Goal: Transaction & Acquisition: Purchase product/service

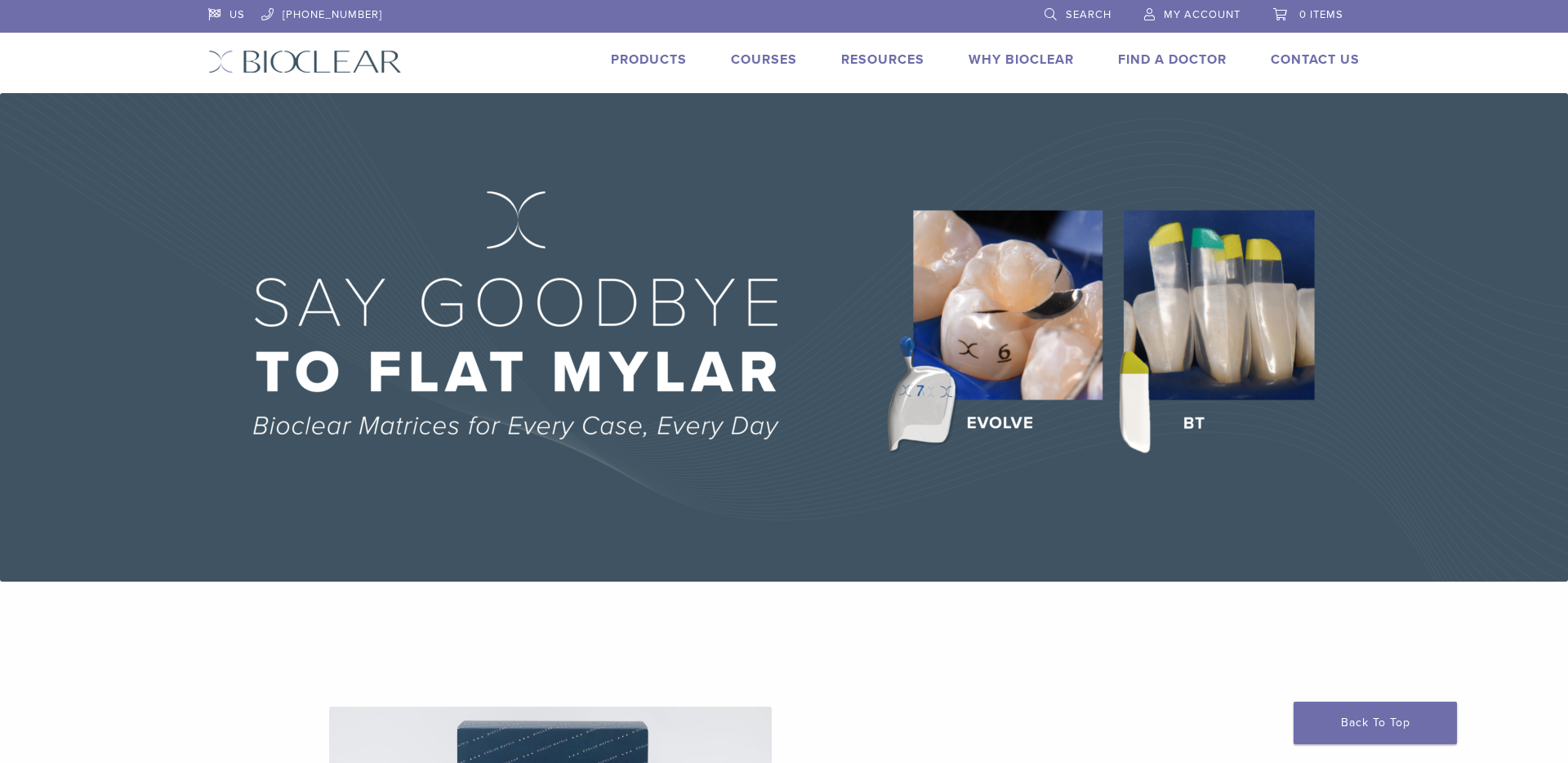
click at [651, 64] on link "Products" at bounding box center [649, 60] width 76 height 16
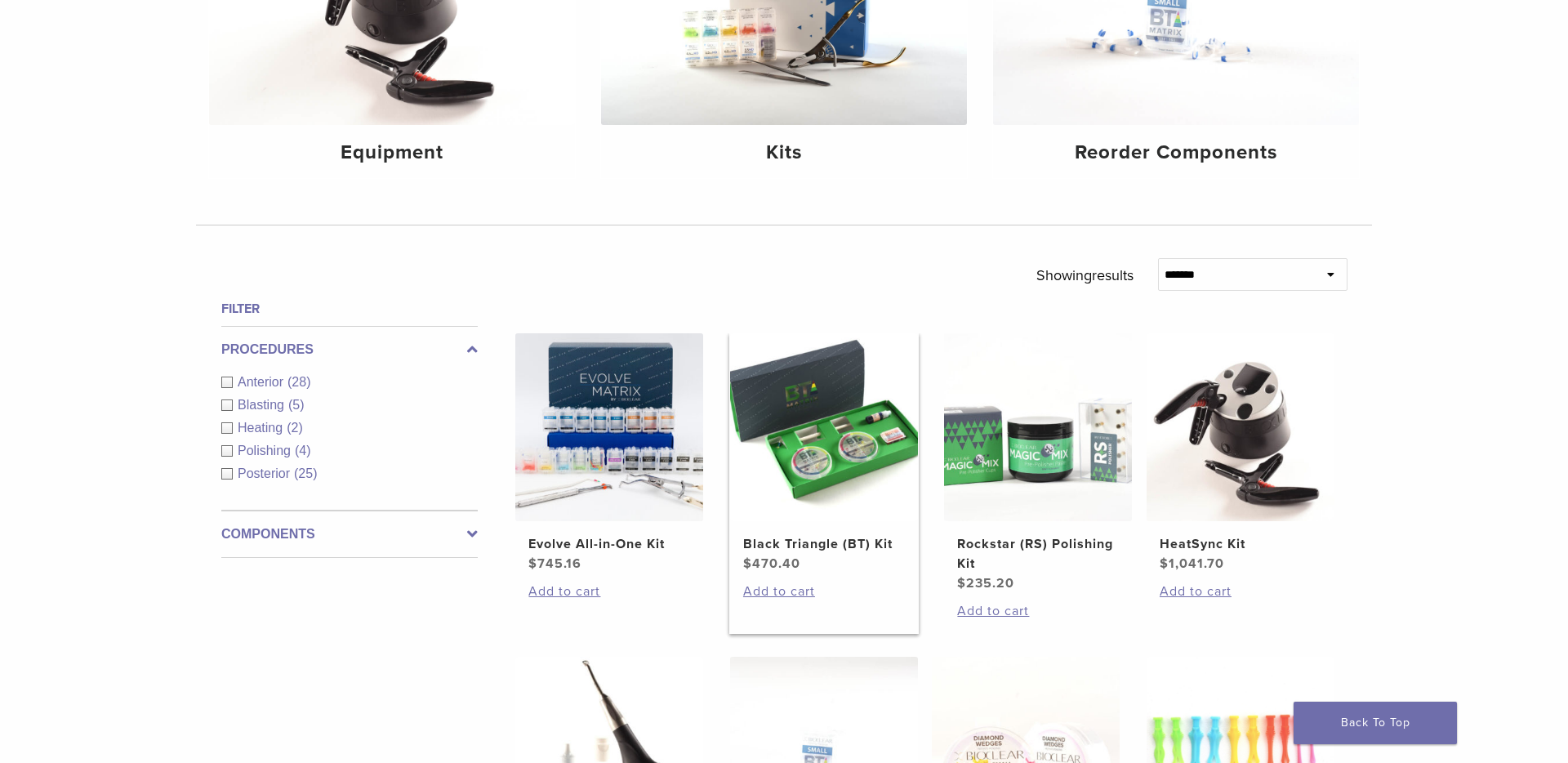
scroll to position [626, 0]
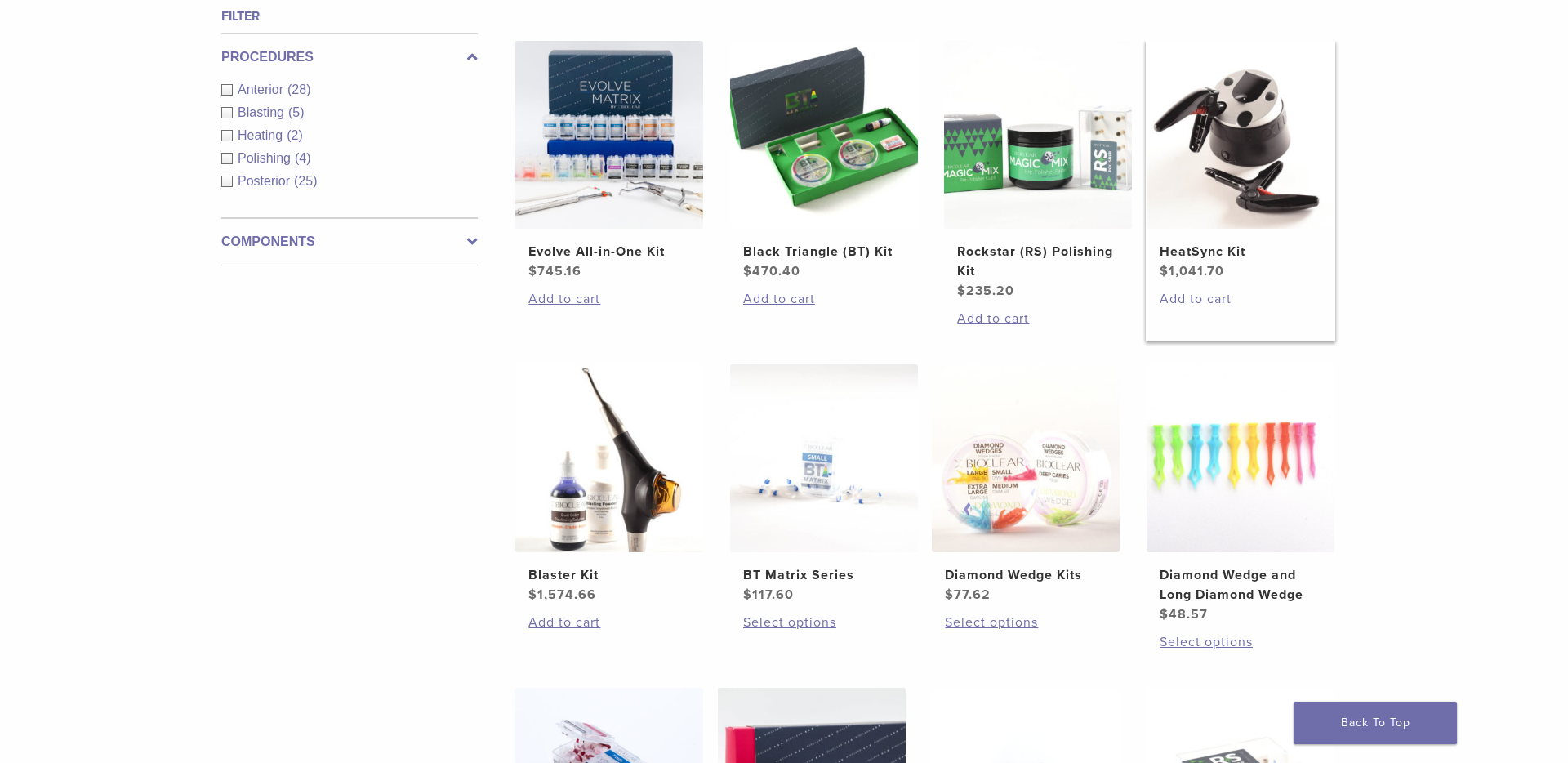
click at [1206, 291] on link "Add to cart" at bounding box center [1240, 299] width 162 height 20
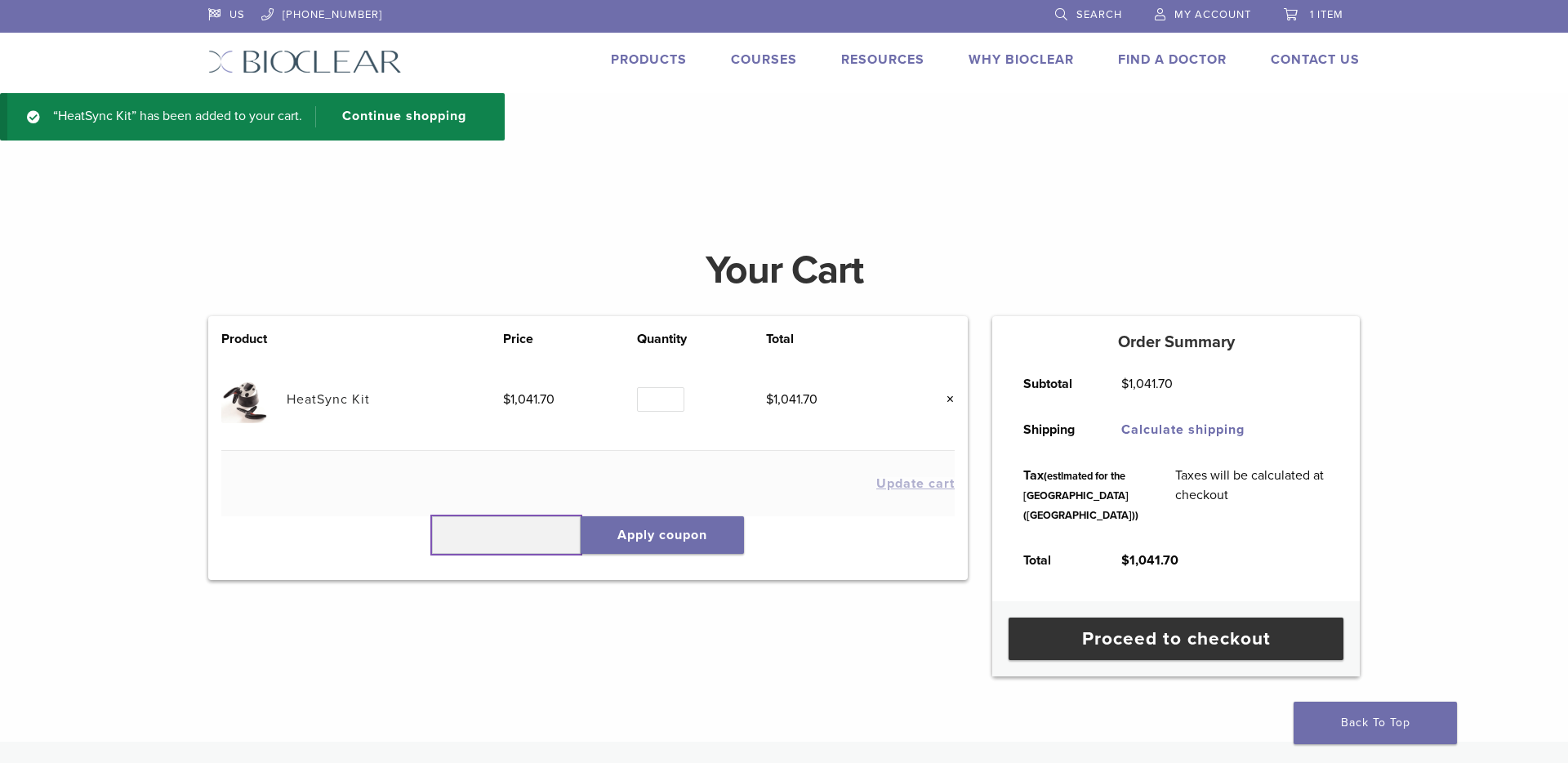
click at [526, 530] on input "text" at bounding box center [505, 535] width 149 height 38
paste input "******"
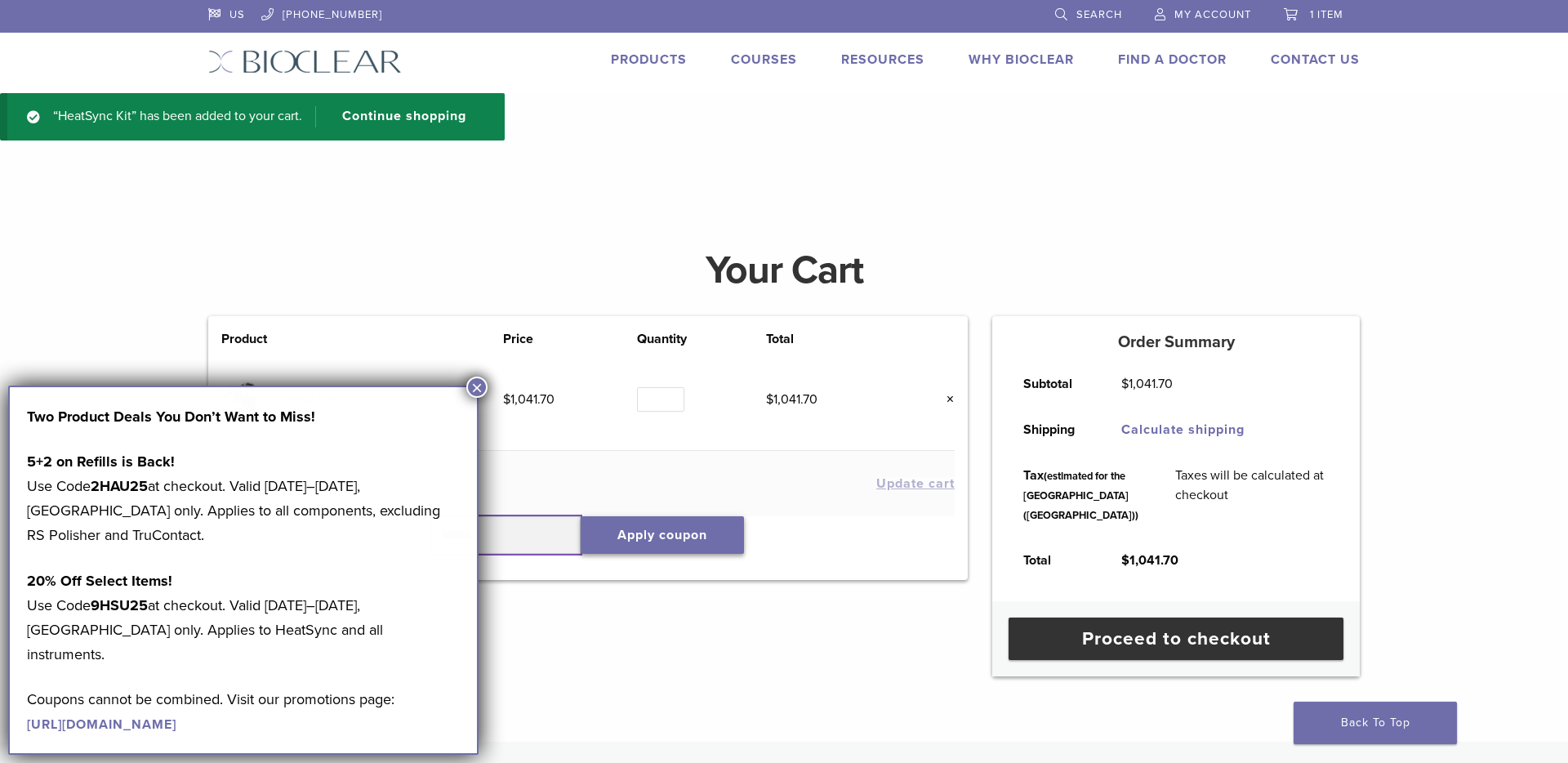
type input "******"
click at [476, 387] on button "×" at bounding box center [476, 386] width 21 height 21
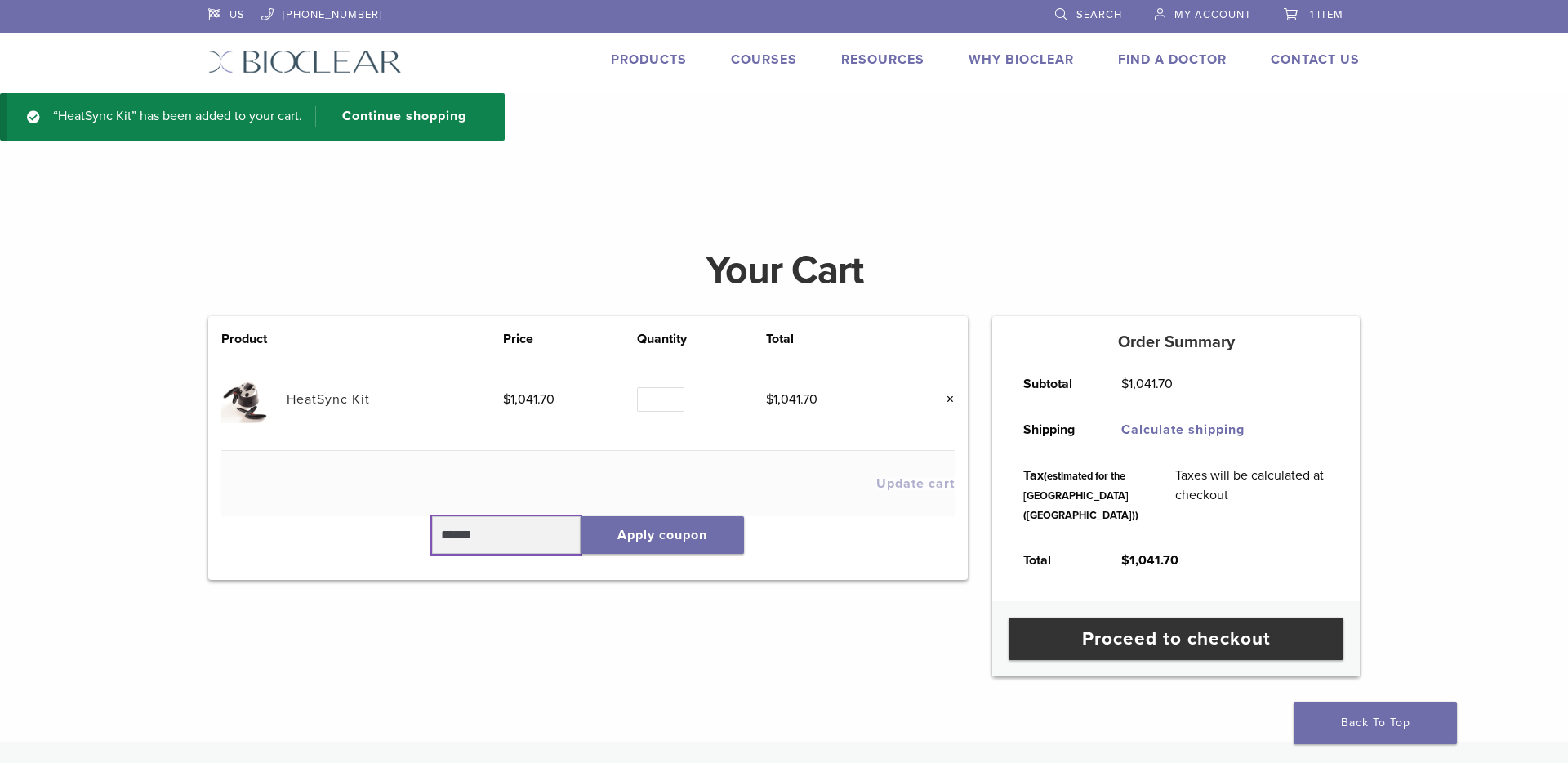
click at [557, 536] on input "******" at bounding box center [505, 535] width 149 height 38
click at [670, 536] on button "Apply coupon" at bounding box center [662, 535] width 164 height 38
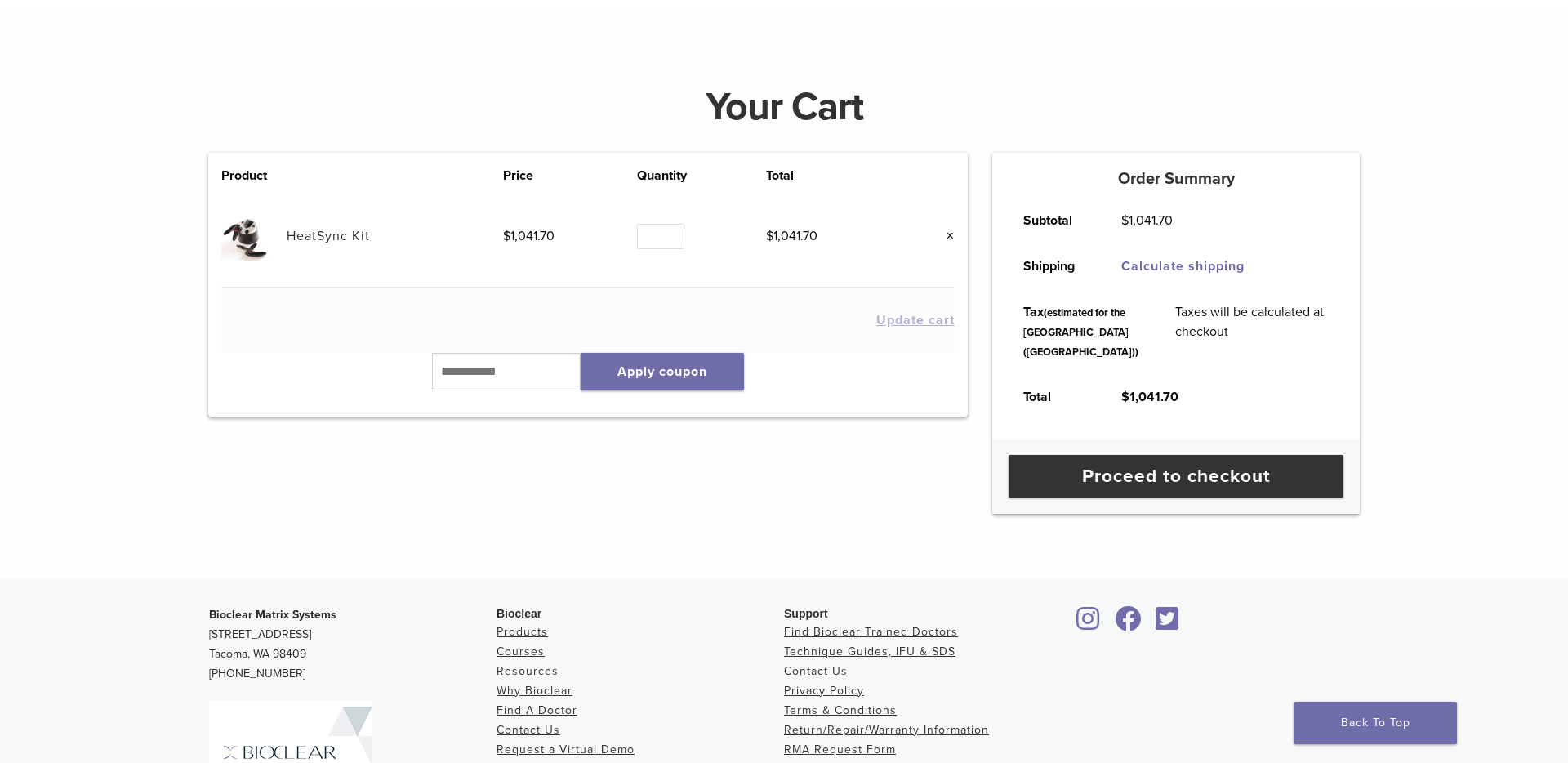
scroll to position [122, 0]
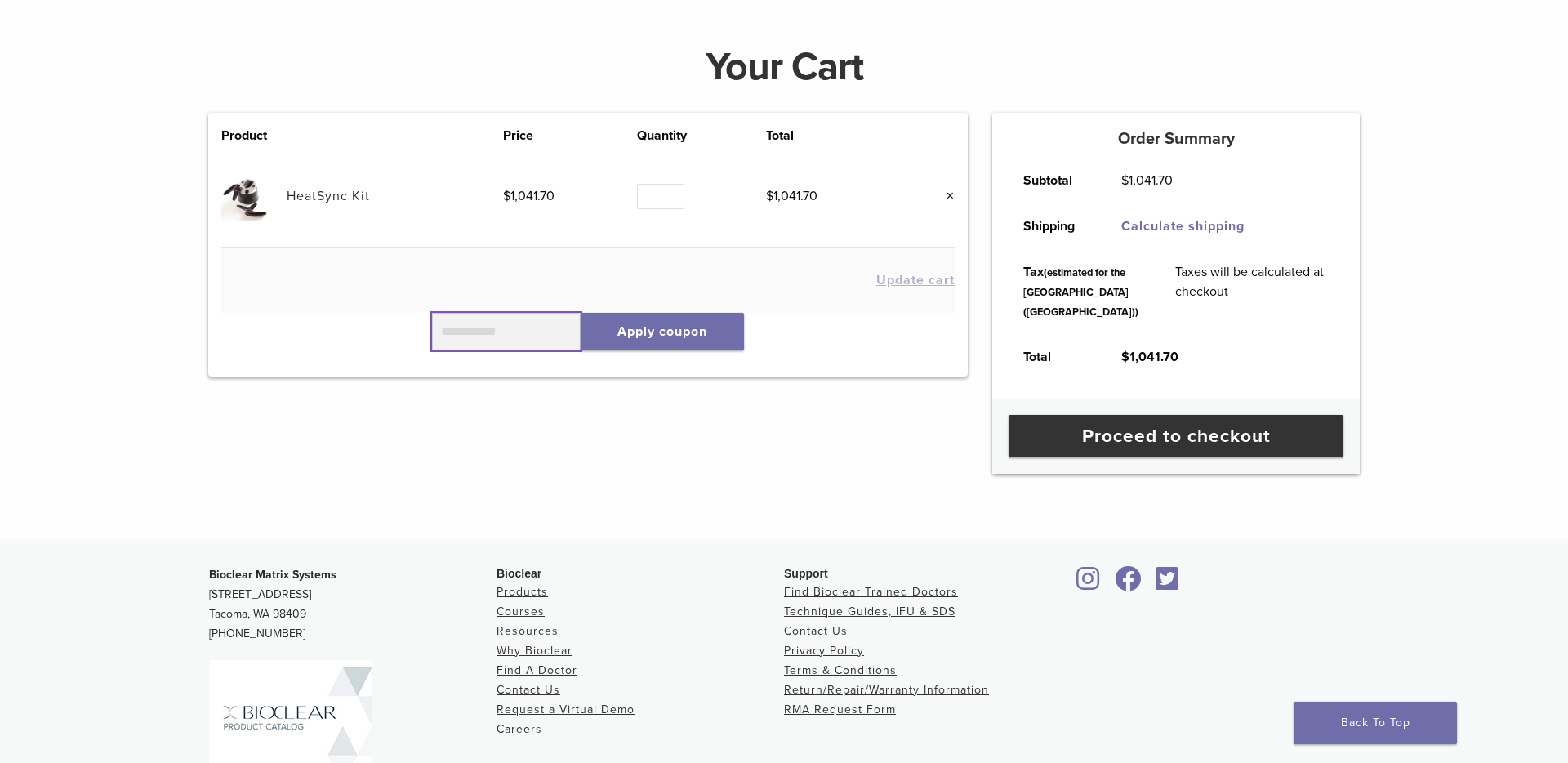
click at [508, 323] on input "text" at bounding box center [505, 332] width 149 height 38
paste input "******"
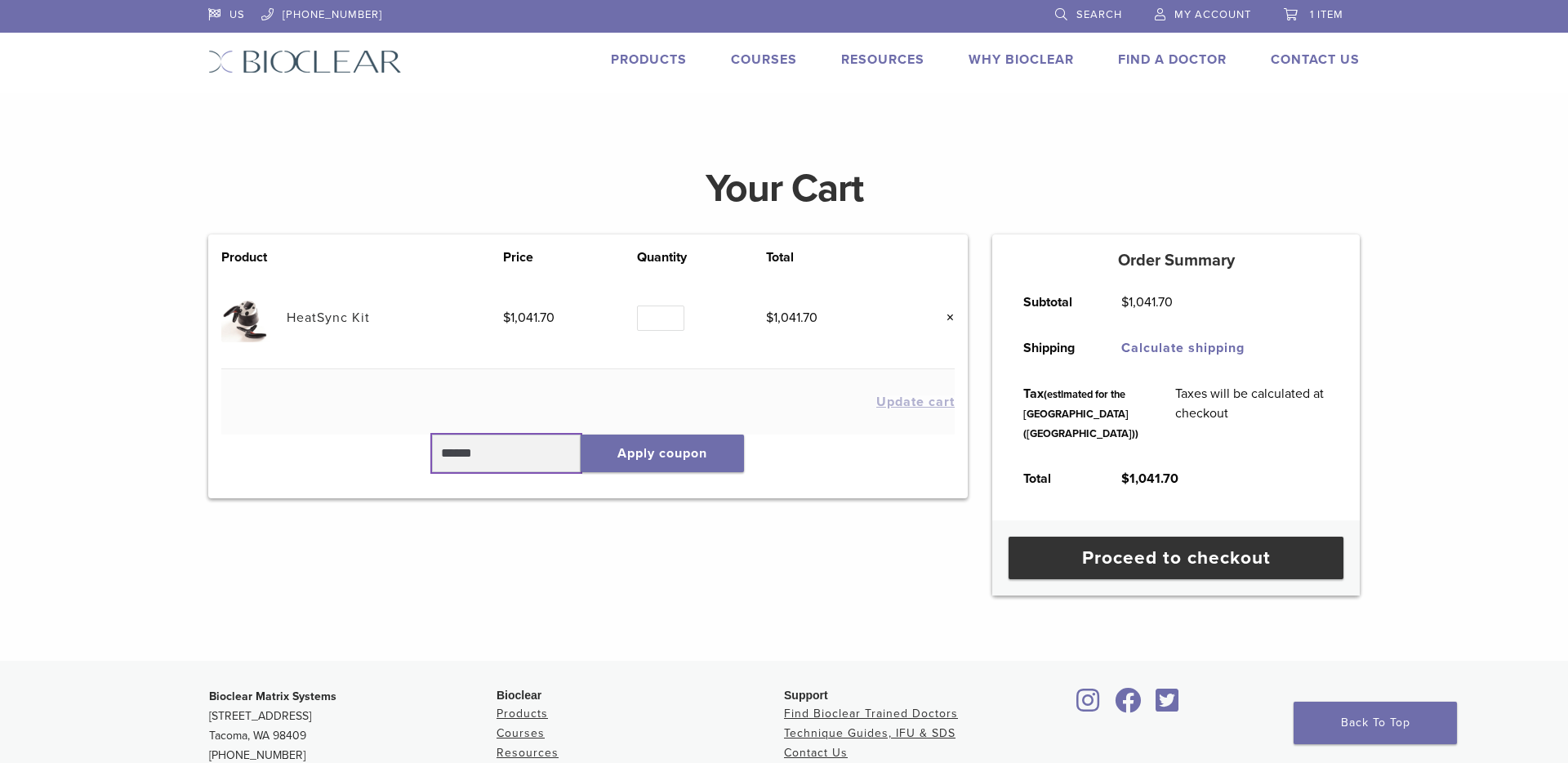
type input "******"
click at [669, 65] on link "Products" at bounding box center [649, 60] width 76 height 16
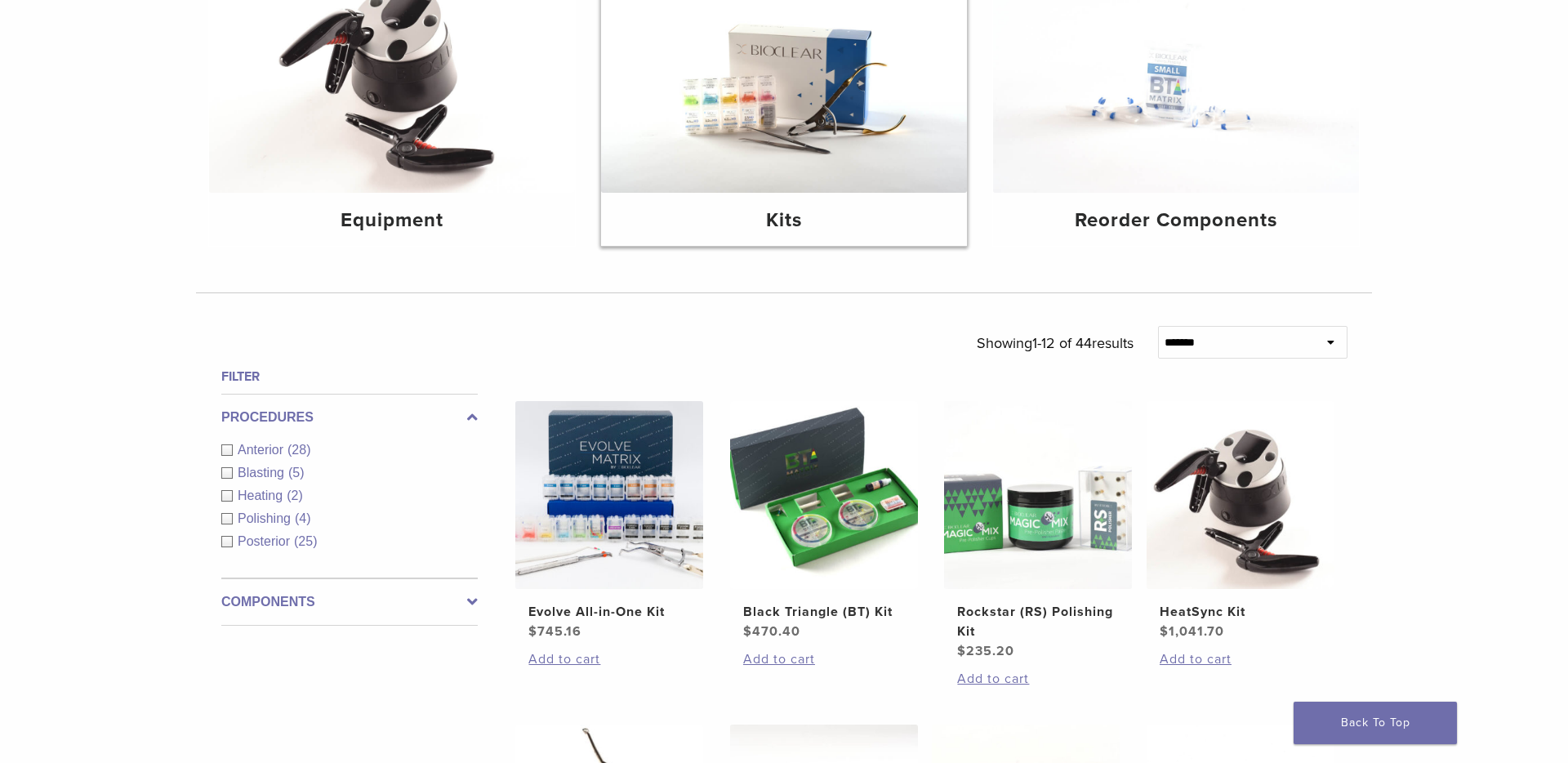
scroll to position [342, 0]
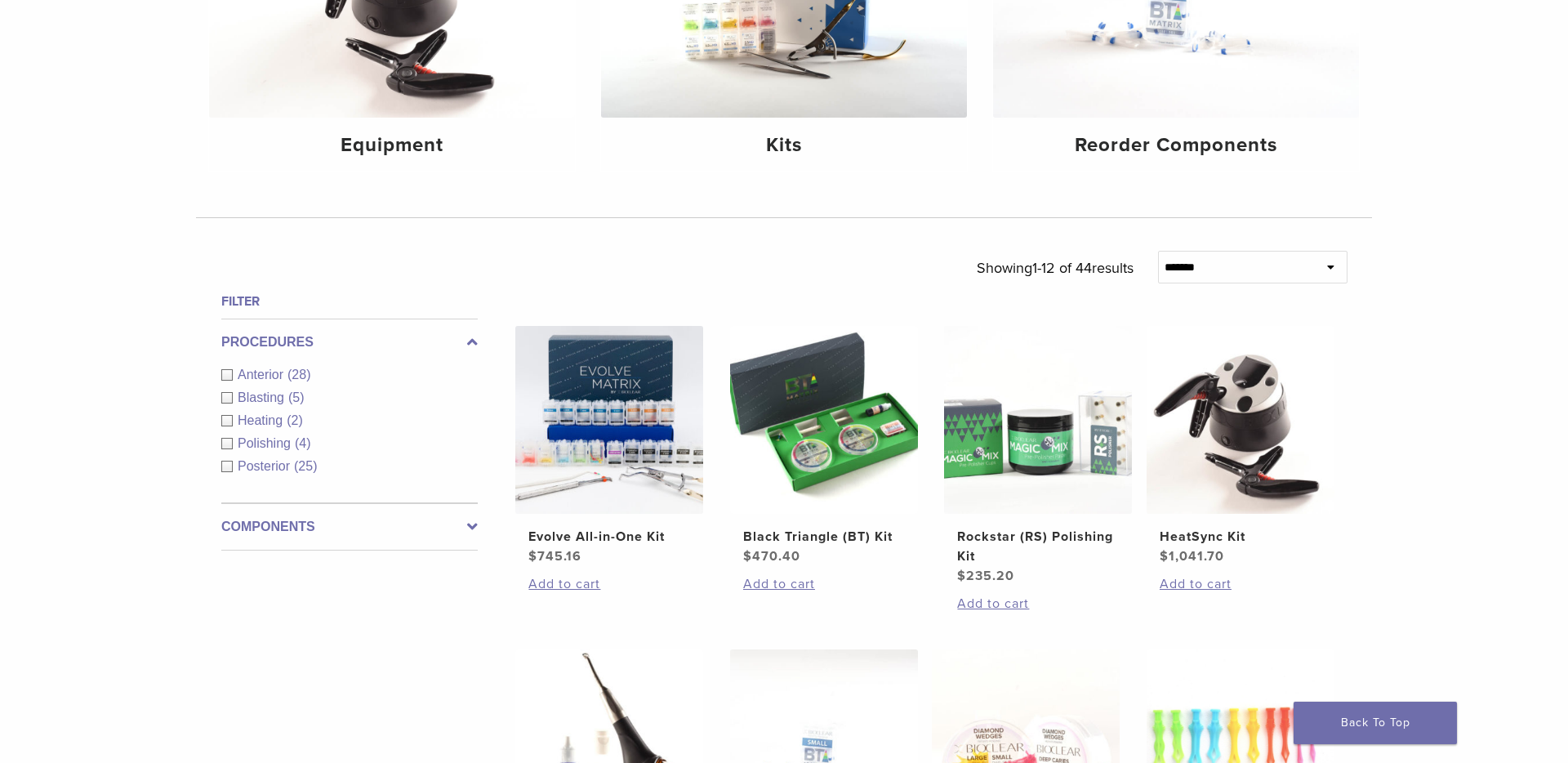
click at [326, 530] on label "Components" at bounding box center [350, 527] width 257 height 20
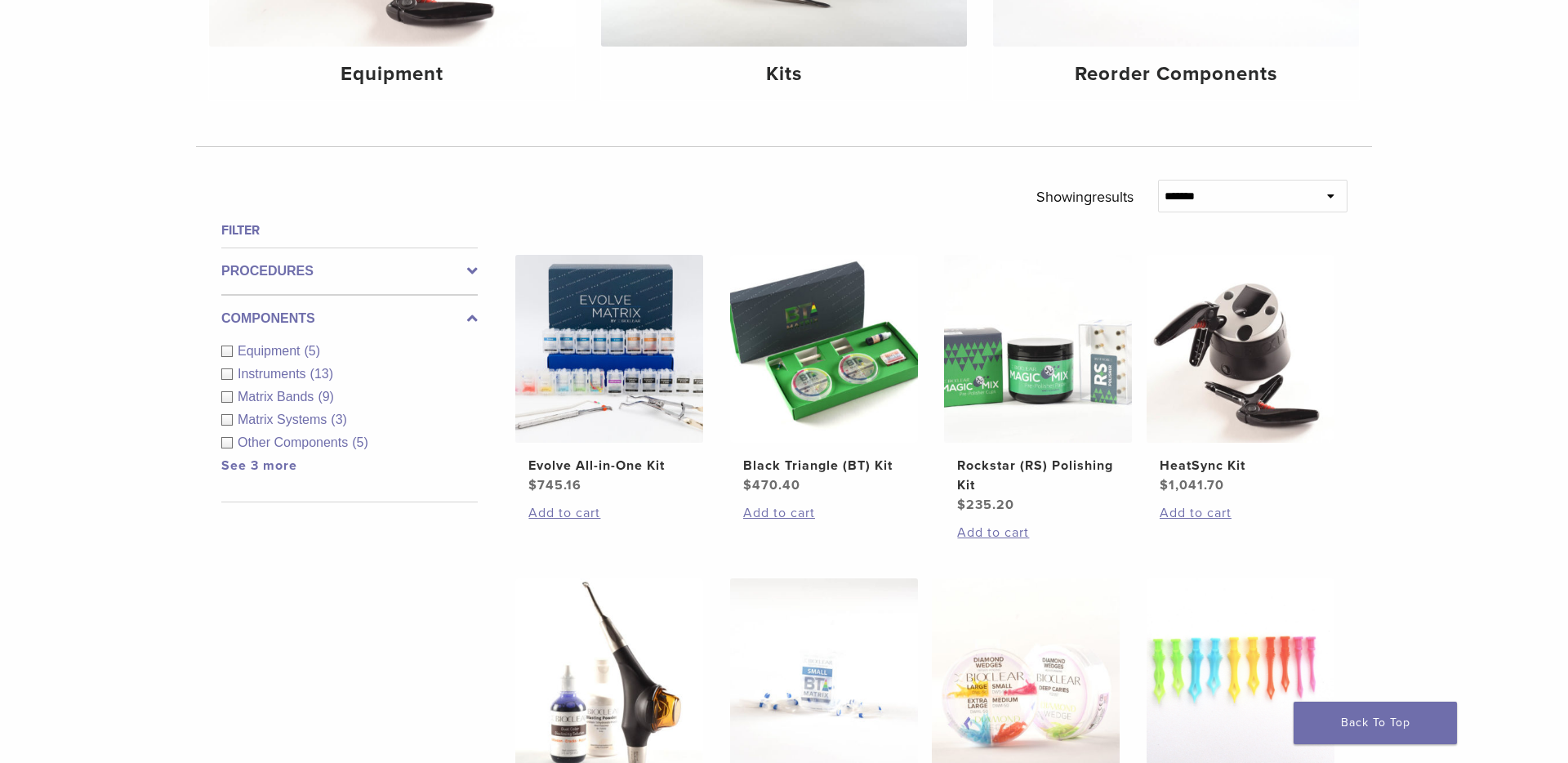
click at [388, 334] on div "Components Equipment (5) Instruments (13) Matrix Bands (9) Matrix Systems (3) O…" at bounding box center [350, 398] width 257 height 208
click at [1201, 199] on select "**********" at bounding box center [1252, 196] width 190 height 33
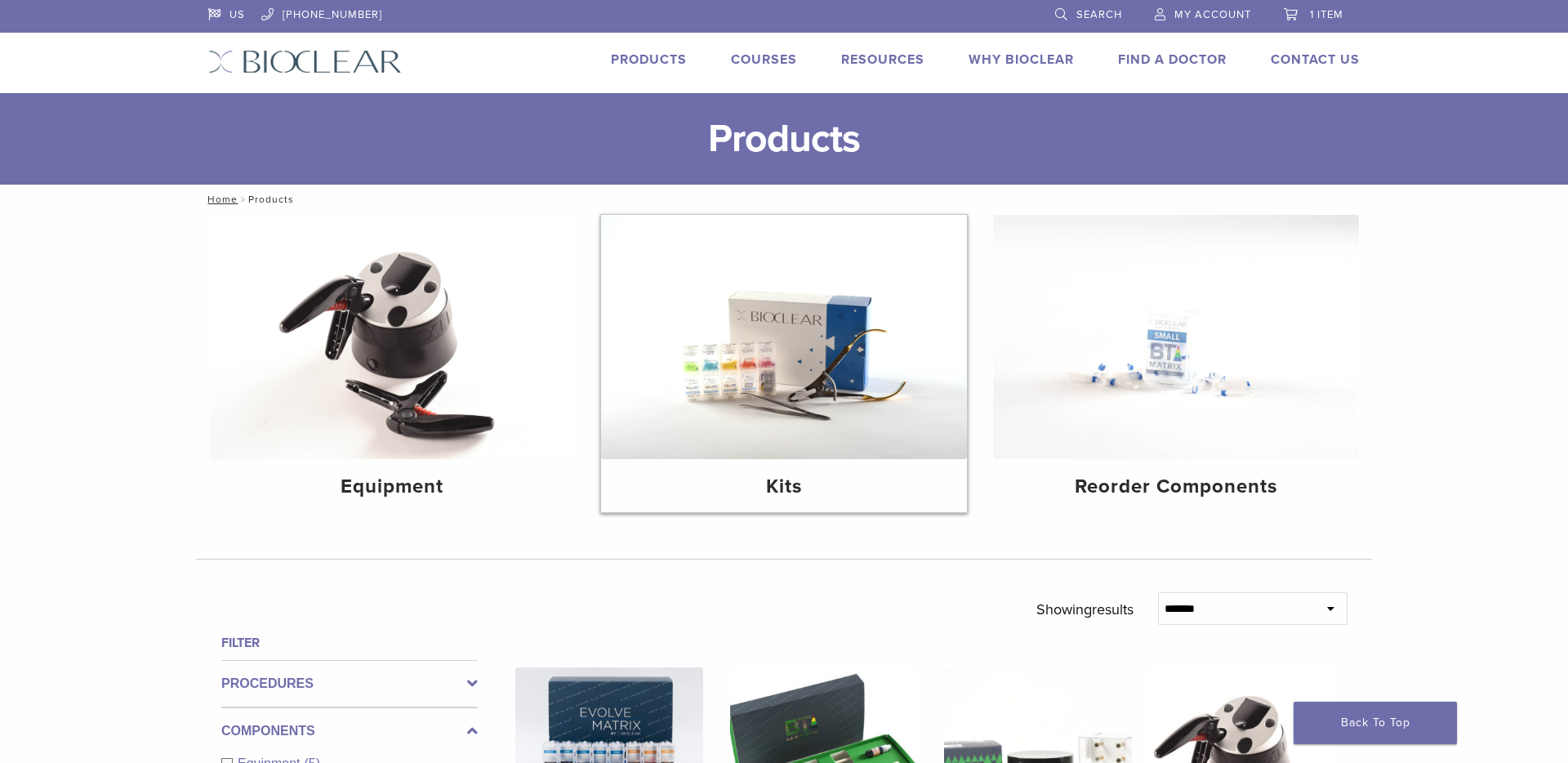
scroll to position [94, 0]
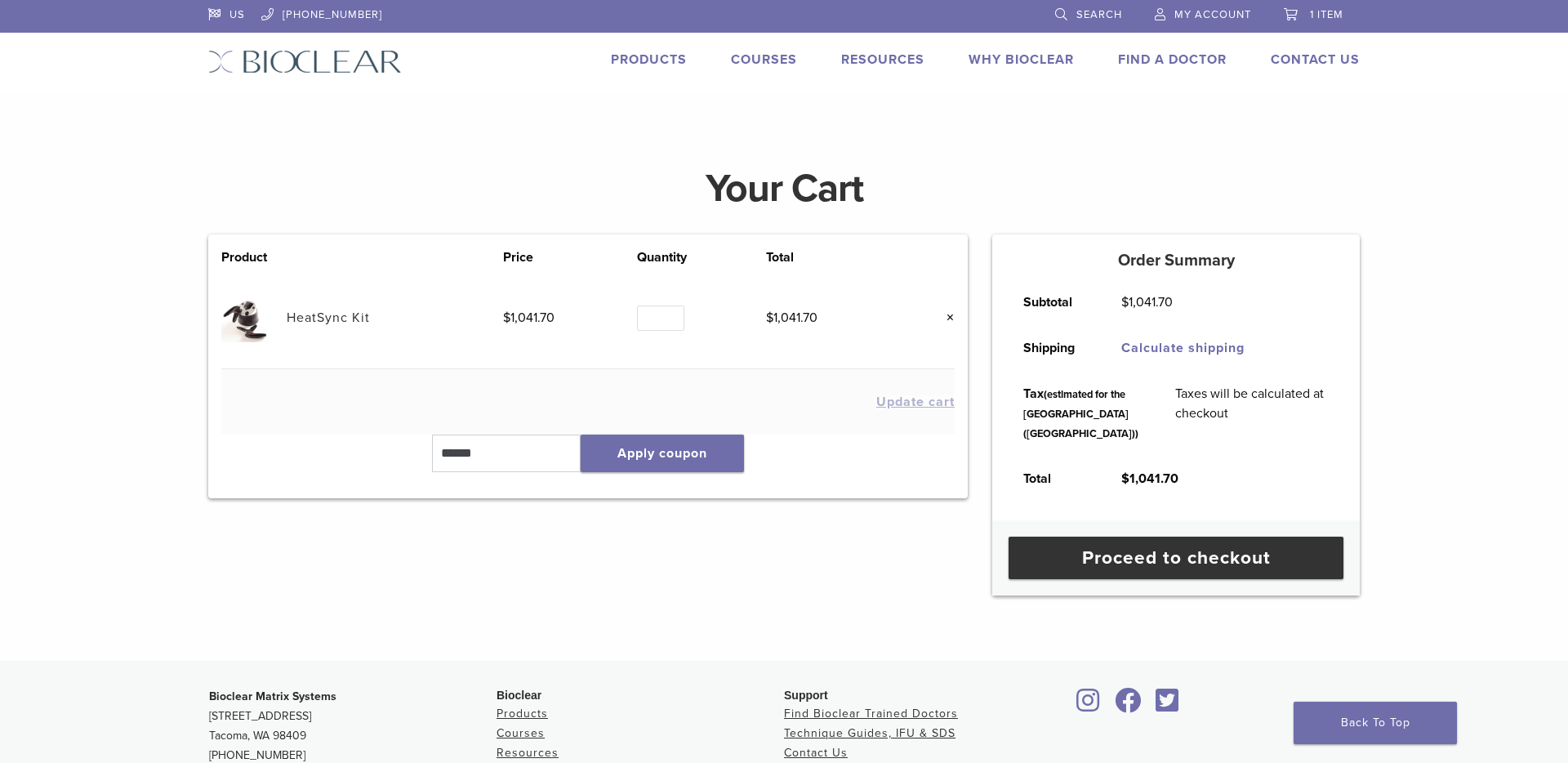
click at [653, 60] on link "Products" at bounding box center [649, 60] width 76 height 16
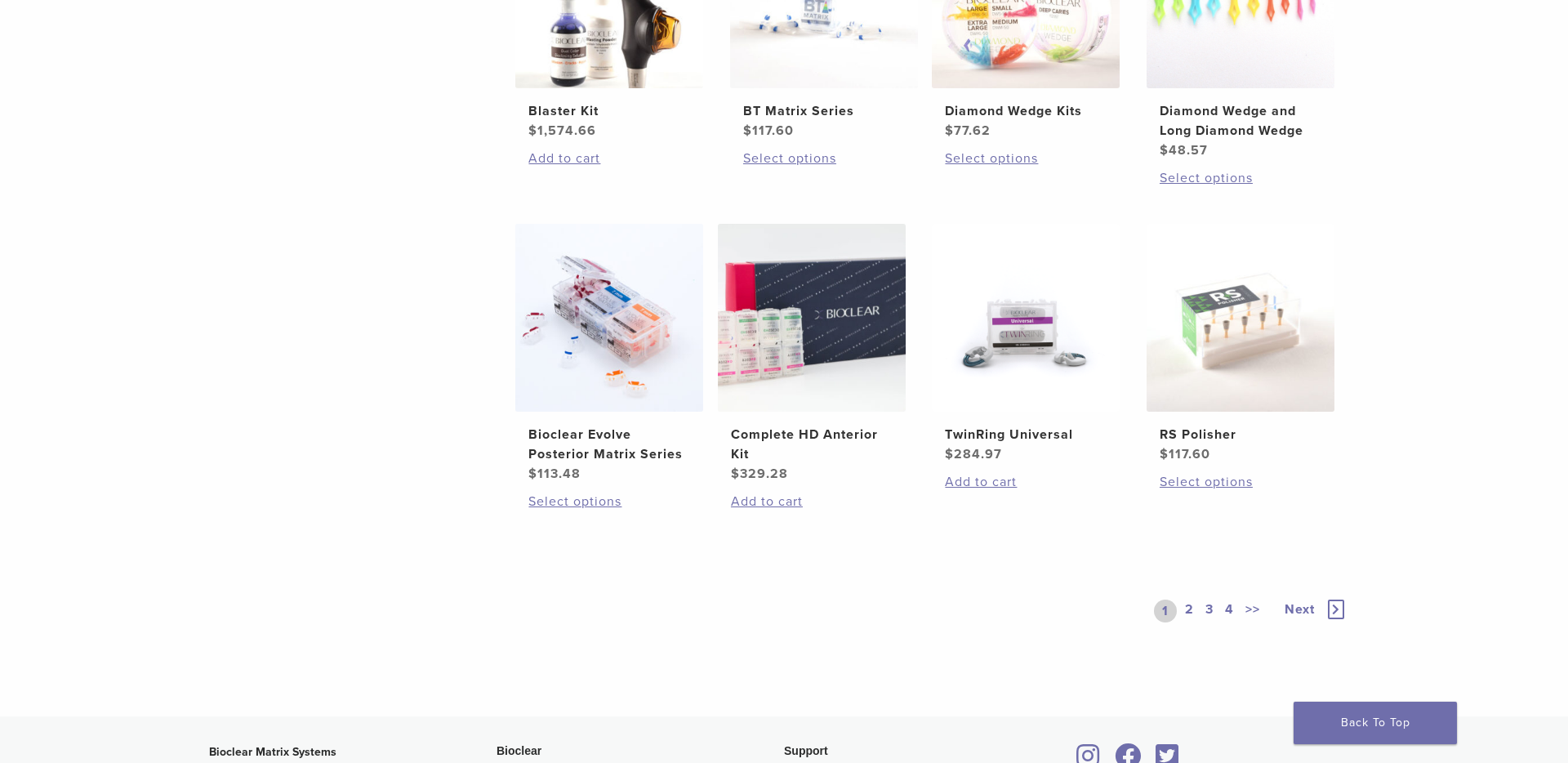
scroll to position [1108, 0]
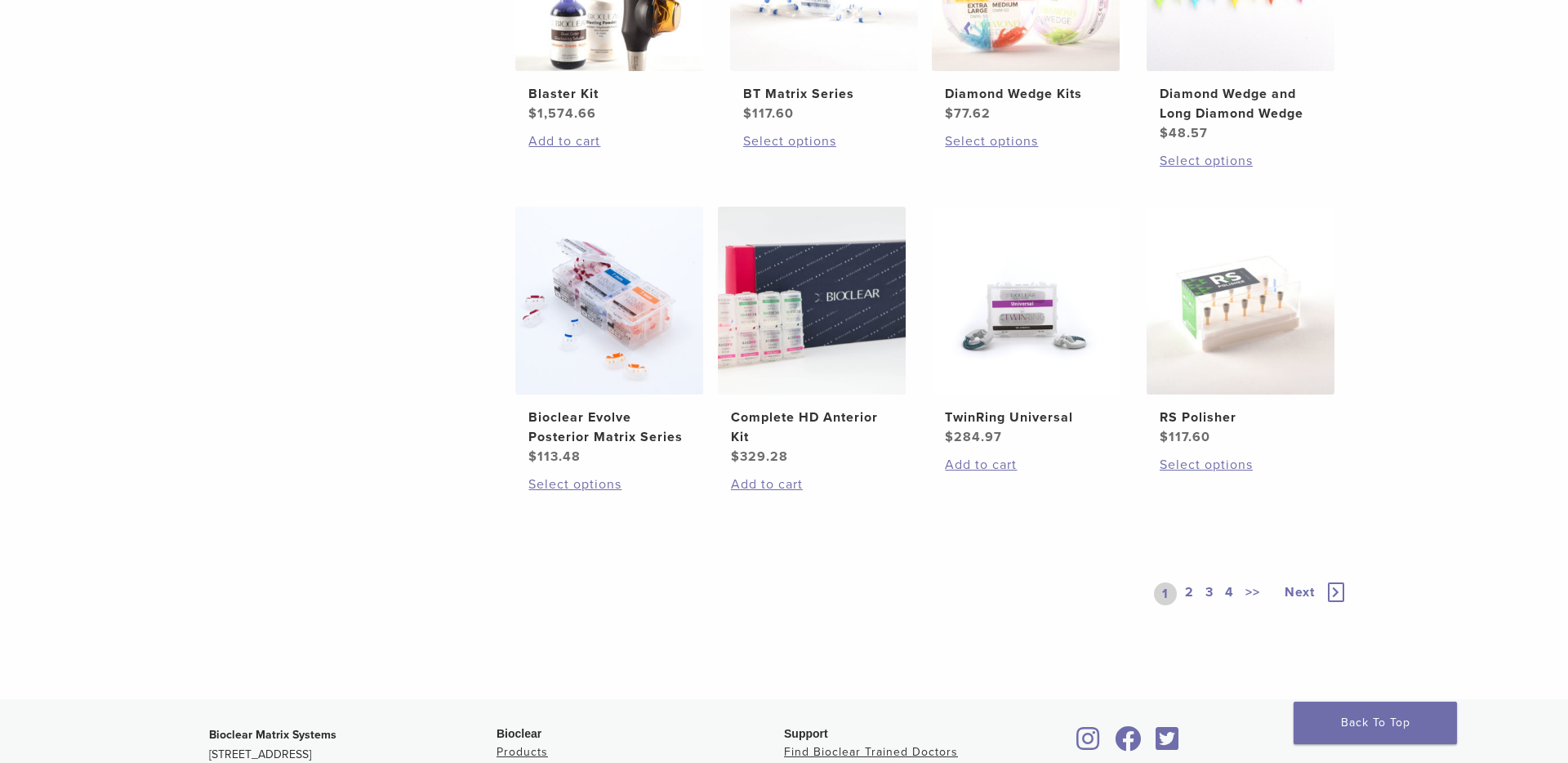
click at [1228, 591] on link "4" at bounding box center [1229, 593] width 16 height 23
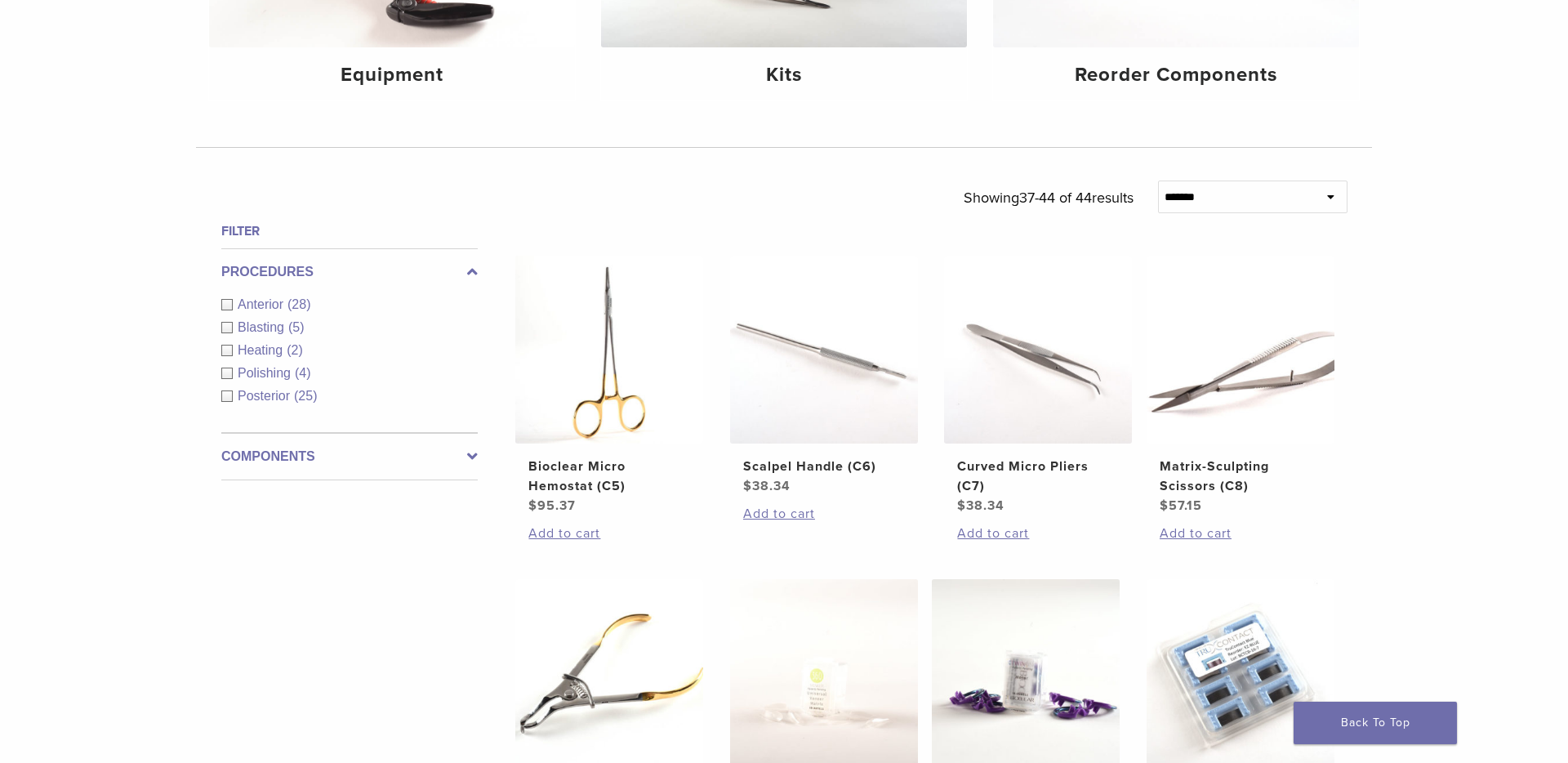
scroll to position [408, 0]
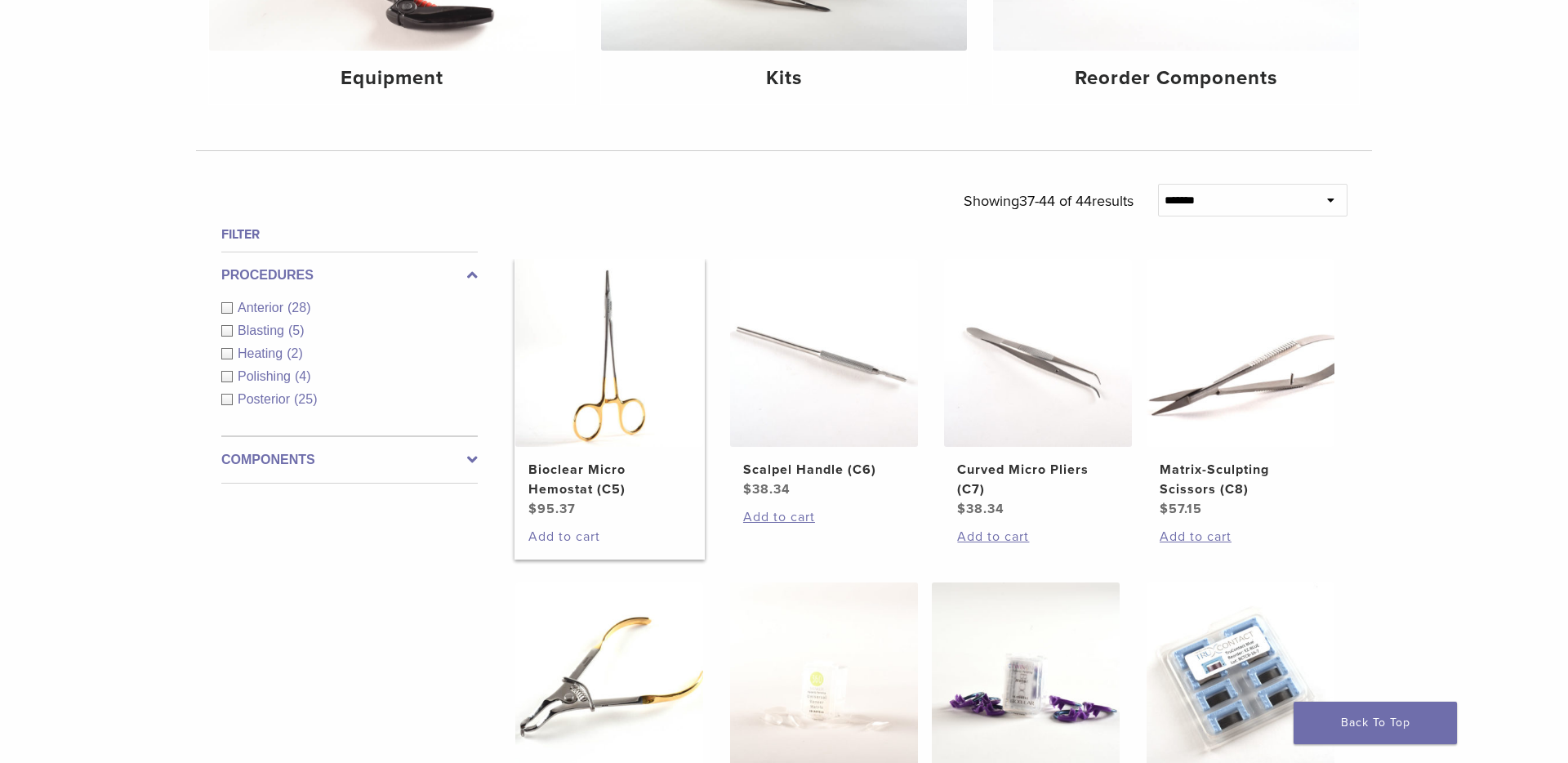
click at [573, 537] on link "Add to cart" at bounding box center [609, 536] width 162 height 20
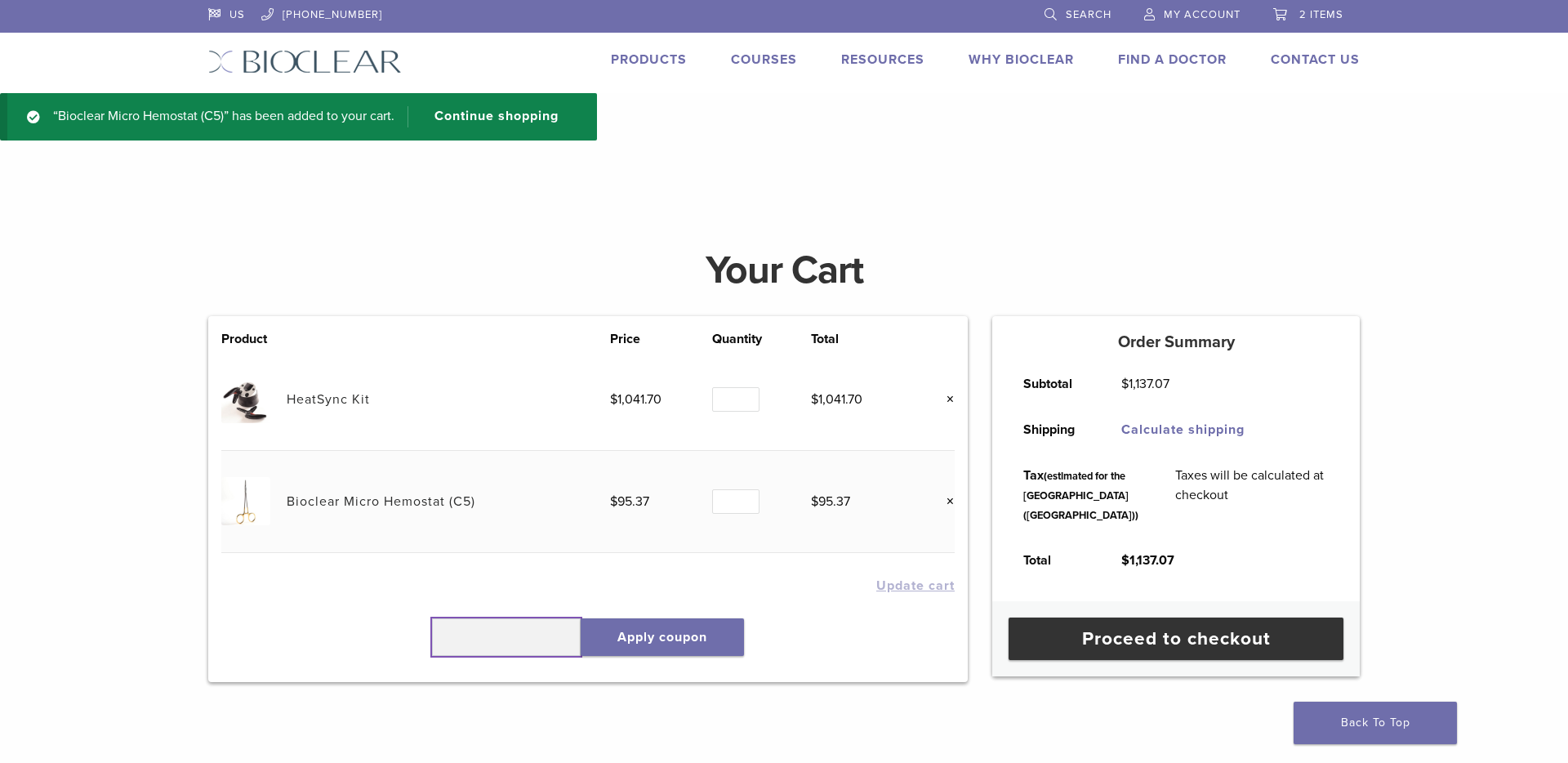
click at [495, 626] on input "text" at bounding box center [505, 637] width 149 height 38
paste input "******"
type input "******"
click at [624, 636] on button "Apply coupon" at bounding box center [662, 637] width 164 height 38
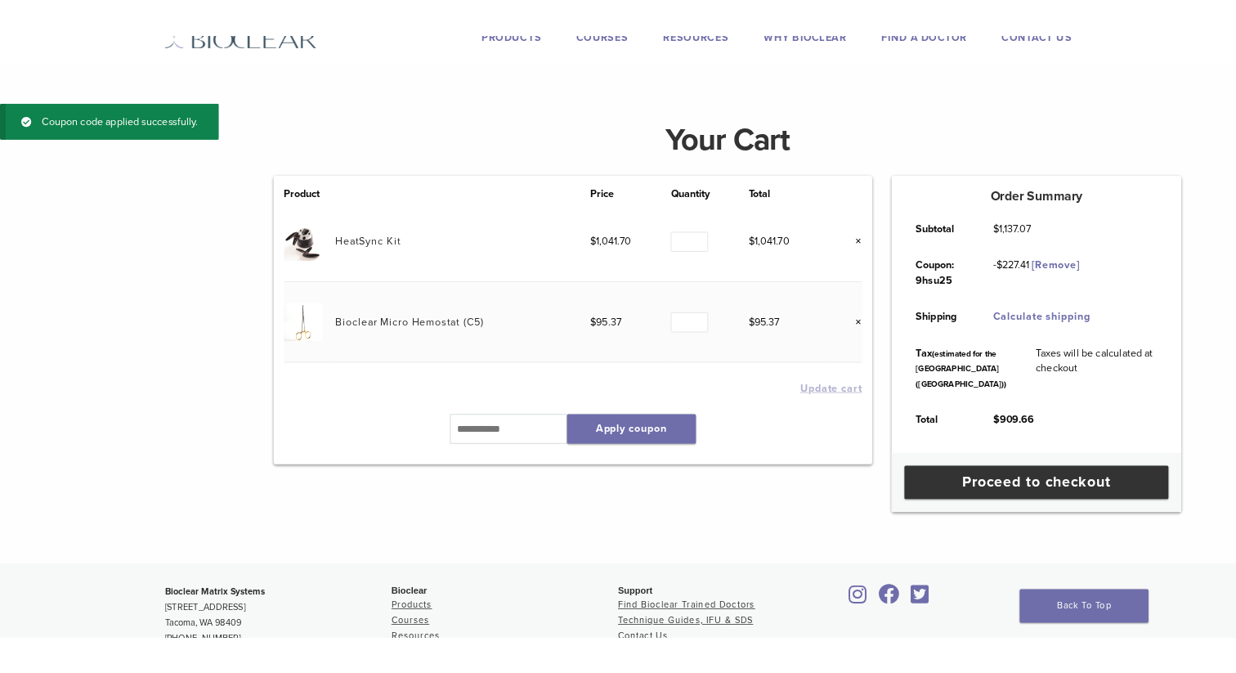
scroll to position [60, 0]
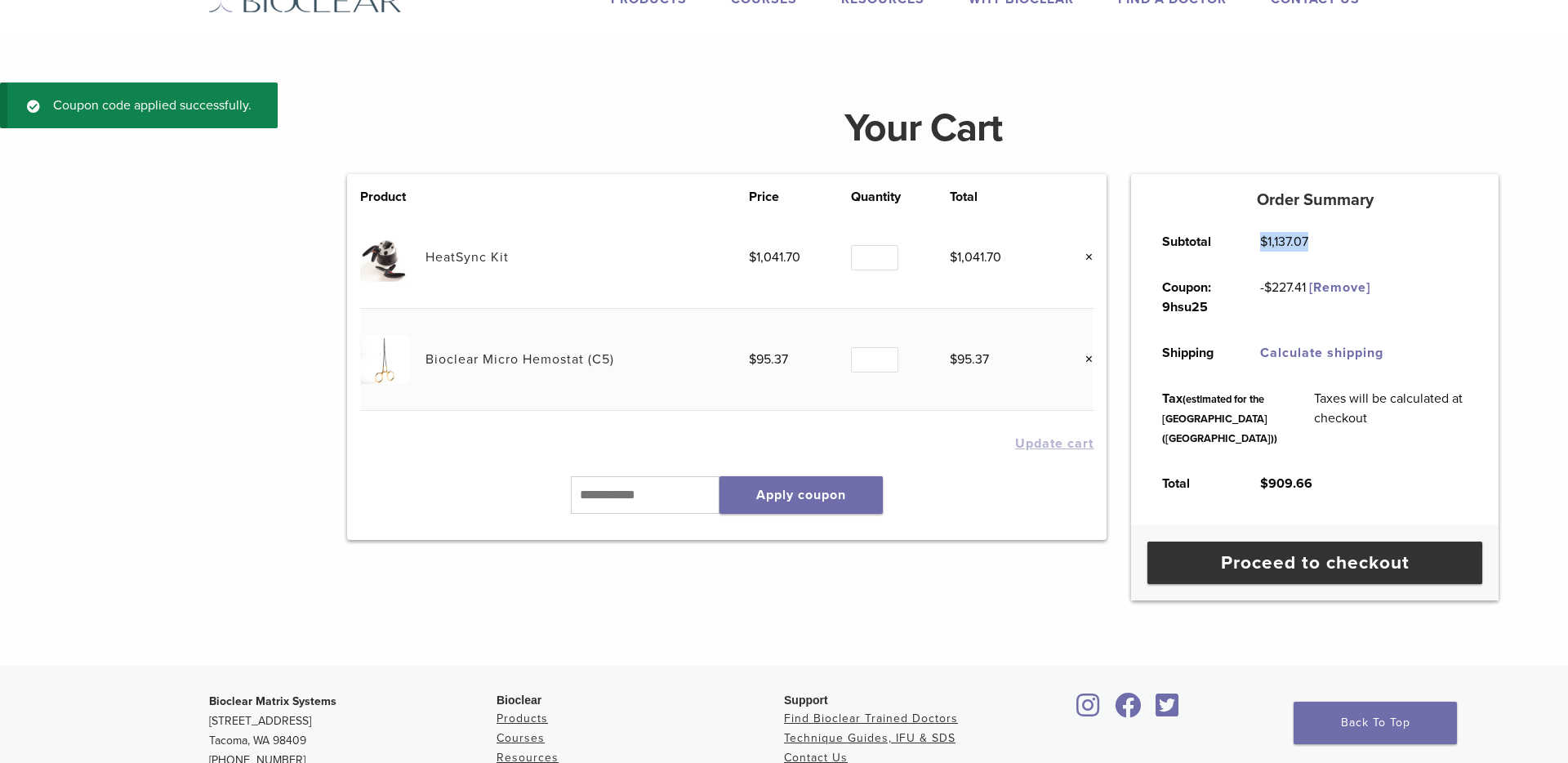
drag, startPoint x: 1309, startPoint y: 239, endPoint x: 1256, endPoint y: 239, distance: 53.0
click at [1256, 239] on td "$ 1,137.07" at bounding box center [1283, 242] width 85 height 46
copy bdi "$ 1,137.07"
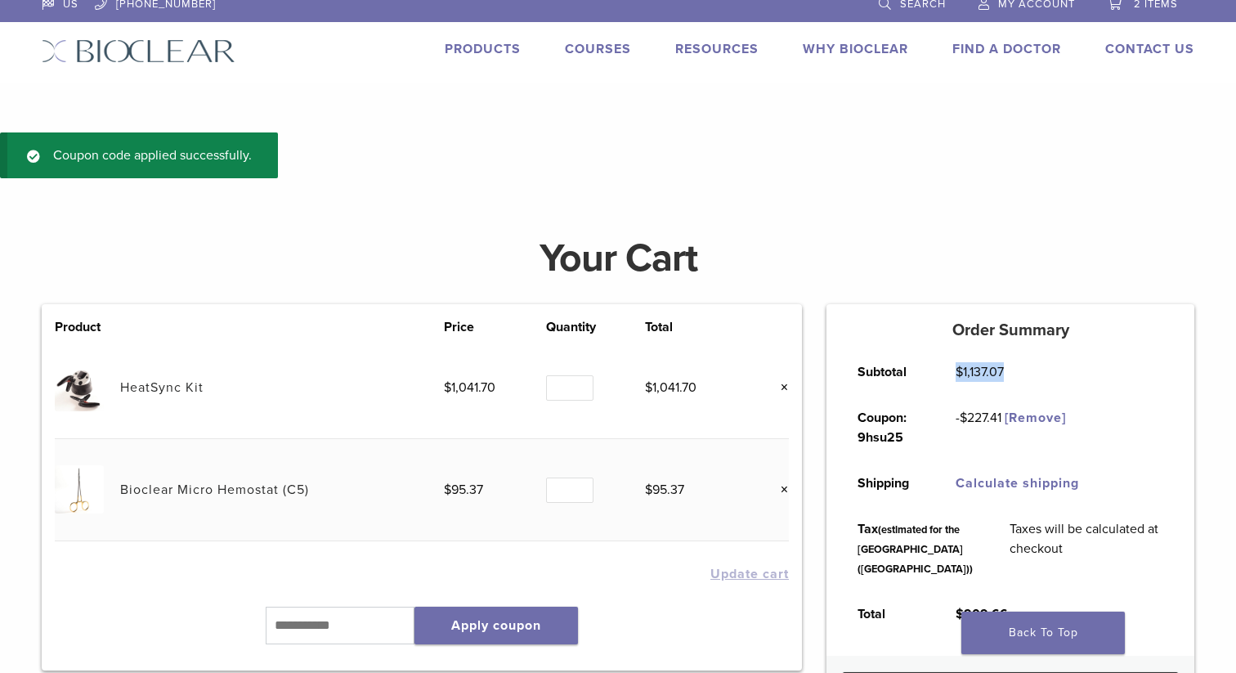
scroll to position [0, 0]
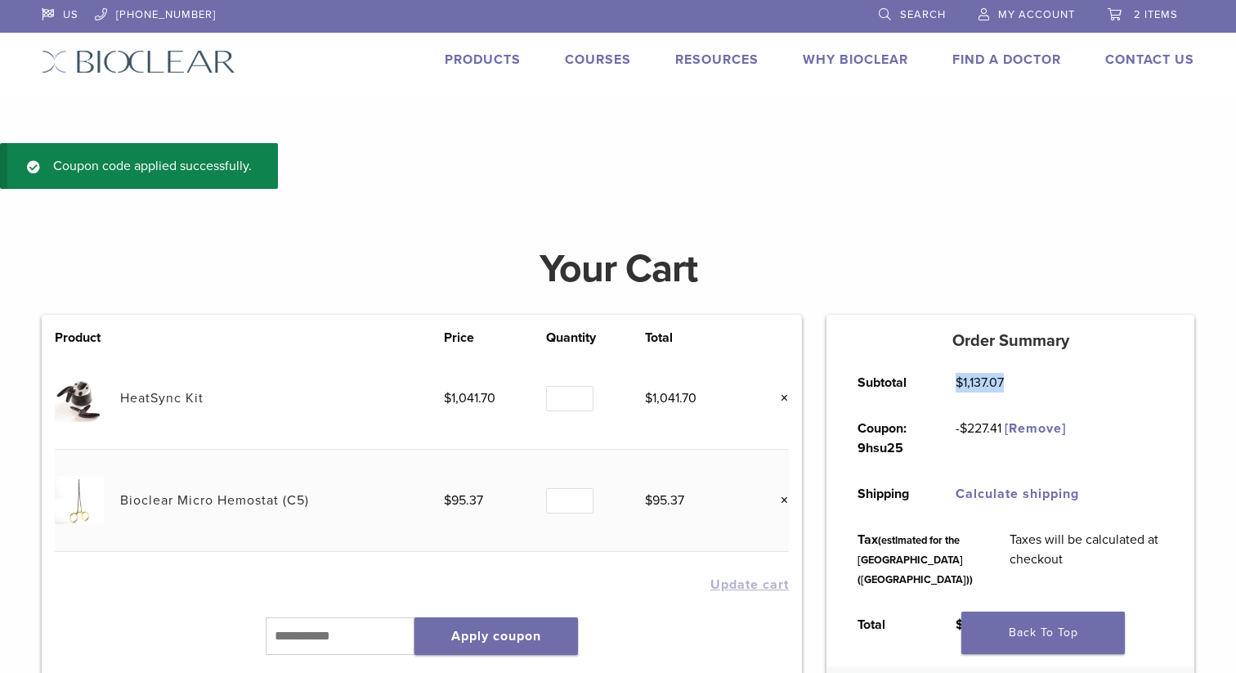
click at [493, 63] on link "Products" at bounding box center [483, 60] width 76 height 16
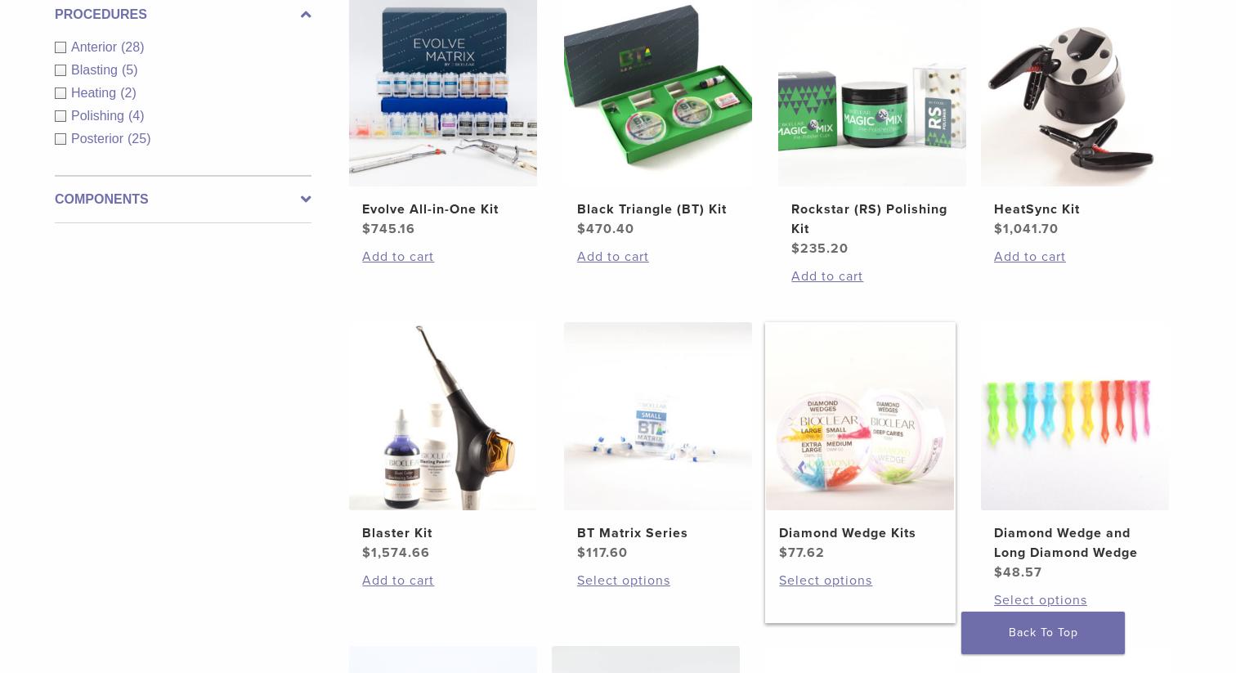
scroll to position [668, 0]
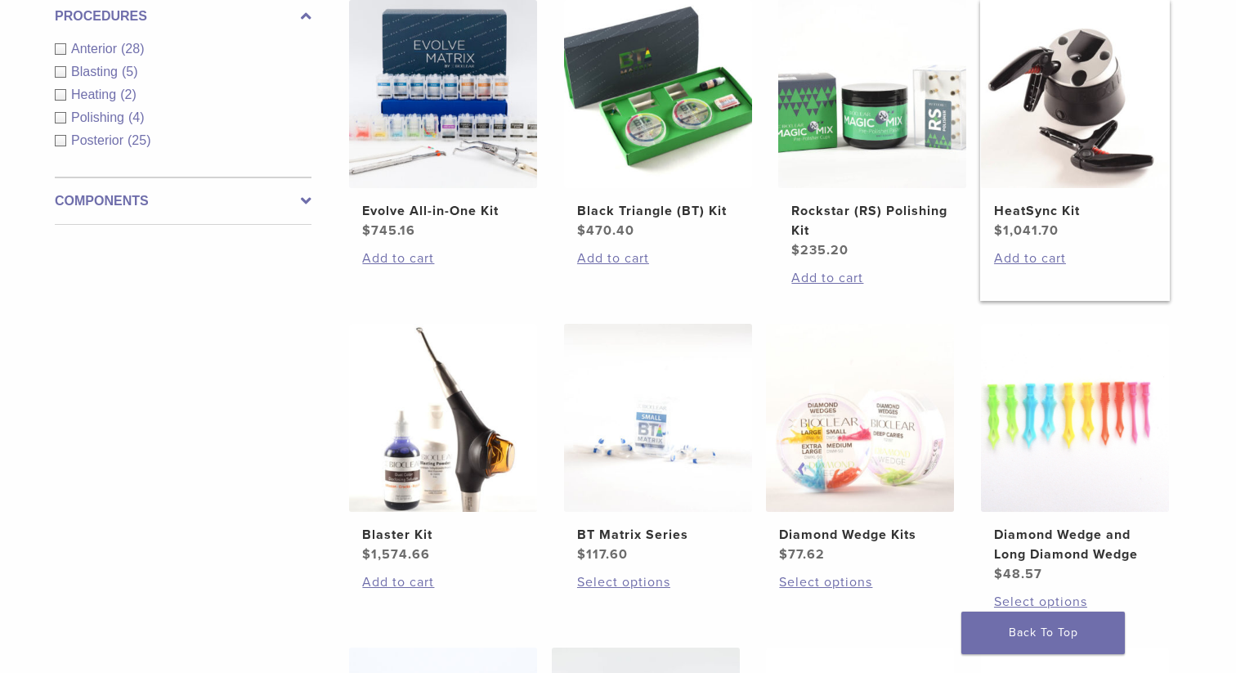
click at [1026, 208] on h2 "HeatSync Kit" at bounding box center [1075, 211] width 162 height 20
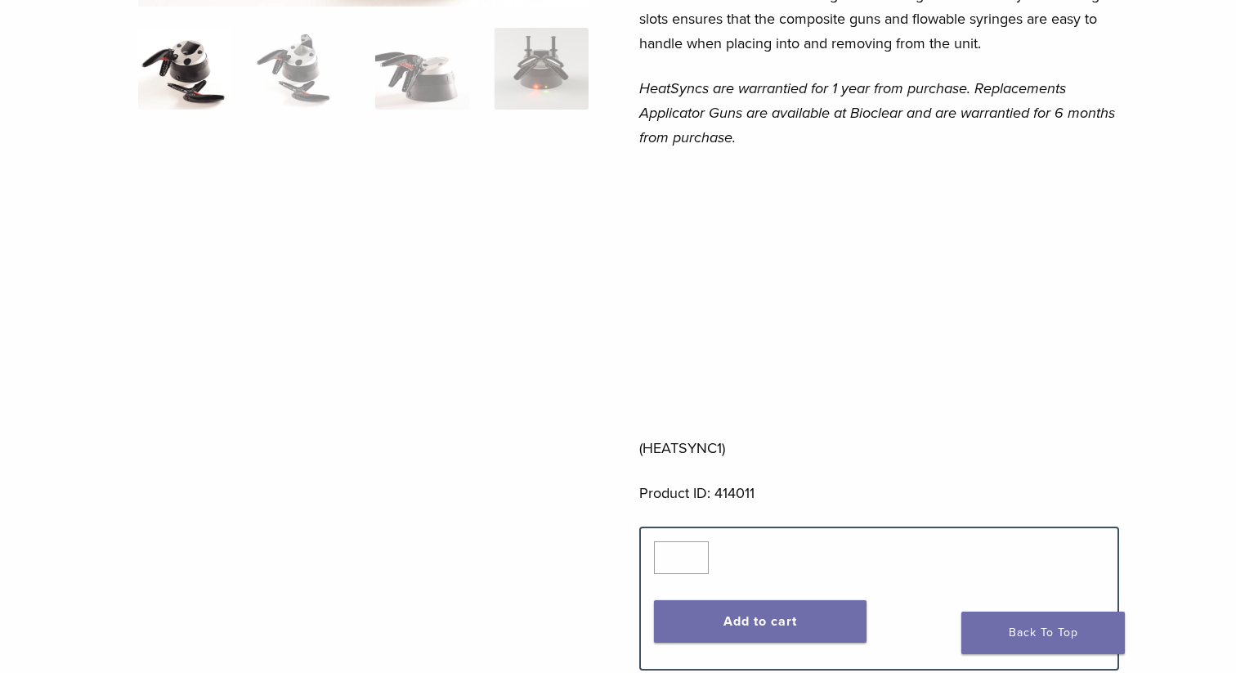
scroll to position [447, 0]
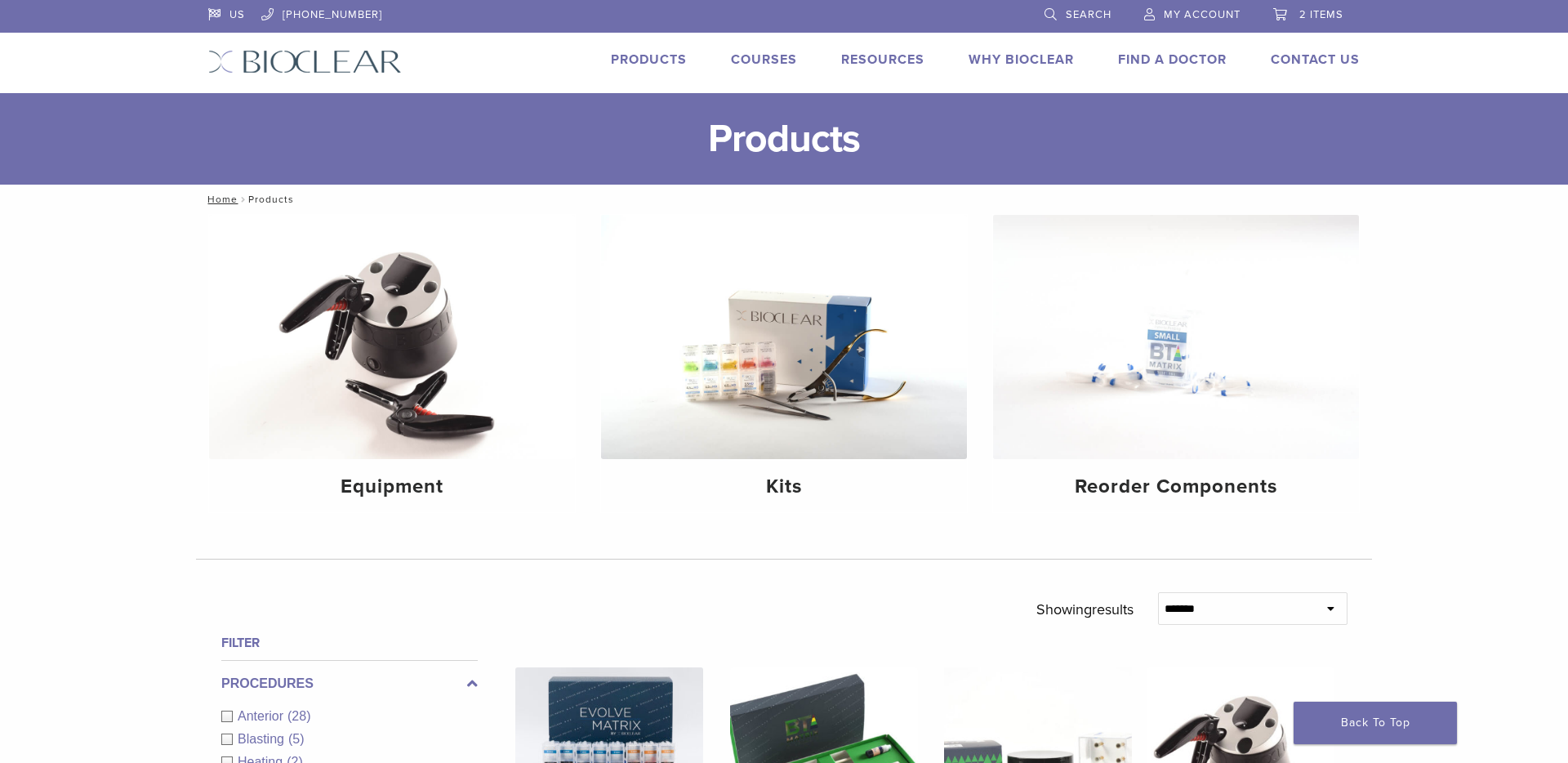
click at [1233, 15] on span "2 items" at bounding box center [1321, 14] width 44 height 13
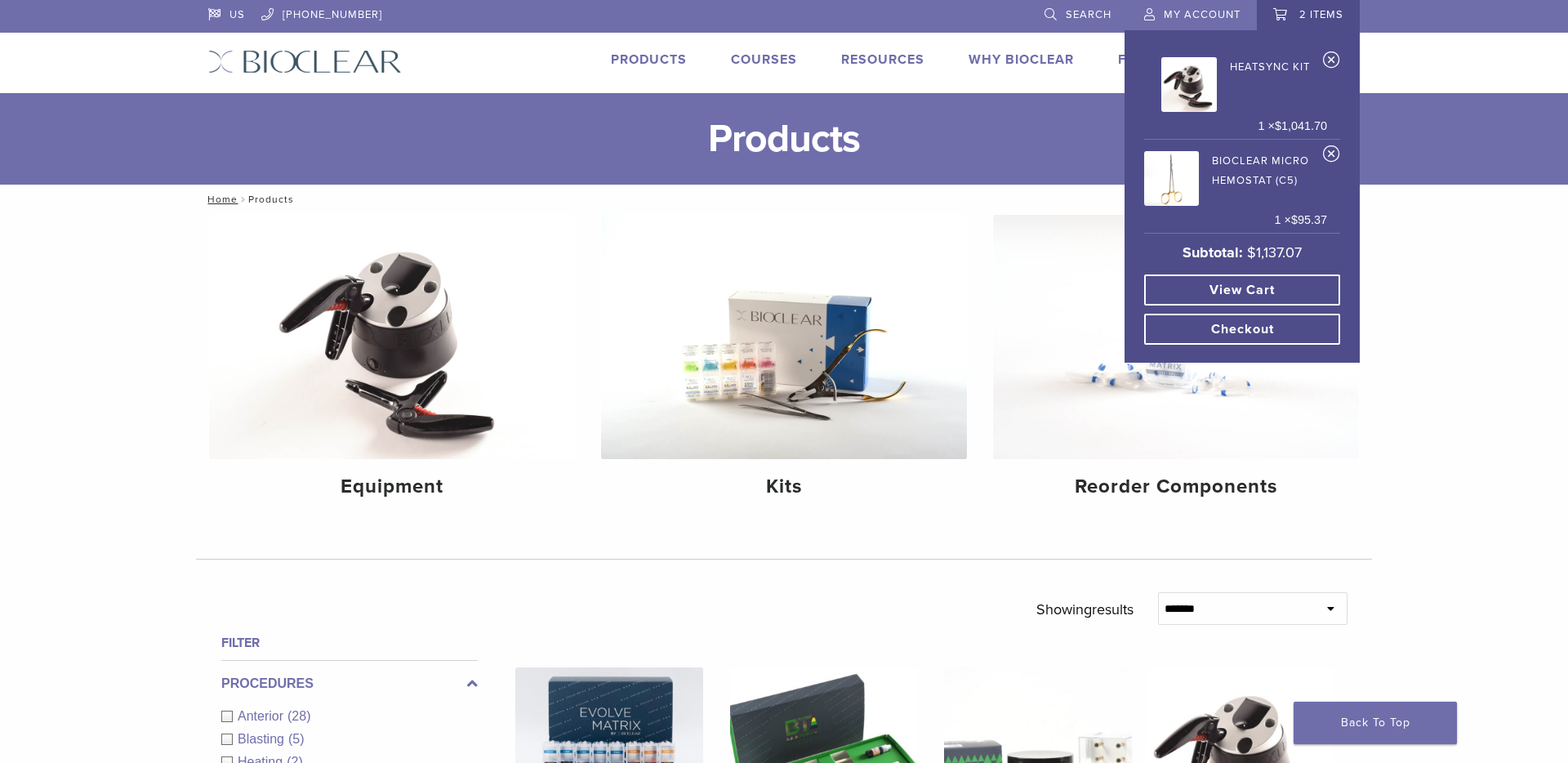
click at [1200, 290] on link "View cart" at bounding box center [1241, 290] width 196 height 31
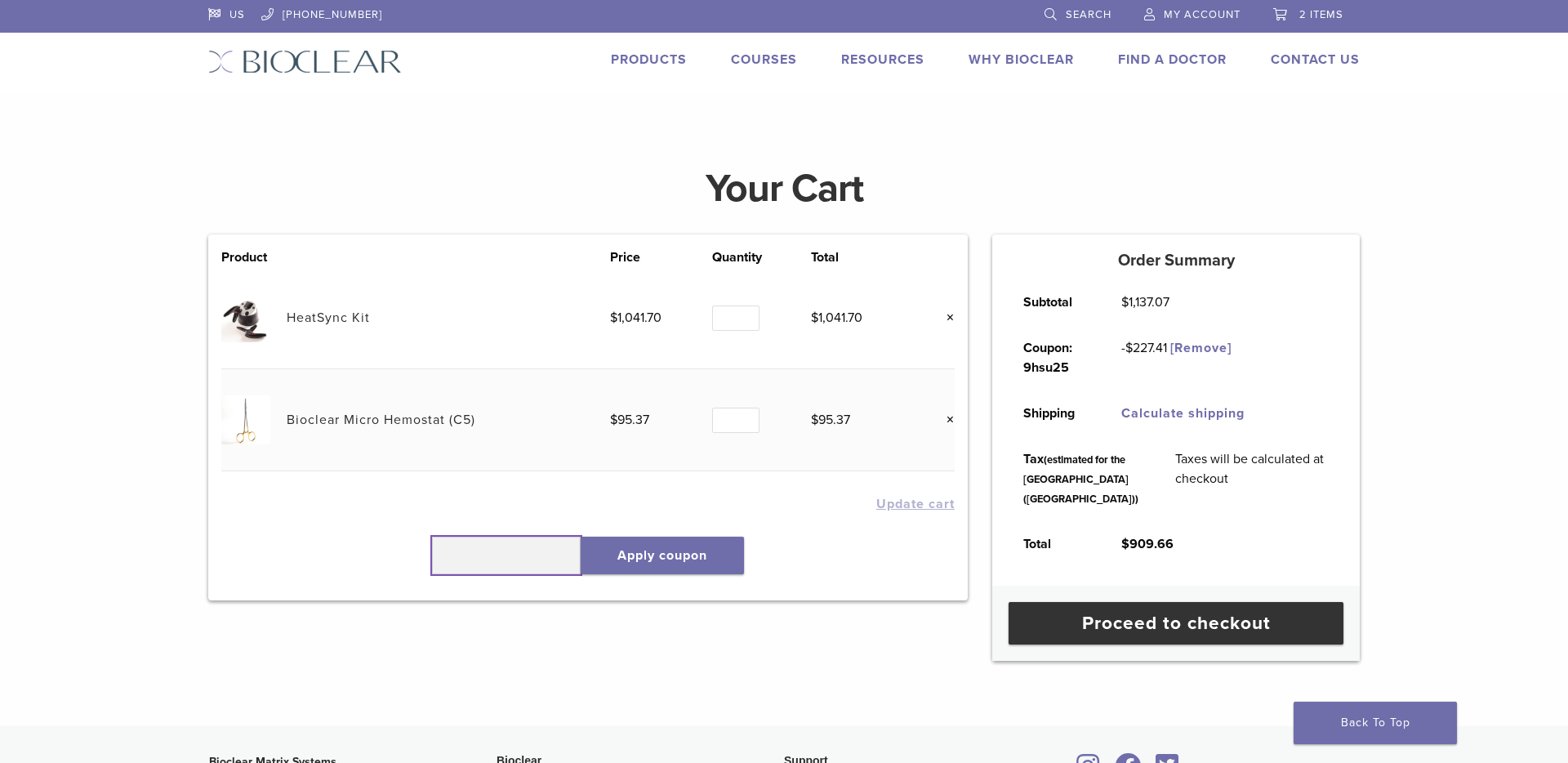
click at [494, 551] on input "text" at bounding box center [505, 555] width 149 height 38
type input "******"
click at [631, 561] on button "Apply coupon" at bounding box center [662, 555] width 164 height 38
click at [945, 417] on link "×" at bounding box center [943, 419] width 21 height 21
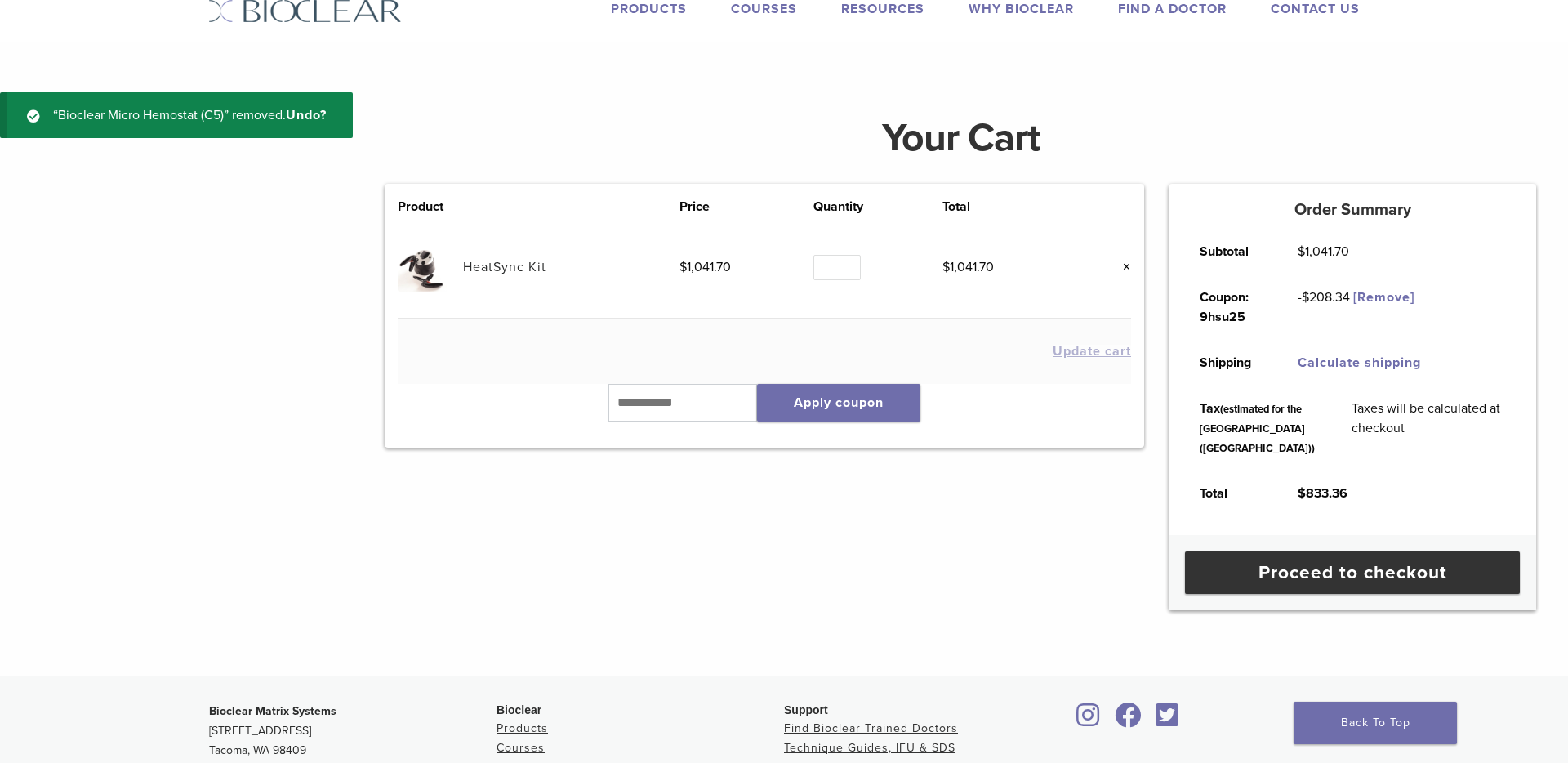
scroll to position [60, 0]
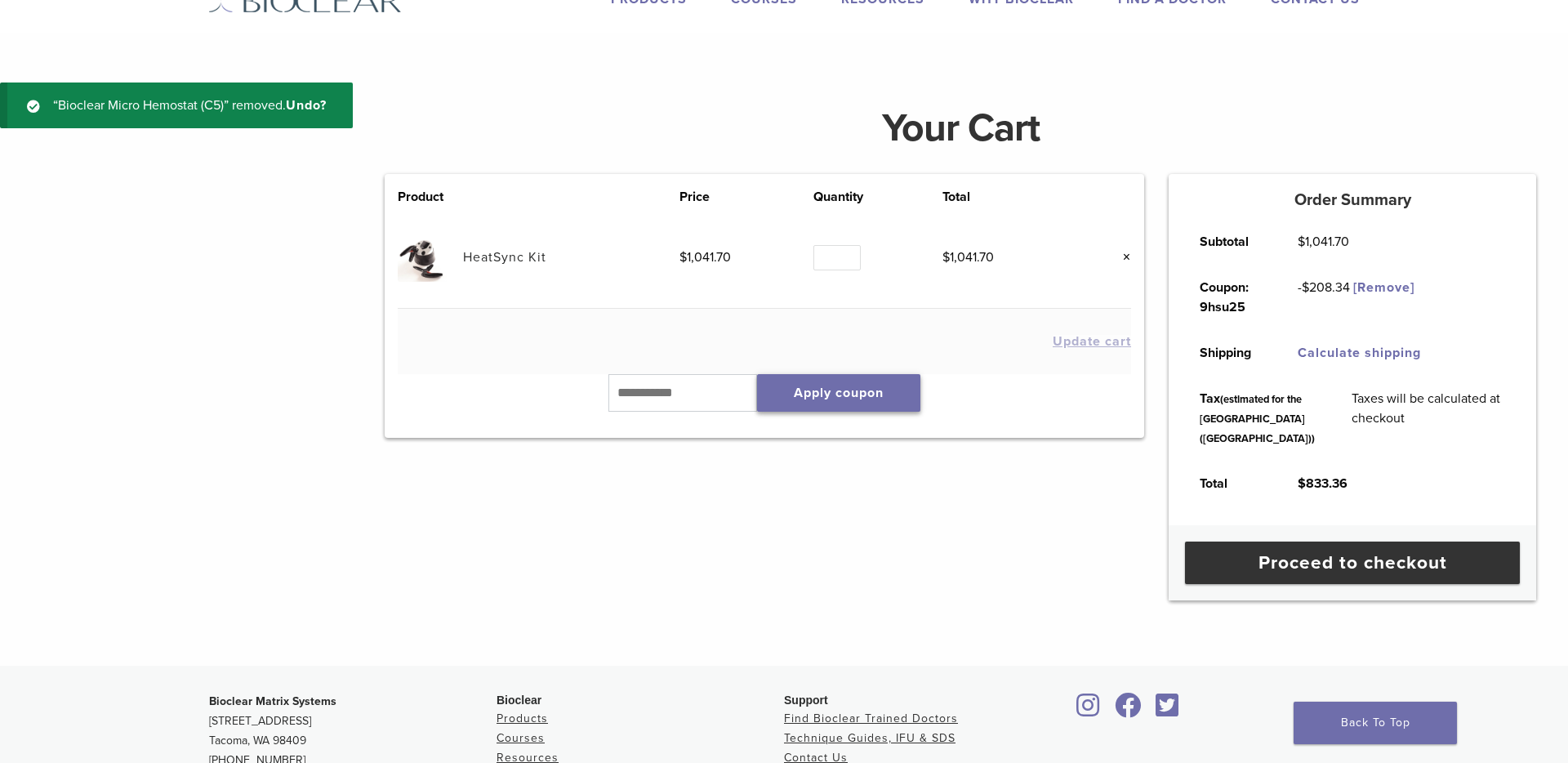
click at [848, 387] on button "Apply coupon" at bounding box center [839, 392] width 164 height 38
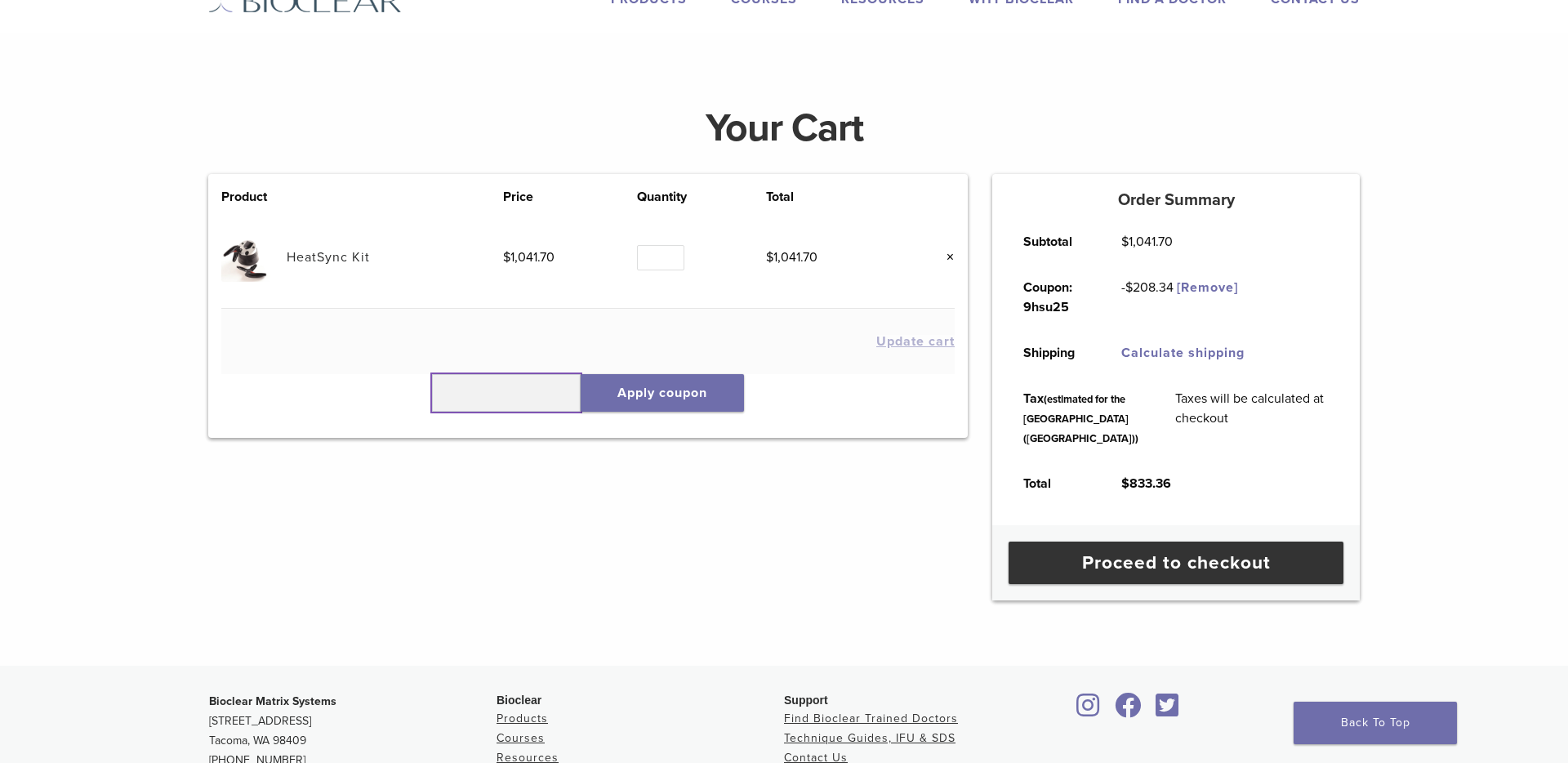
click at [551, 396] on input "text" at bounding box center [505, 392] width 149 height 38
type input "******"
click at [655, 396] on button "Apply coupon" at bounding box center [662, 392] width 164 height 38
click at [534, 386] on input "text" at bounding box center [505, 392] width 149 height 38
type input "*"
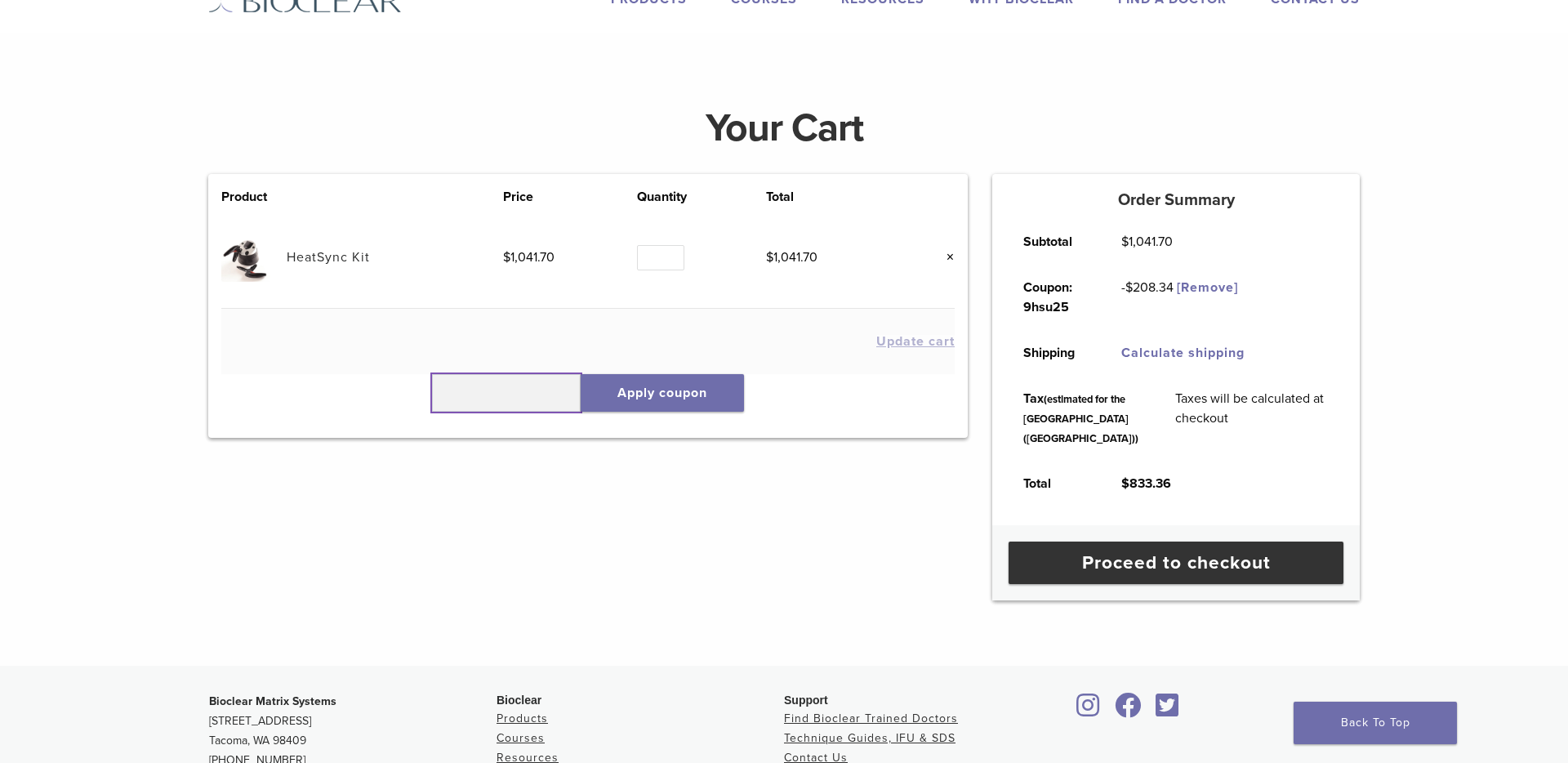
scroll to position [0, 0]
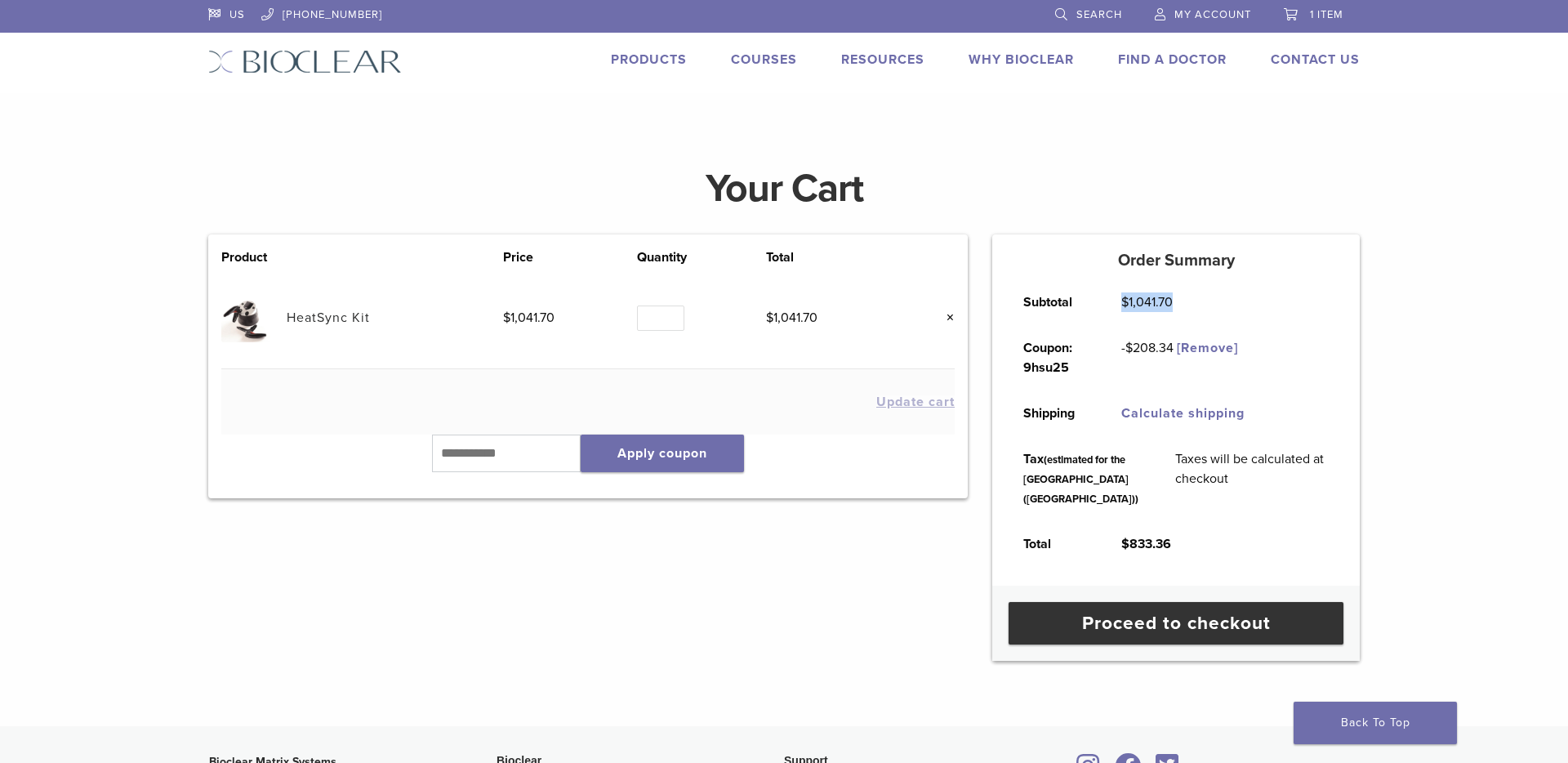
drag, startPoint x: 1178, startPoint y: 298, endPoint x: 1108, endPoint y: 298, distance: 70.0
click at [1108, 298] on td "$ 1,041.70" at bounding box center [1147, 303] width 88 height 46
copy bdi "$ 1,041.70"
click at [526, 452] on input "text" at bounding box center [505, 453] width 149 height 38
type input "******"
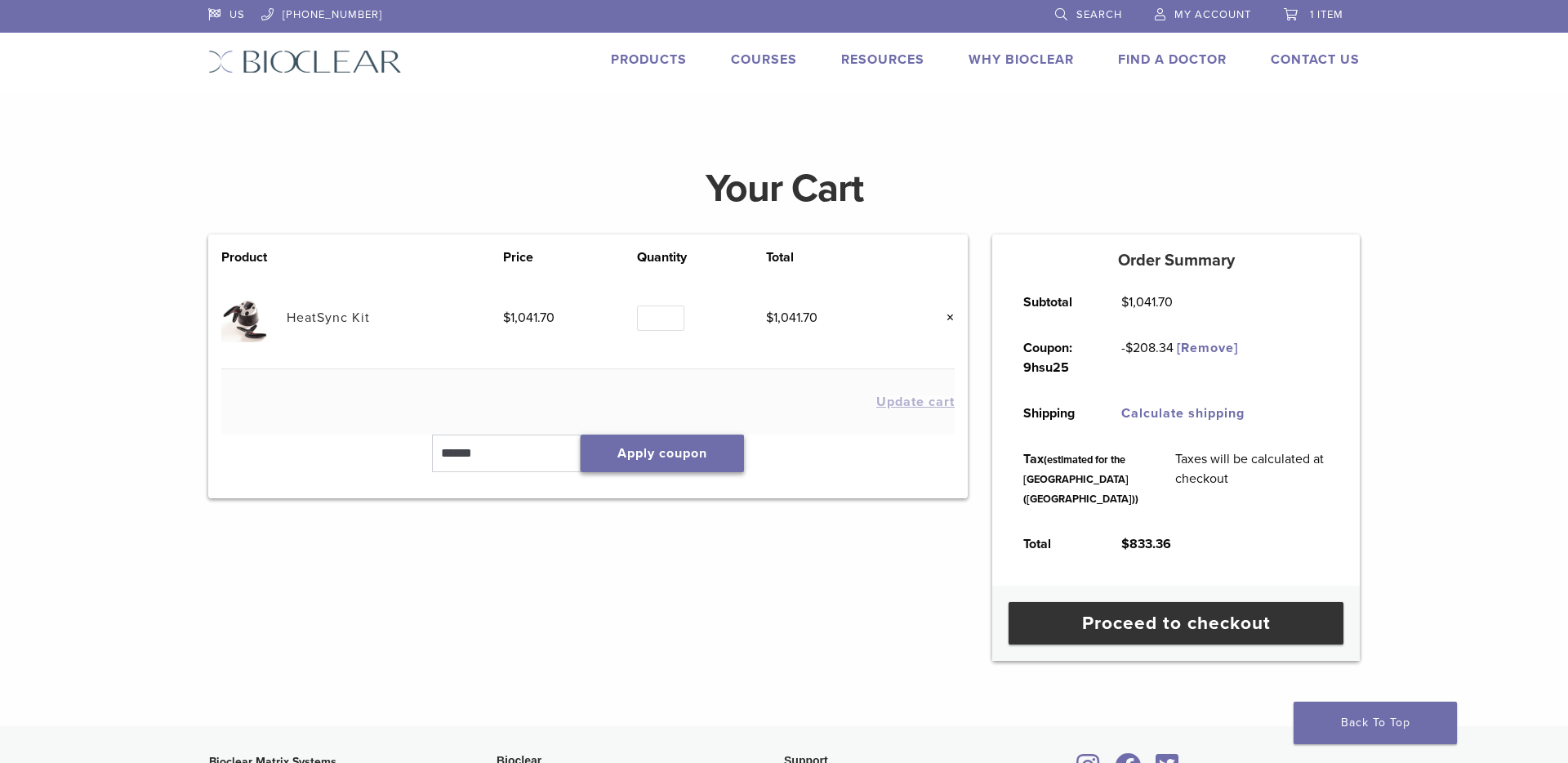
click at [677, 451] on button "Apply coupon" at bounding box center [662, 453] width 164 height 38
click at [1210, 353] on link "[Remove]" at bounding box center [1206, 348] width 61 height 16
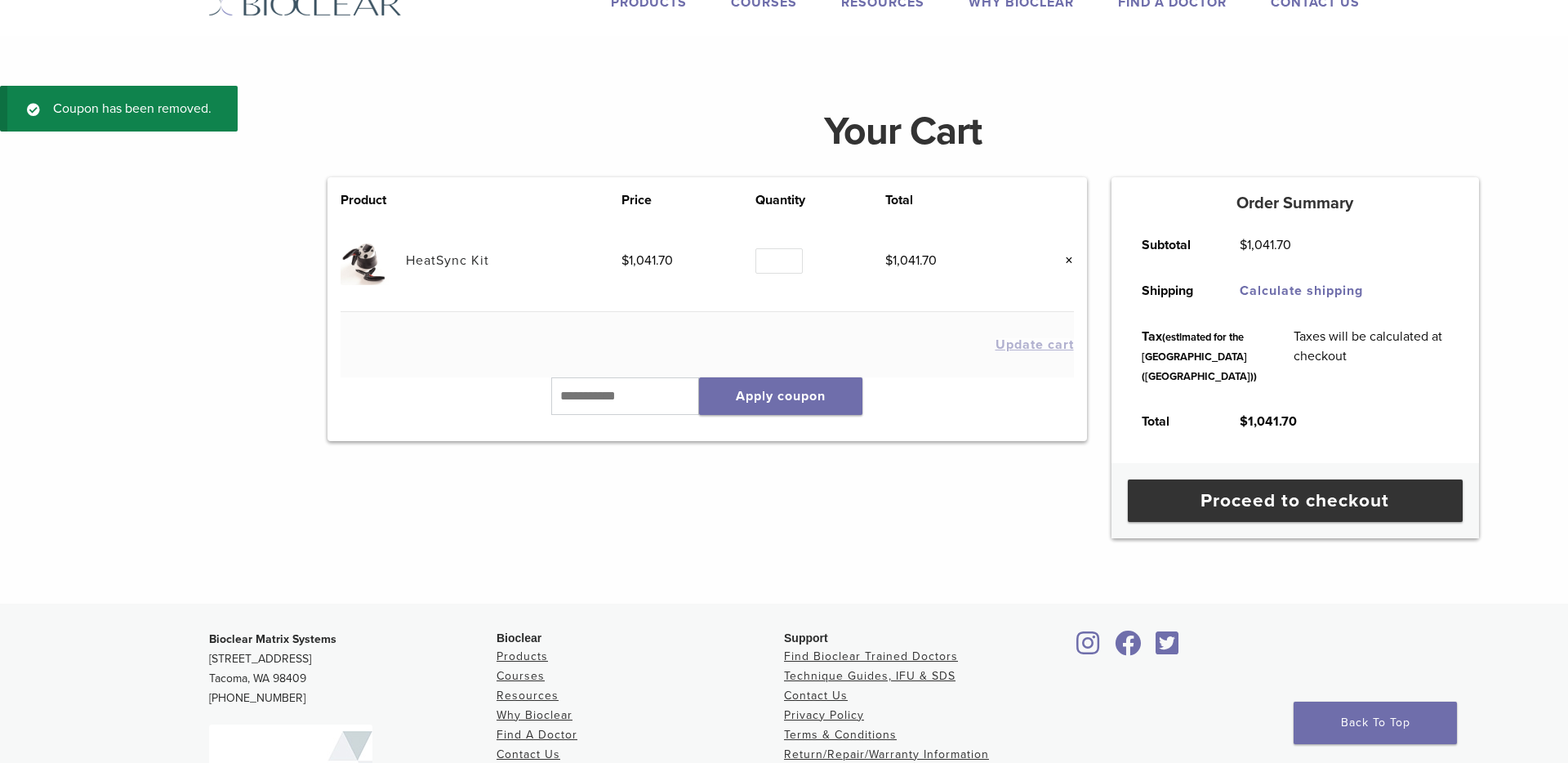
scroll to position [60, 0]
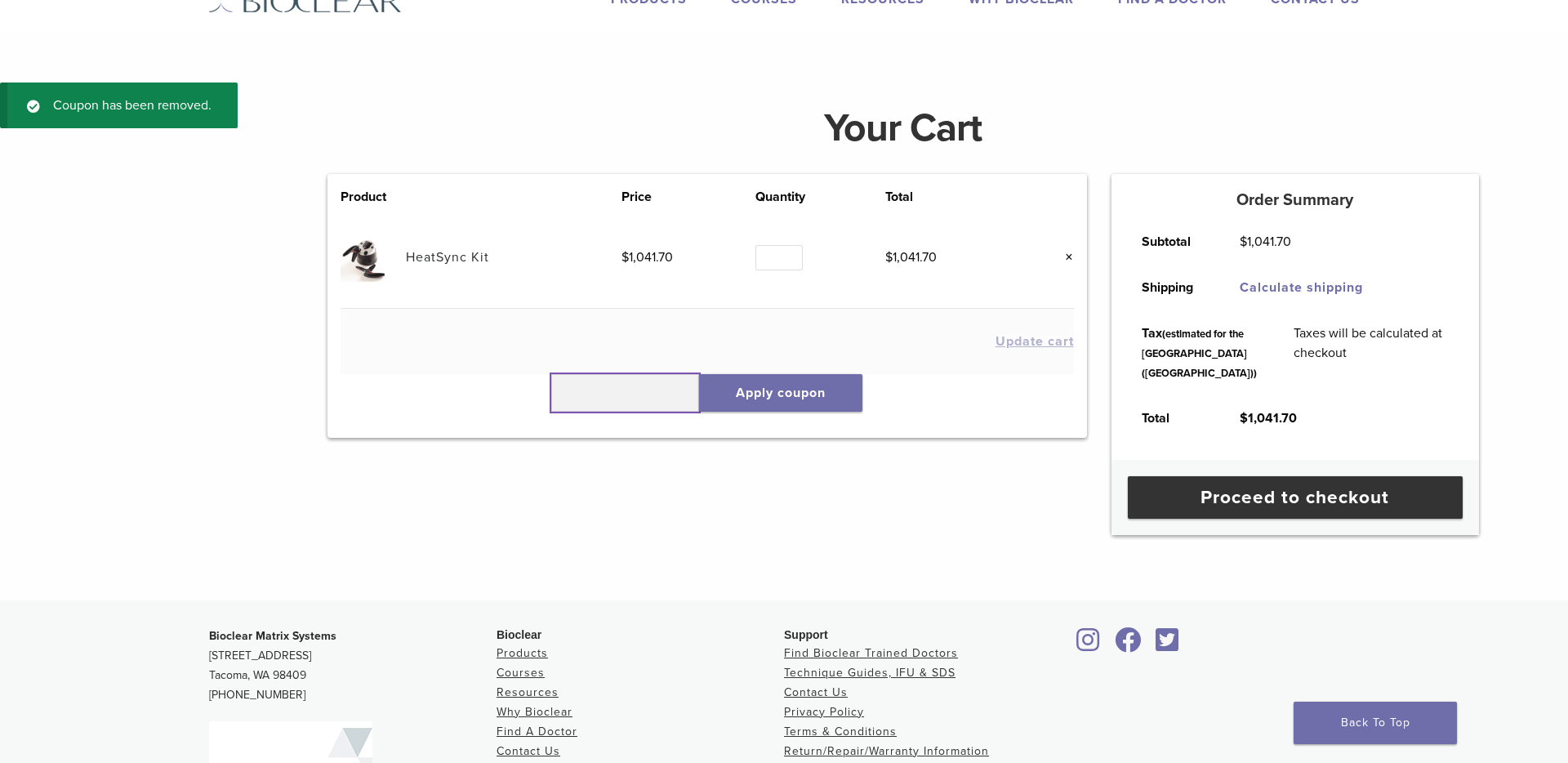
click at [669, 398] on input "text" at bounding box center [625, 392] width 149 height 38
click at [625, 395] on input "text" at bounding box center [625, 392] width 149 height 38
paste input "******"
type input "******"
click at [791, 391] on button "Apply coupon" at bounding box center [781, 392] width 164 height 38
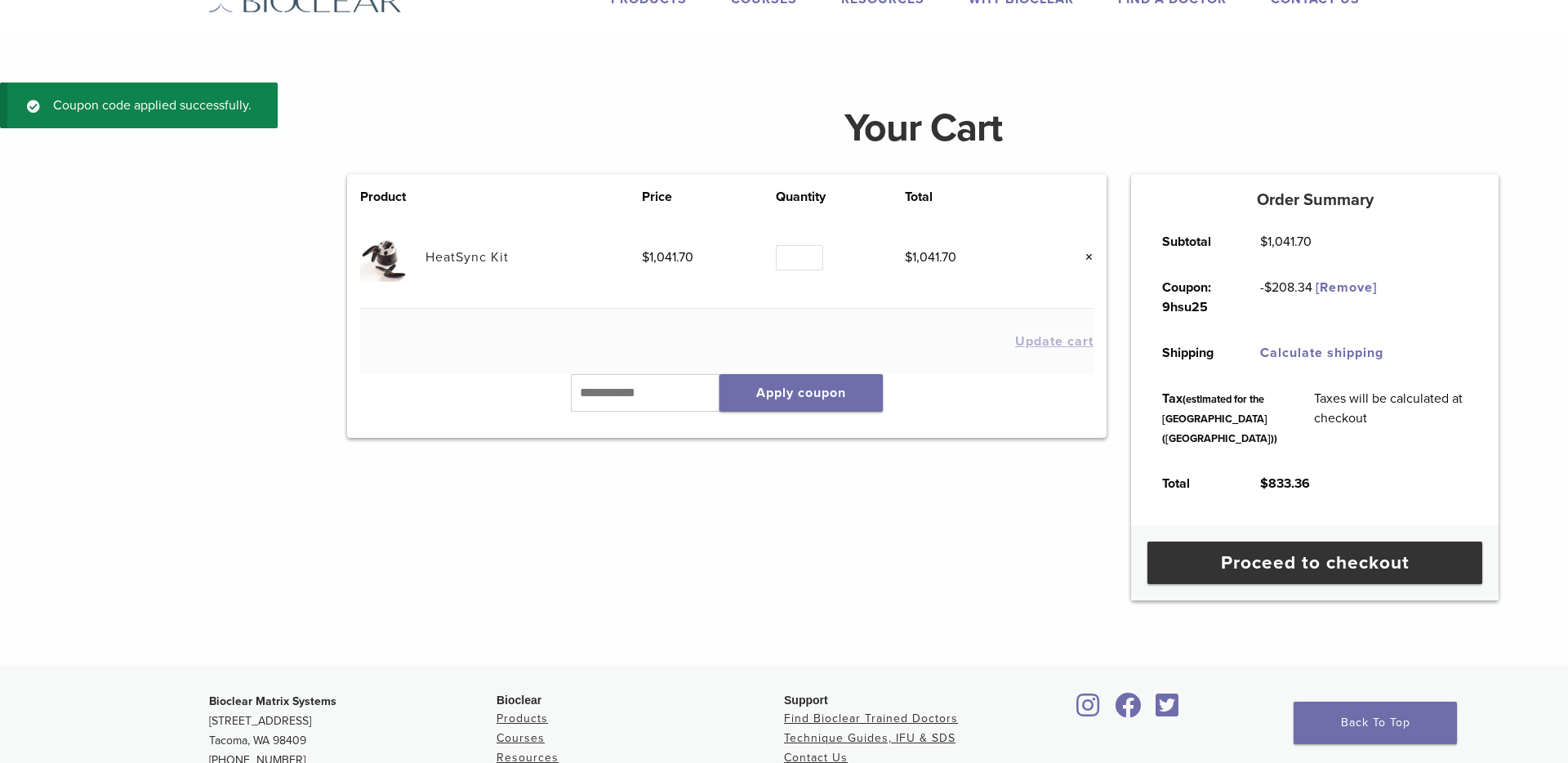
scroll to position [0, 0]
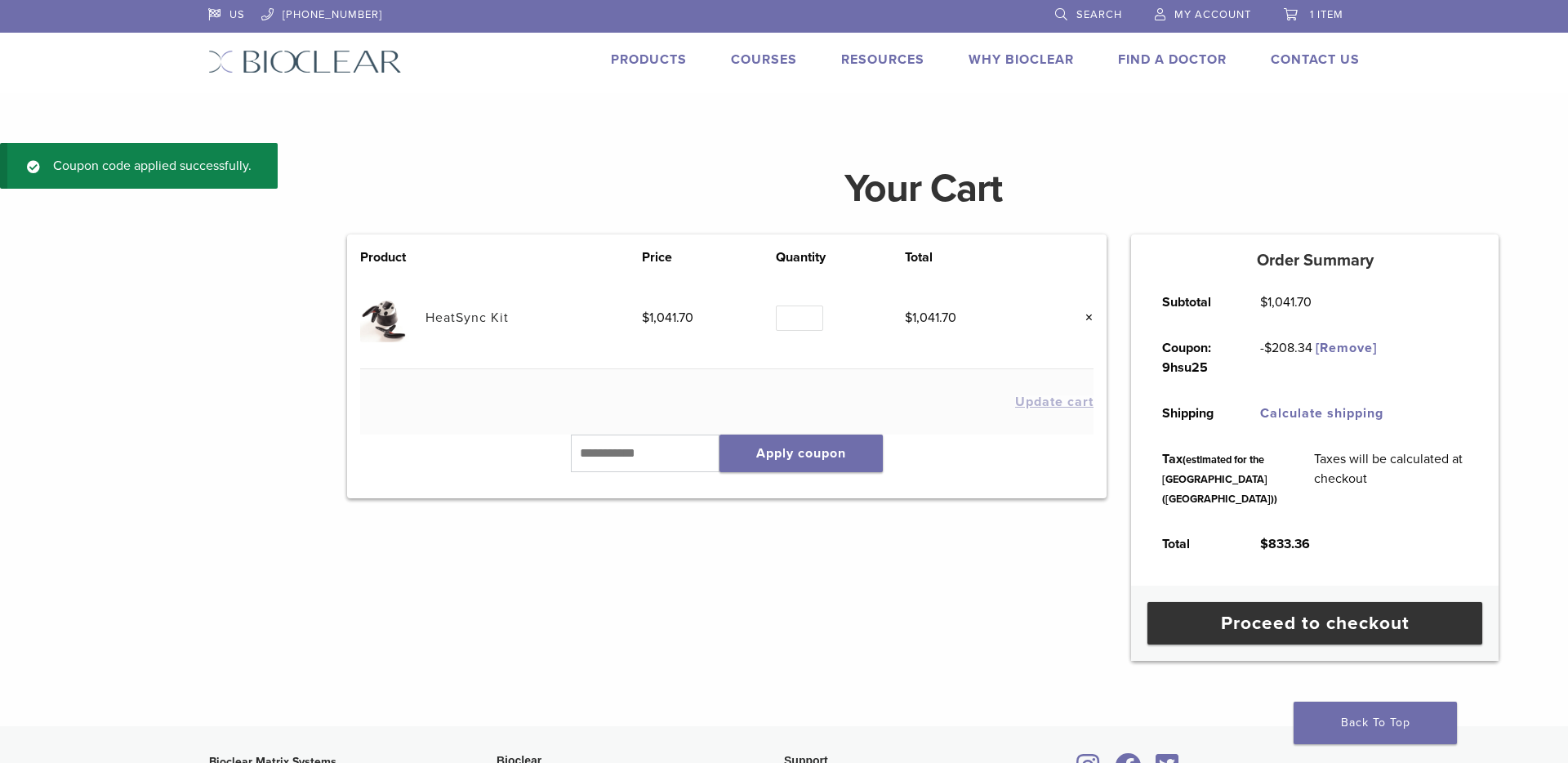
click at [653, 58] on link "Products" at bounding box center [649, 60] width 76 height 16
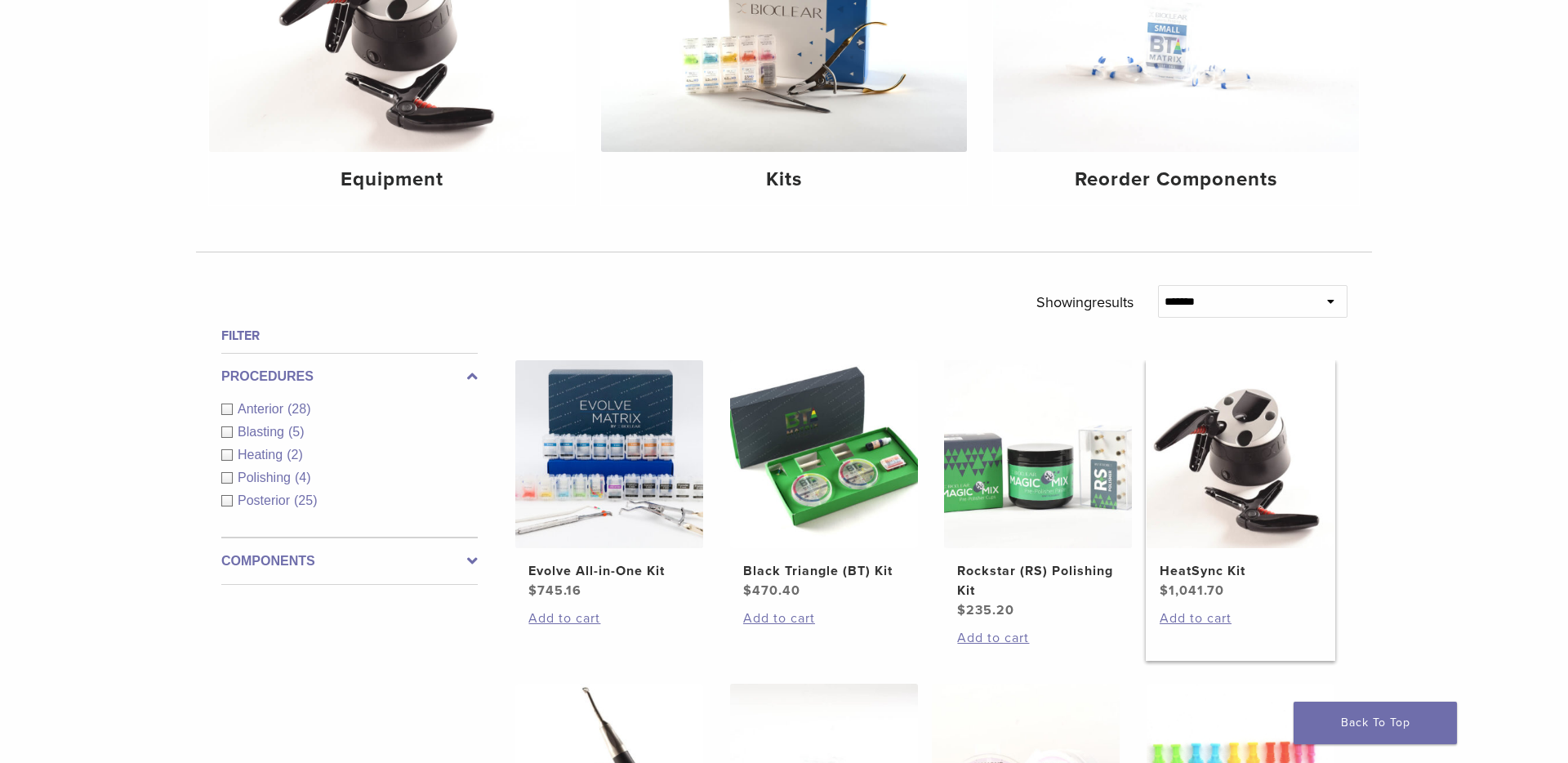
scroll to position [338, 0]
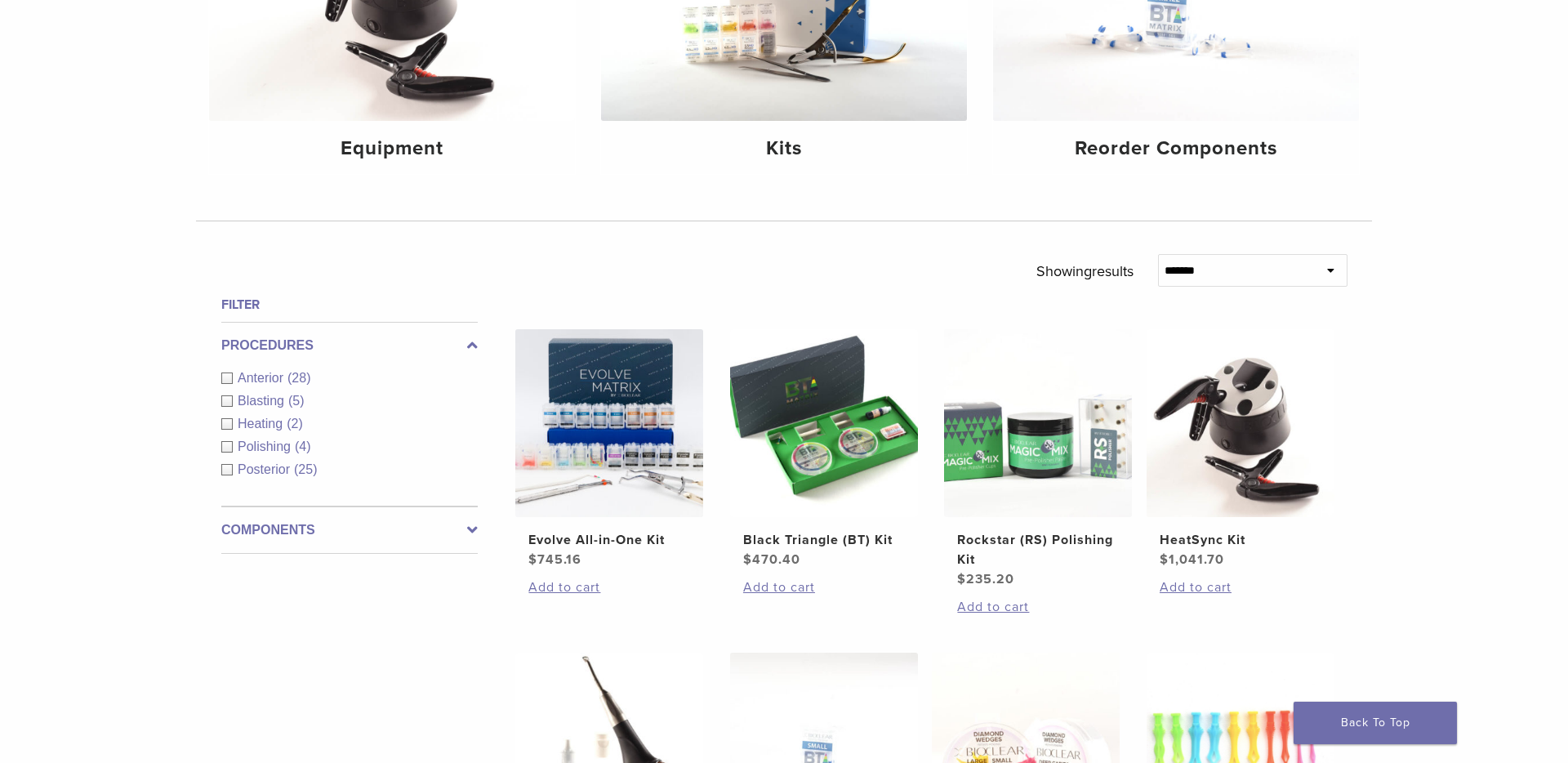
click at [325, 546] on div "Components Equipment (5) Instruments (13) Matrix Bands (9) Matrix Systems (3) O…" at bounding box center [350, 529] width 257 height 47
click at [342, 526] on label "Components" at bounding box center [350, 530] width 257 height 20
click at [277, 534] on link "See 3 more" at bounding box center [260, 539] width 76 height 16
click at [298, 451] on span "Instruments" at bounding box center [274, 447] width 73 height 14
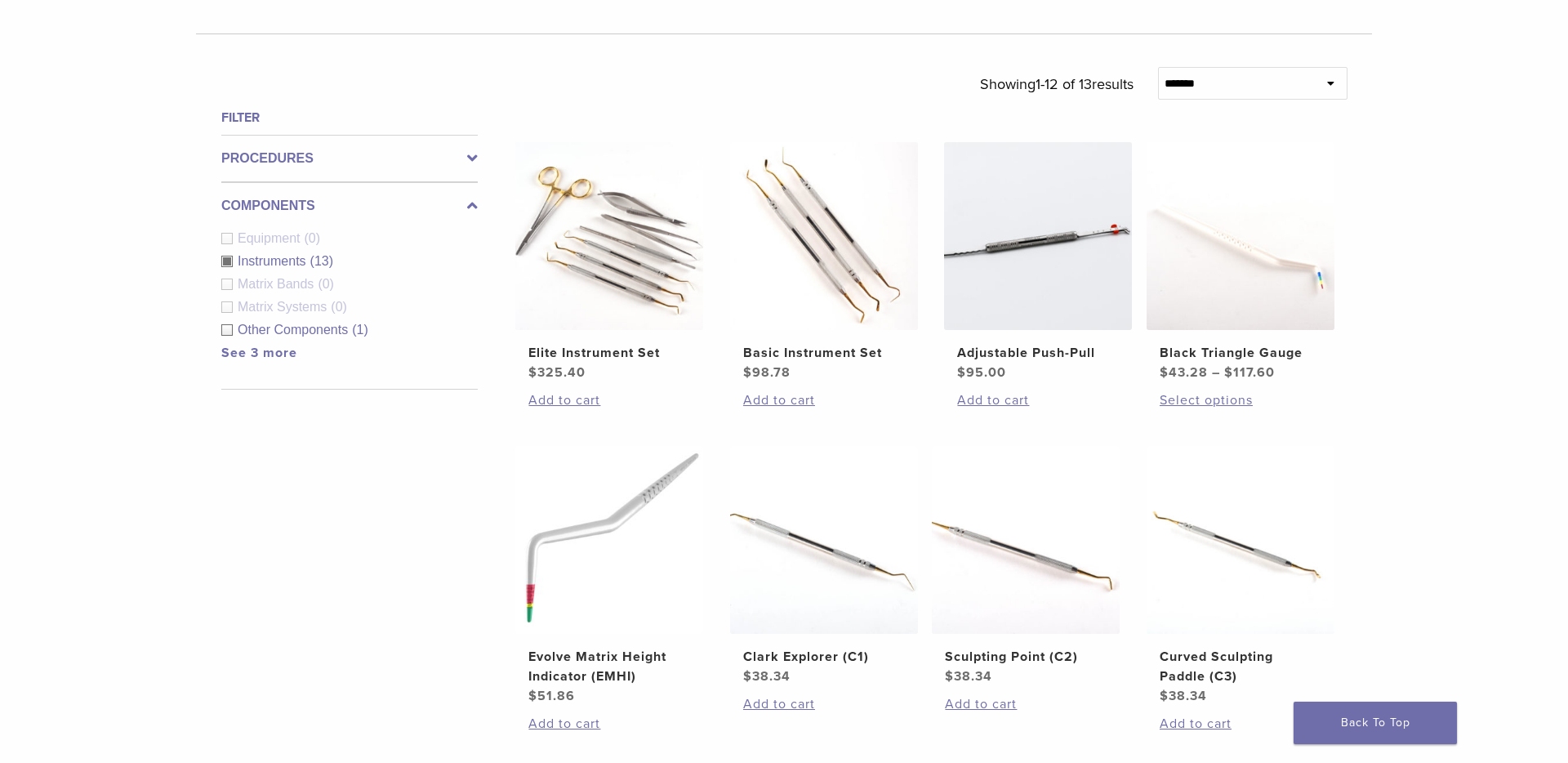
scroll to position [526, 0]
click at [782, 396] on link "Add to cart" at bounding box center [824, 398] width 162 height 20
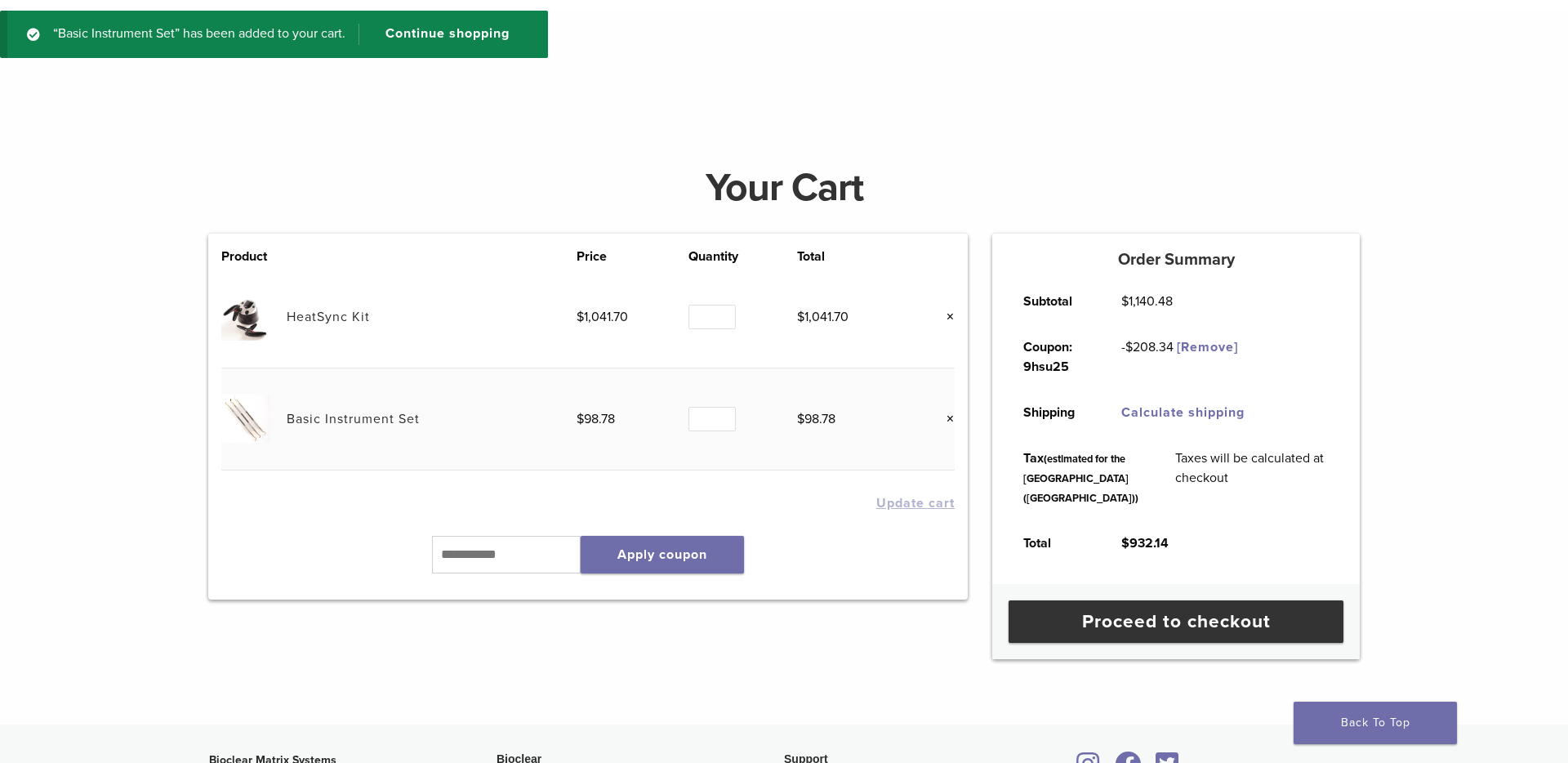
scroll to position [92, 0]
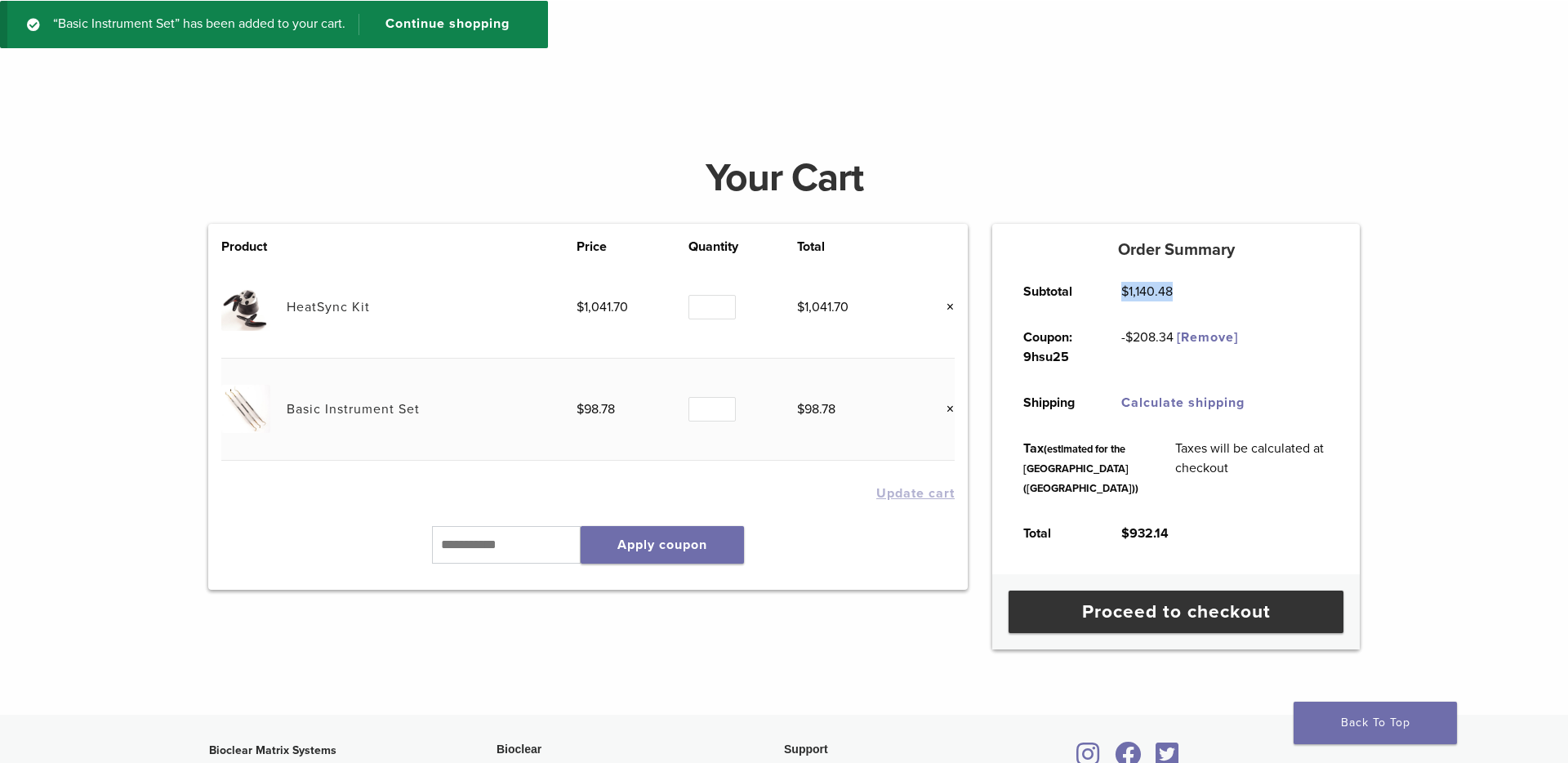
drag, startPoint x: 1122, startPoint y: 289, endPoint x: 1209, endPoint y: 289, distance: 87.0
click at [1209, 289] on tr "Subtotal $ 1,140.48" at bounding box center [1176, 292] width 343 height 46
copy bdi "$ 1,140.48"
drag, startPoint x: 559, startPoint y: 405, endPoint x: 620, endPoint y: 405, distance: 61.0
click at [620, 405] on tr "Basic Instrument Set $ 98.78 Quantity Quantity * $ 98.78 ×" at bounding box center [588, 409] width 733 height 102
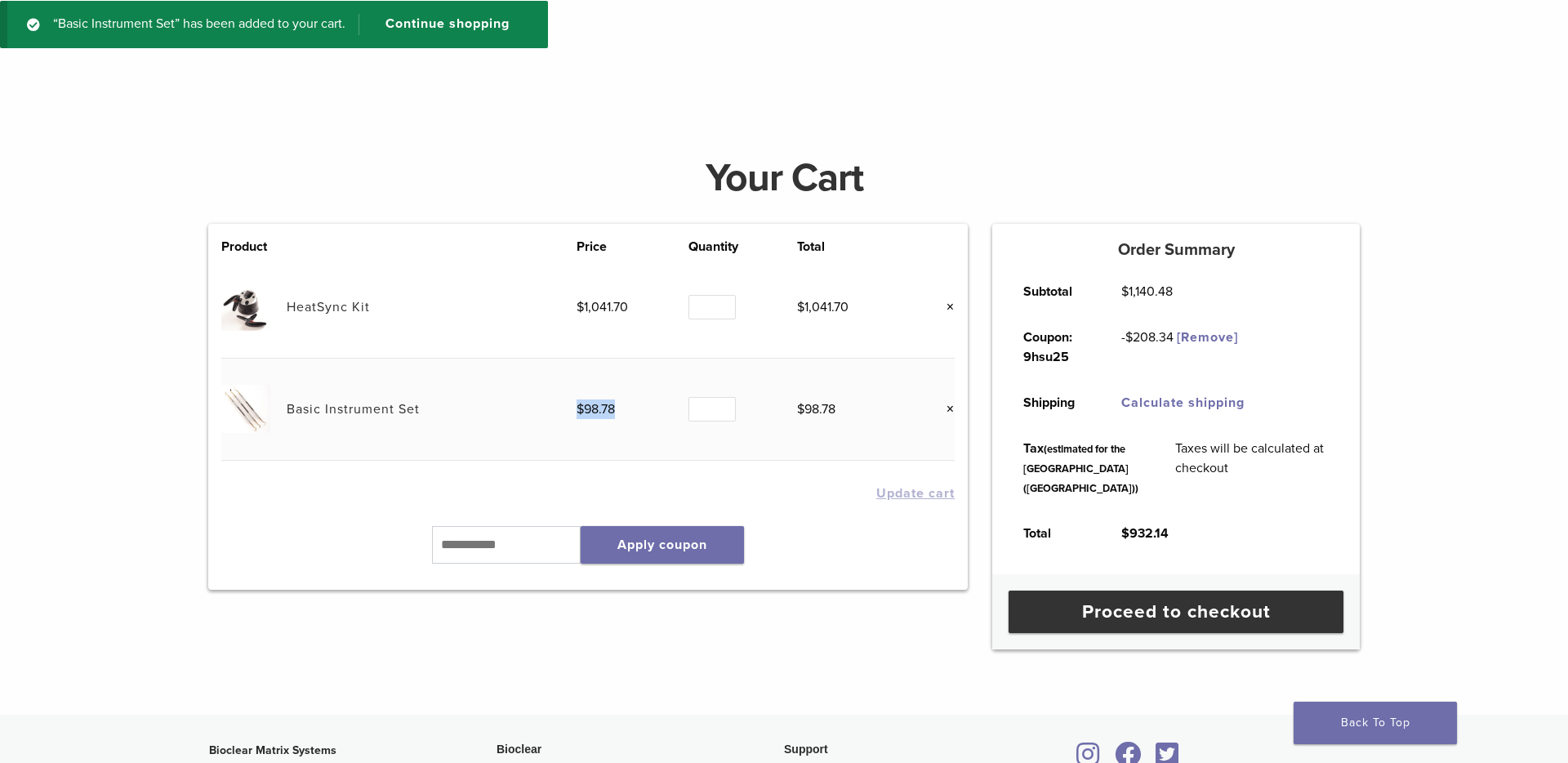
copy tr "$ 98.78"
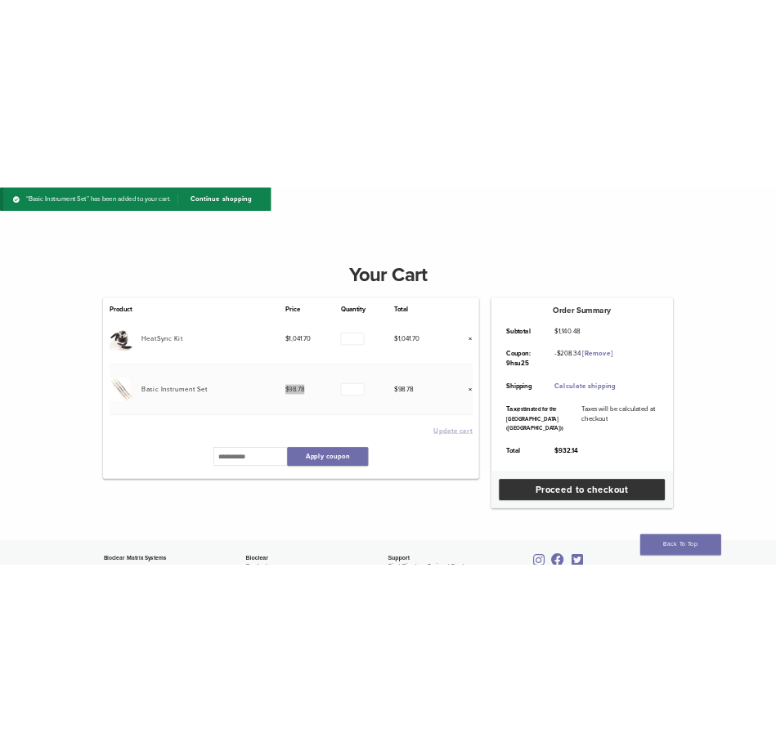
scroll to position [96, 0]
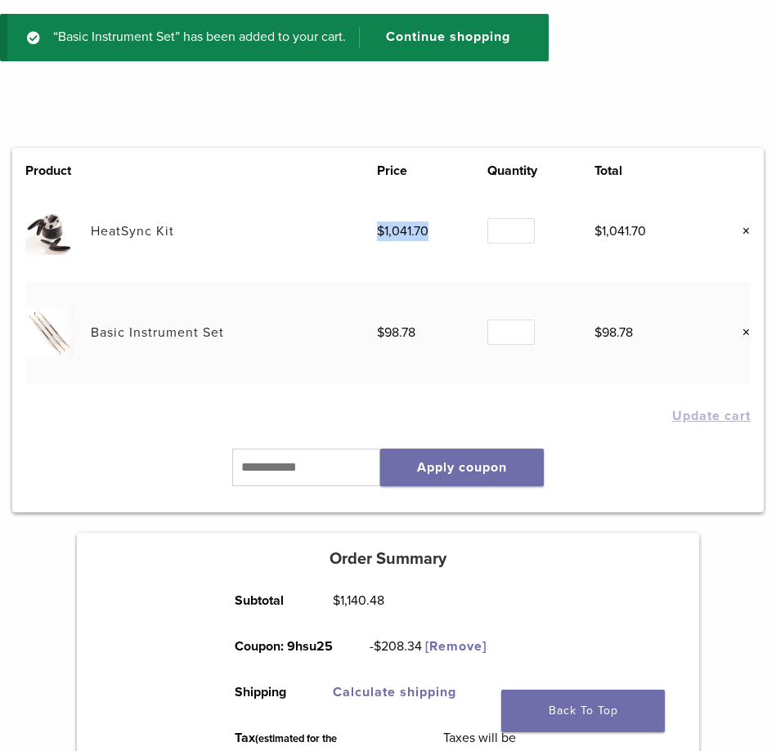
drag, startPoint x: 373, startPoint y: 231, endPoint x: 431, endPoint y: 231, distance: 58.0
click at [431, 231] on tr "HeatSync Kit $ 1,041.70 Quantity Quantity * $ 1,041.70 ×" at bounding box center [387, 231] width 725 height 101
copy tr "$ 1,041.70"
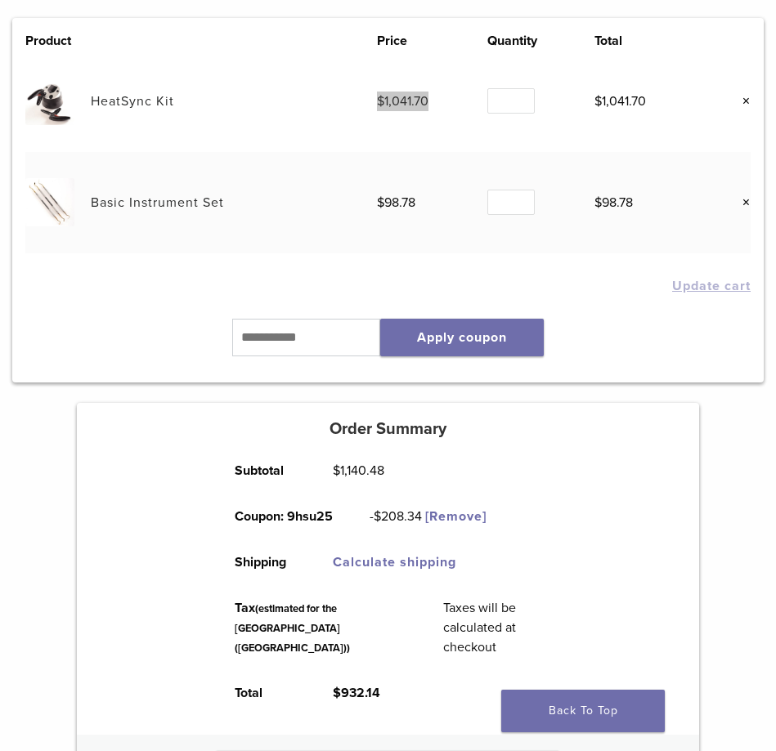
scroll to position [224, 0]
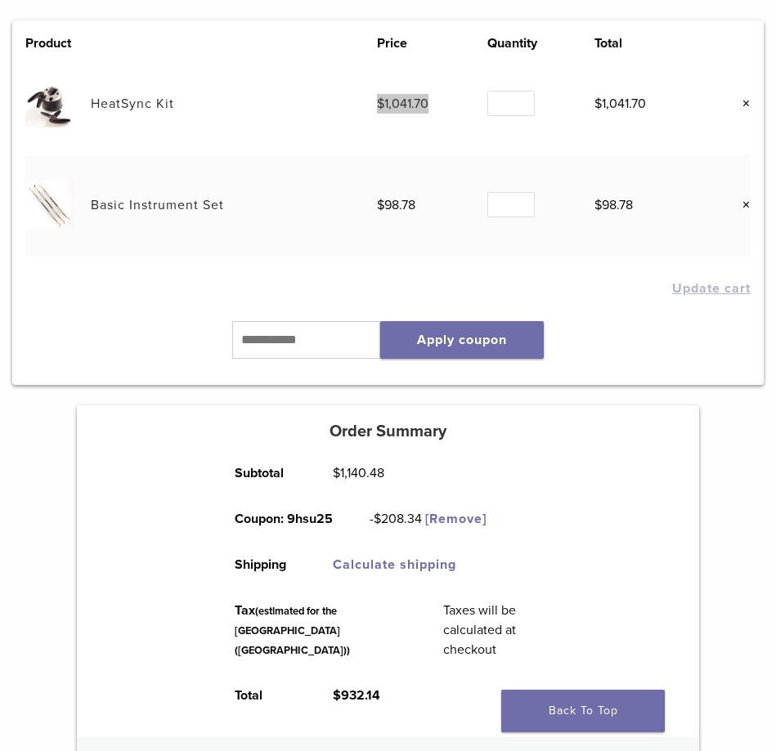
click at [746, 105] on link "×" at bounding box center [739, 103] width 21 height 21
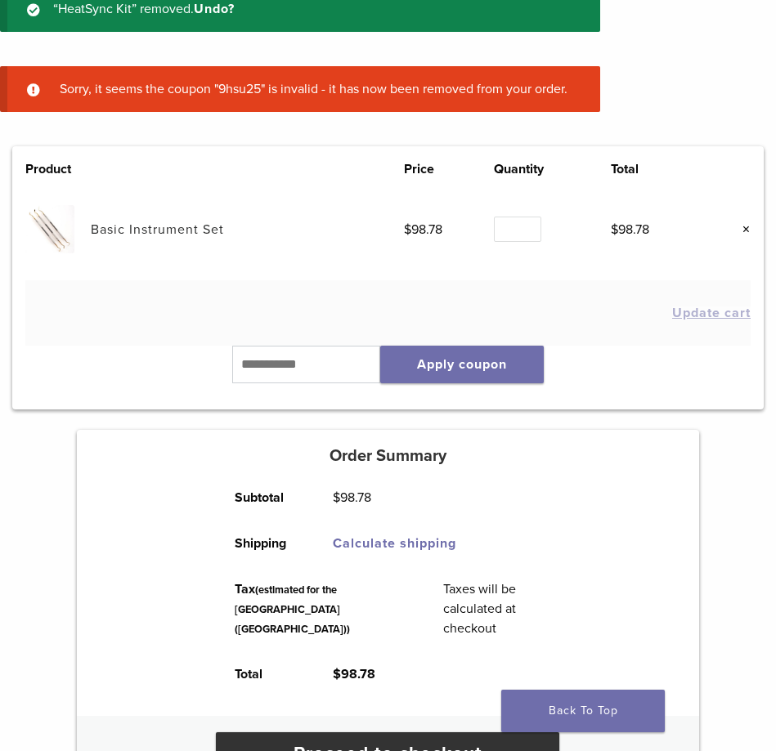
scroll to position [188, 0]
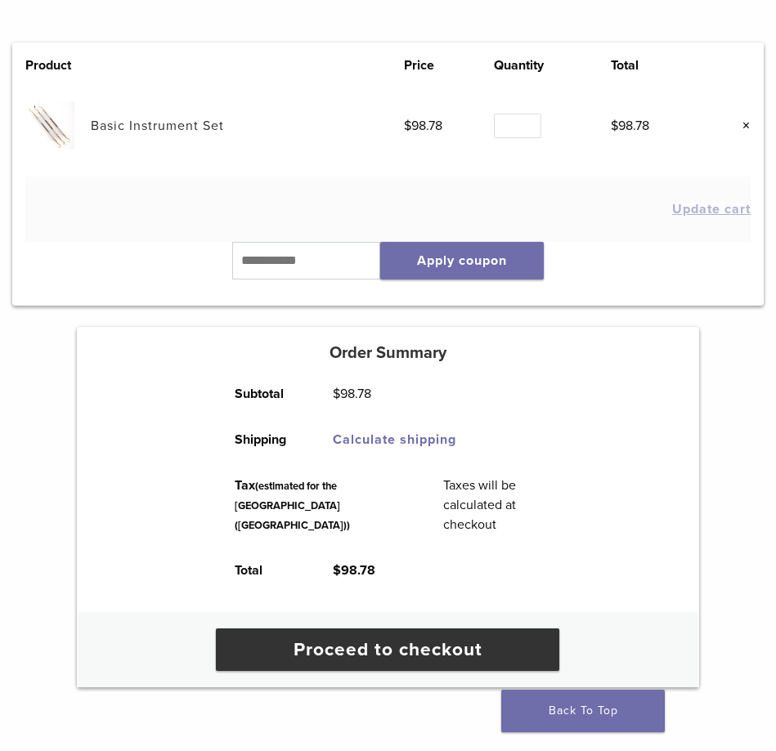
scroll to position [114, 0]
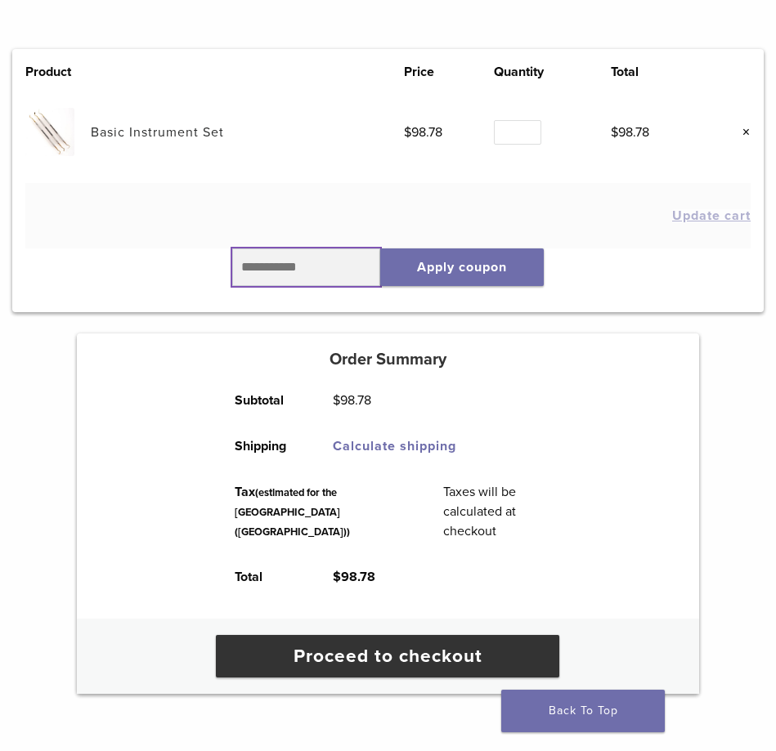
click at [346, 274] on input "text" at bounding box center [306, 268] width 149 height 38
type input "*"
type input "******"
click at [442, 272] on button "Apply coupon" at bounding box center [462, 268] width 164 height 38
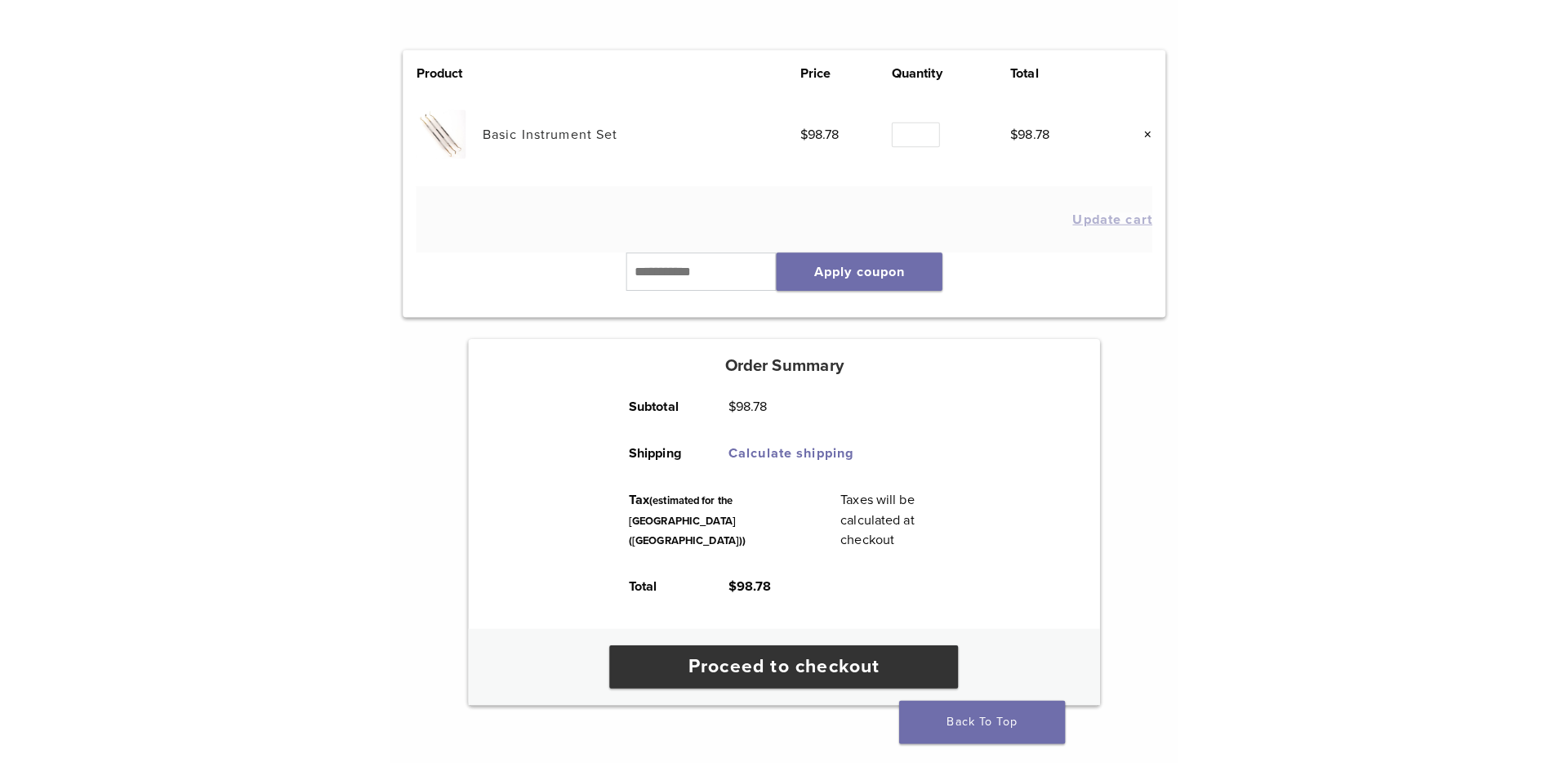
scroll to position [96, 0]
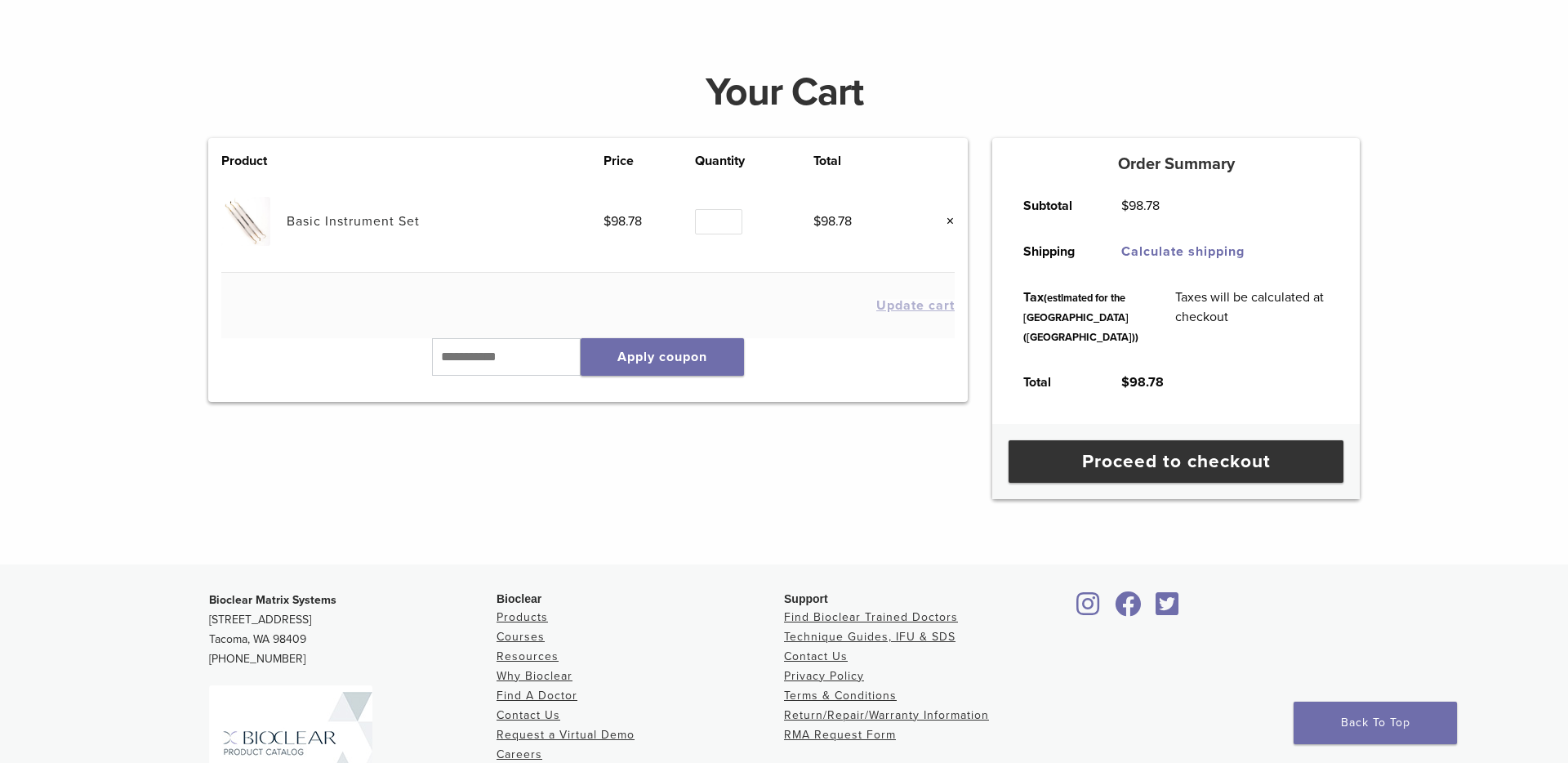
click at [375, 218] on link "Basic Instrument Set" at bounding box center [353, 221] width 133 height 16
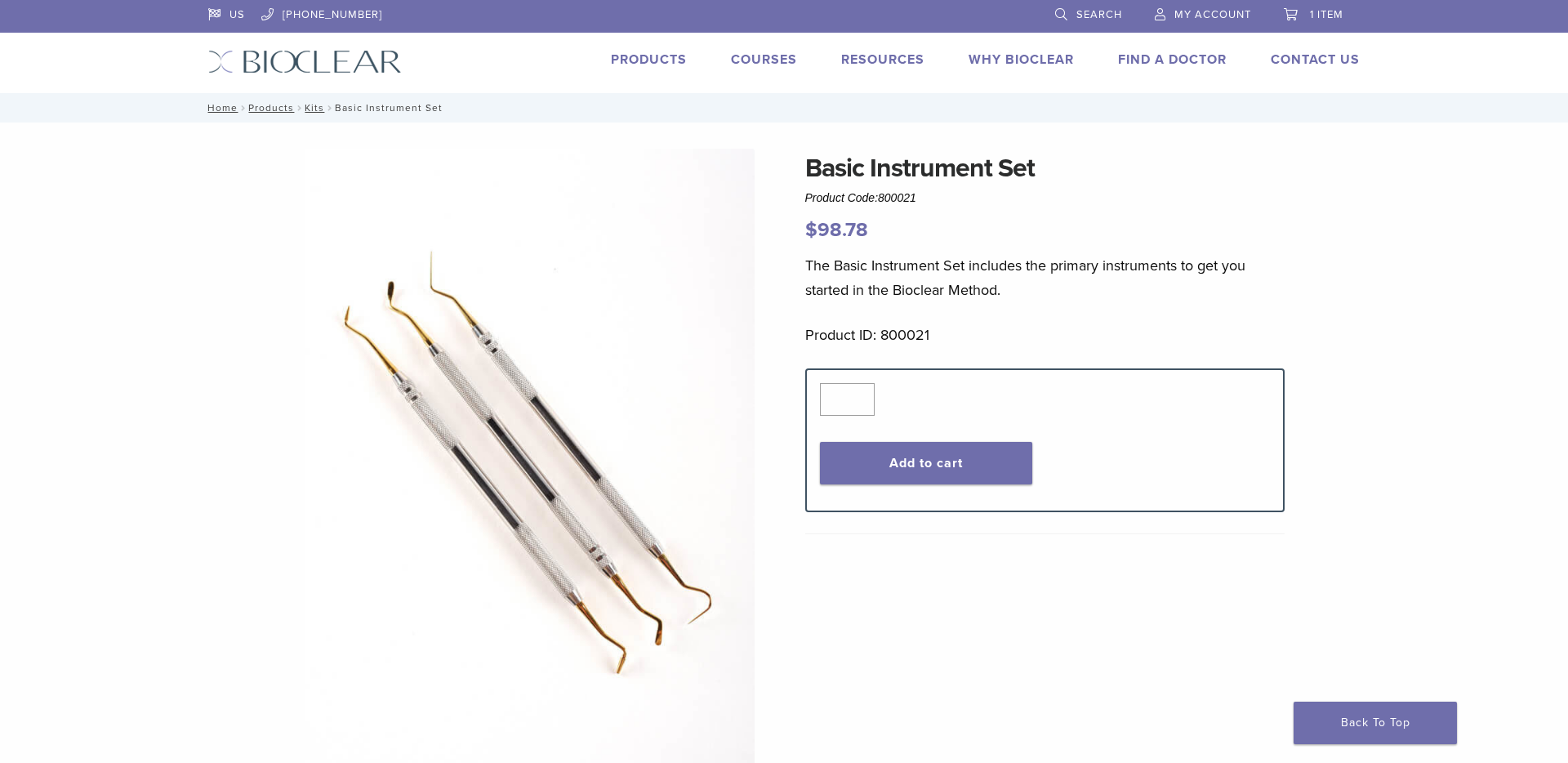
click at [760, 55] on link "Courses" at bounding box center [764, 60] width 66 height 16
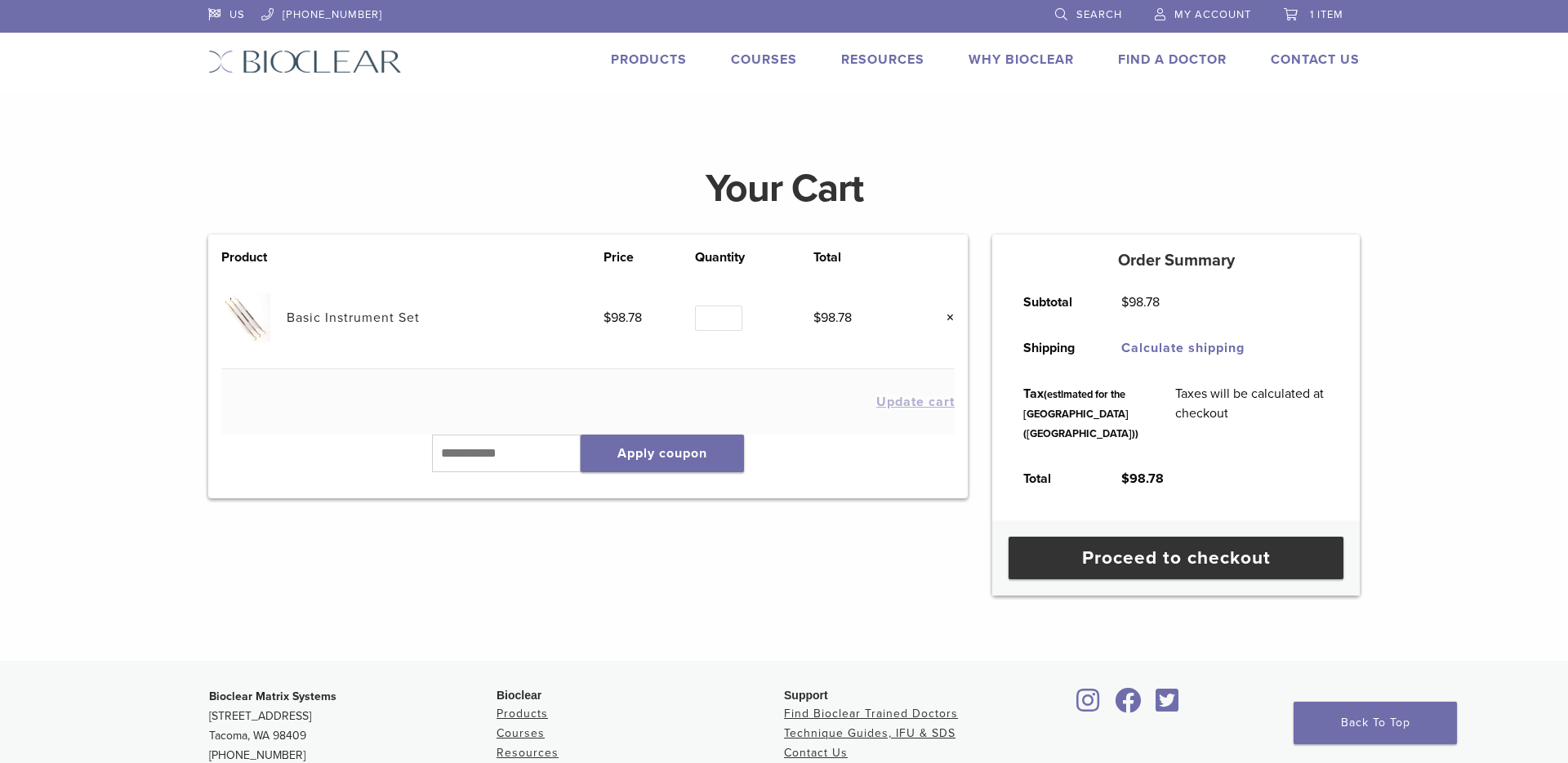
click at [946, 316] on link "×" at bounding box center [943, 317] width 21 height 21
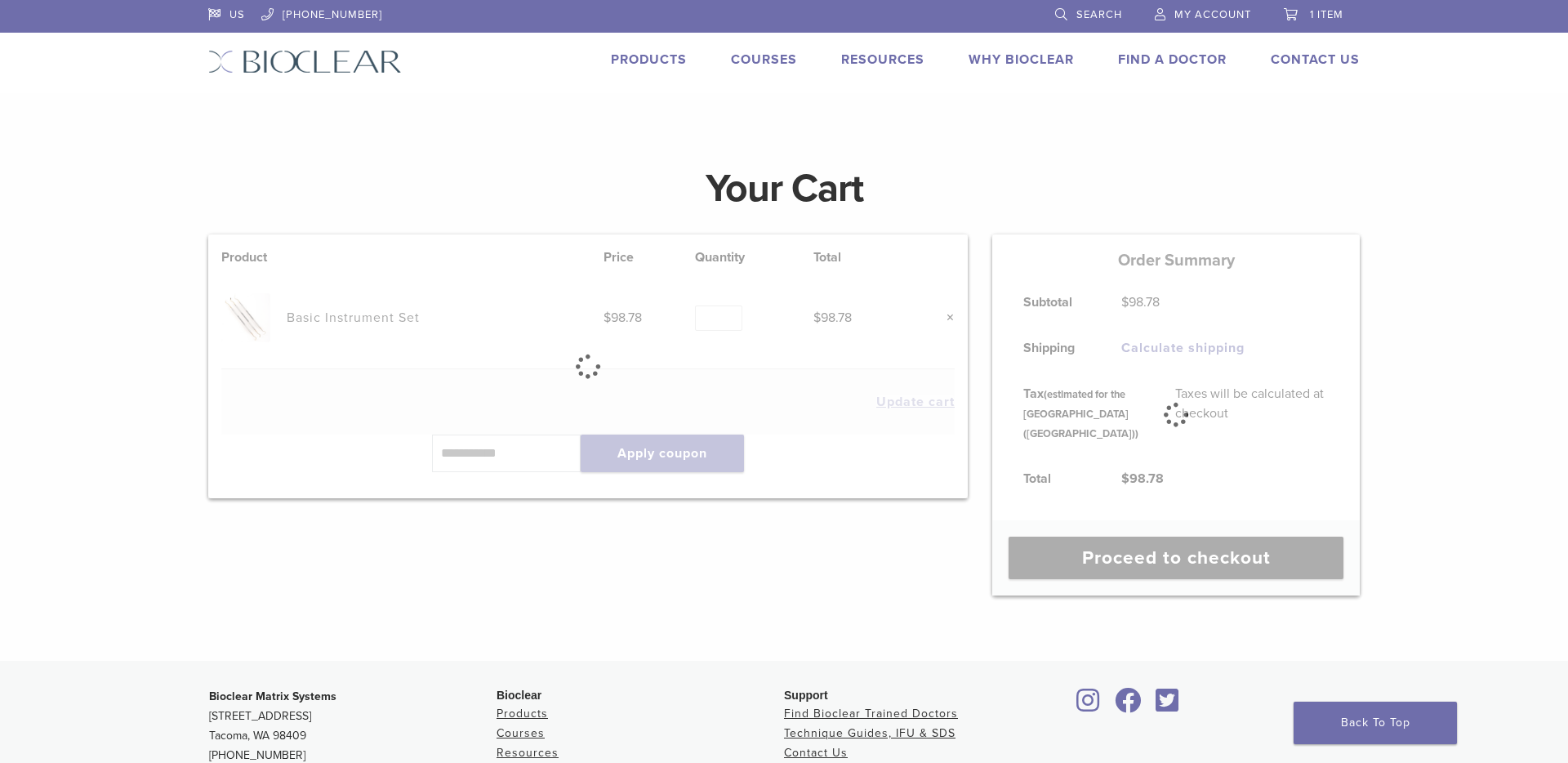
click at [649, 58] on link "Products" at bounding box center [649, 60] width 76 height 16
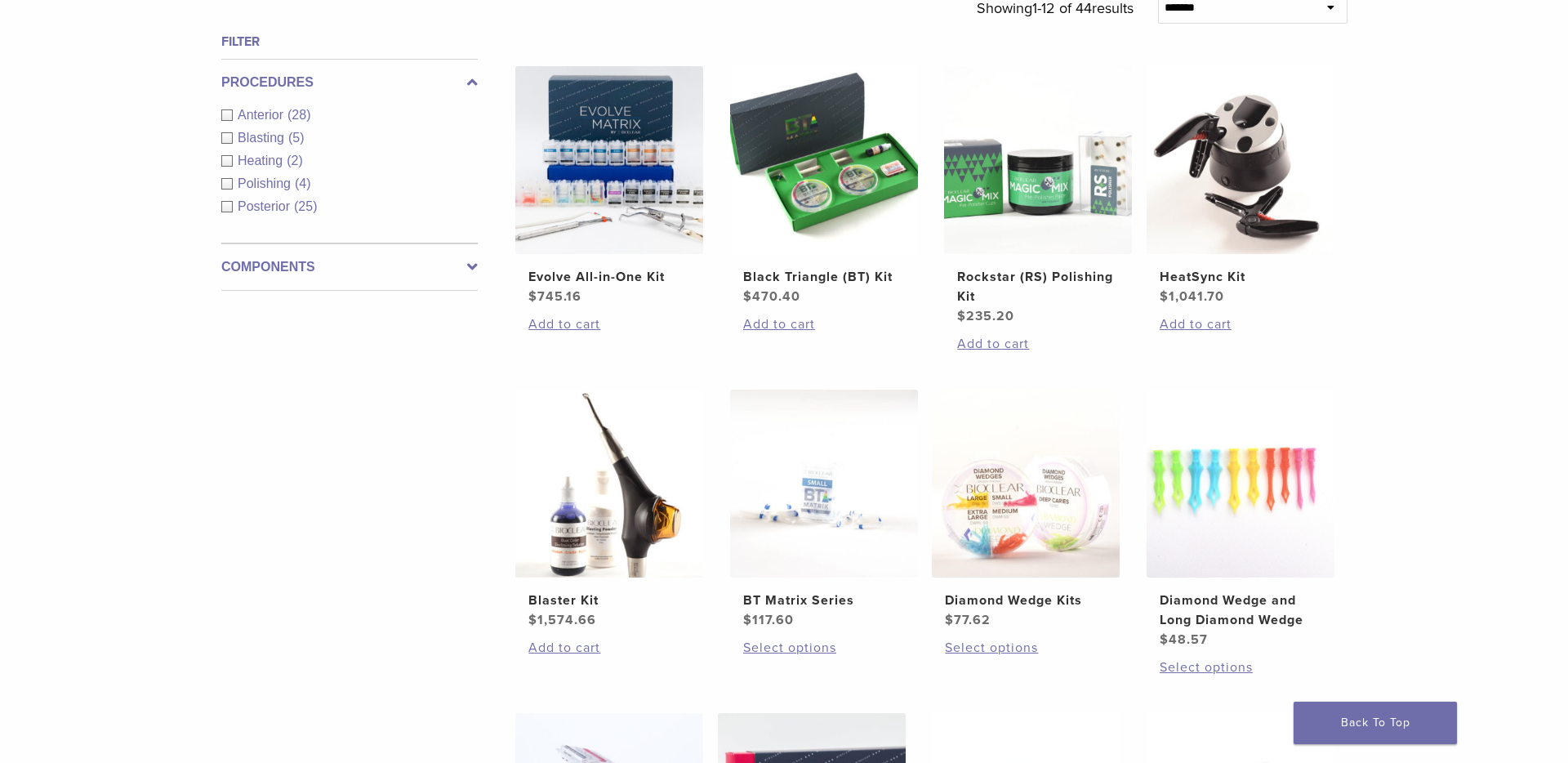
scroll to position [541, 0]
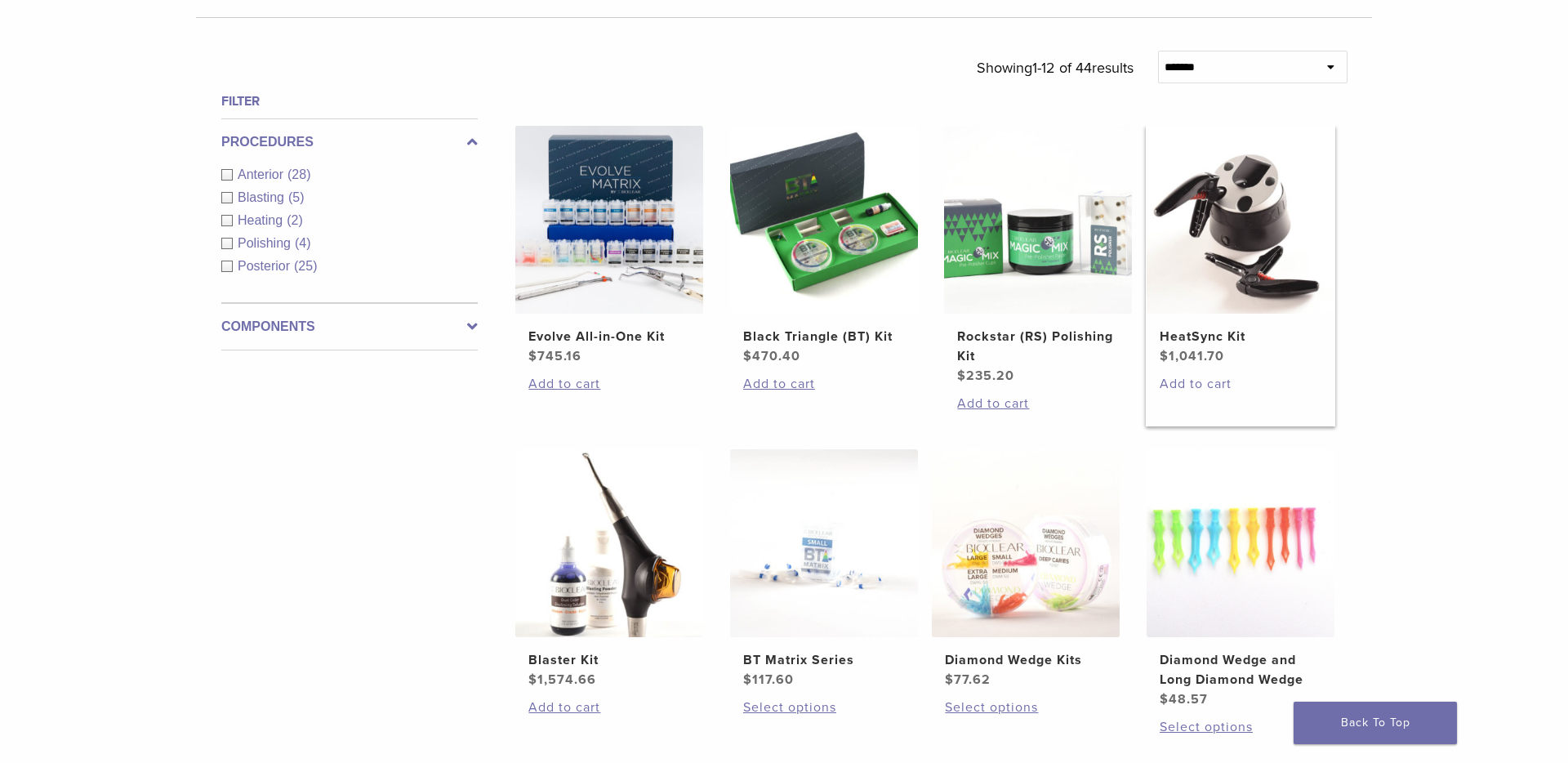
click at [1162, 384] on link "Add to cart" at bounding box center [1240, 383] width 162 height 20
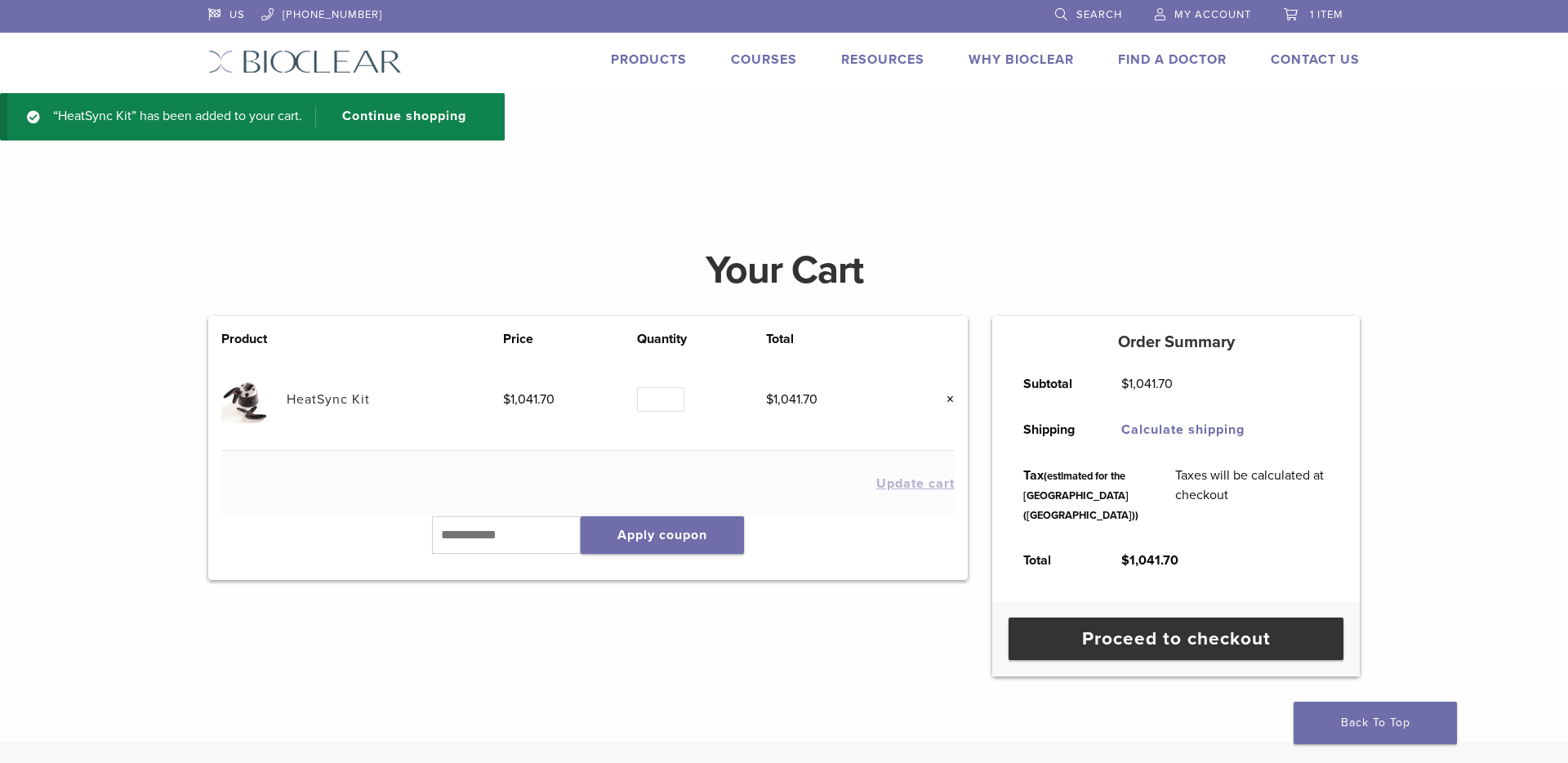
click at [642, 61] on link "Products" at bounding box center [649, 60] width 76 height 16
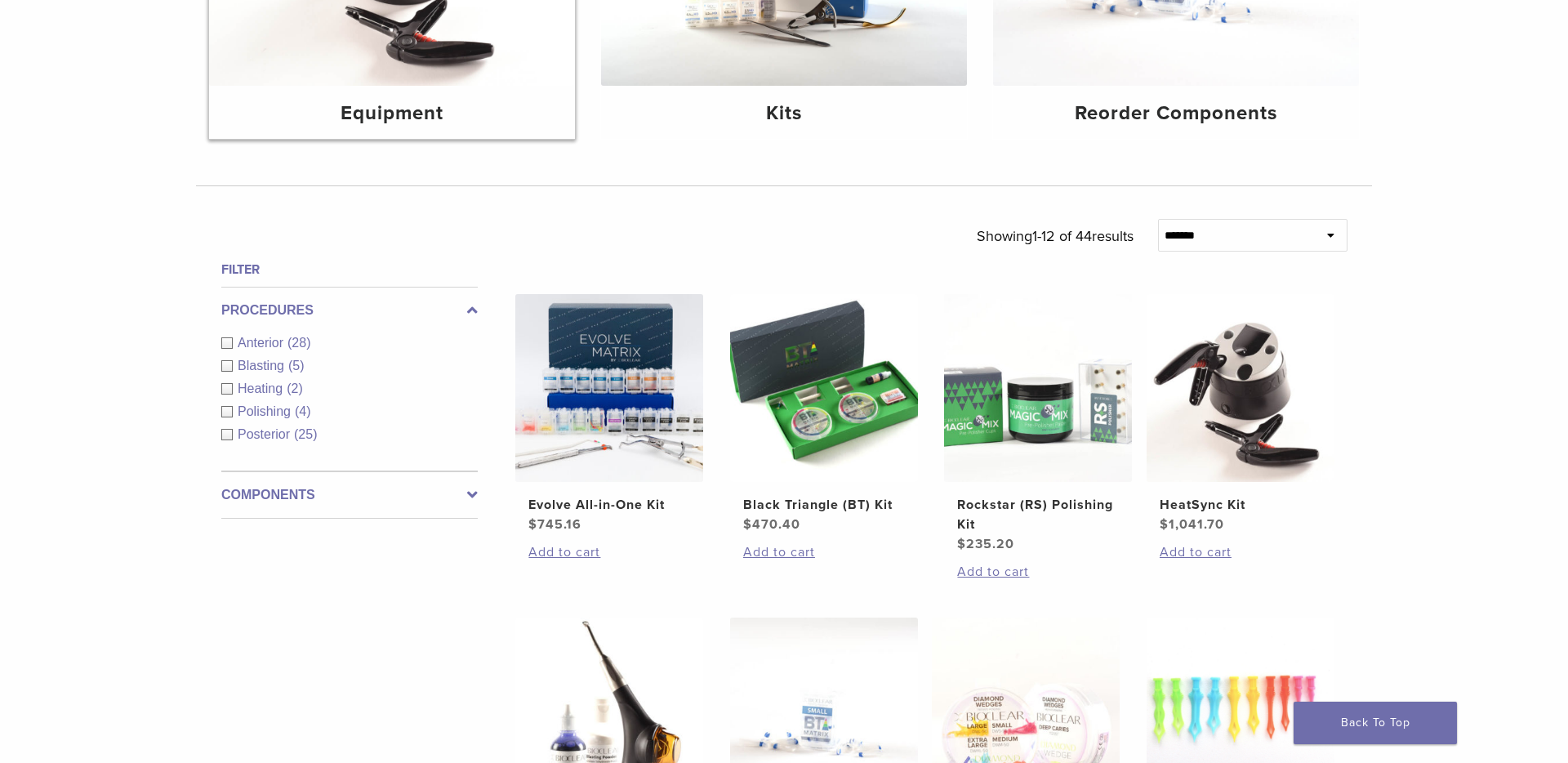
scroll to position [457, 0]
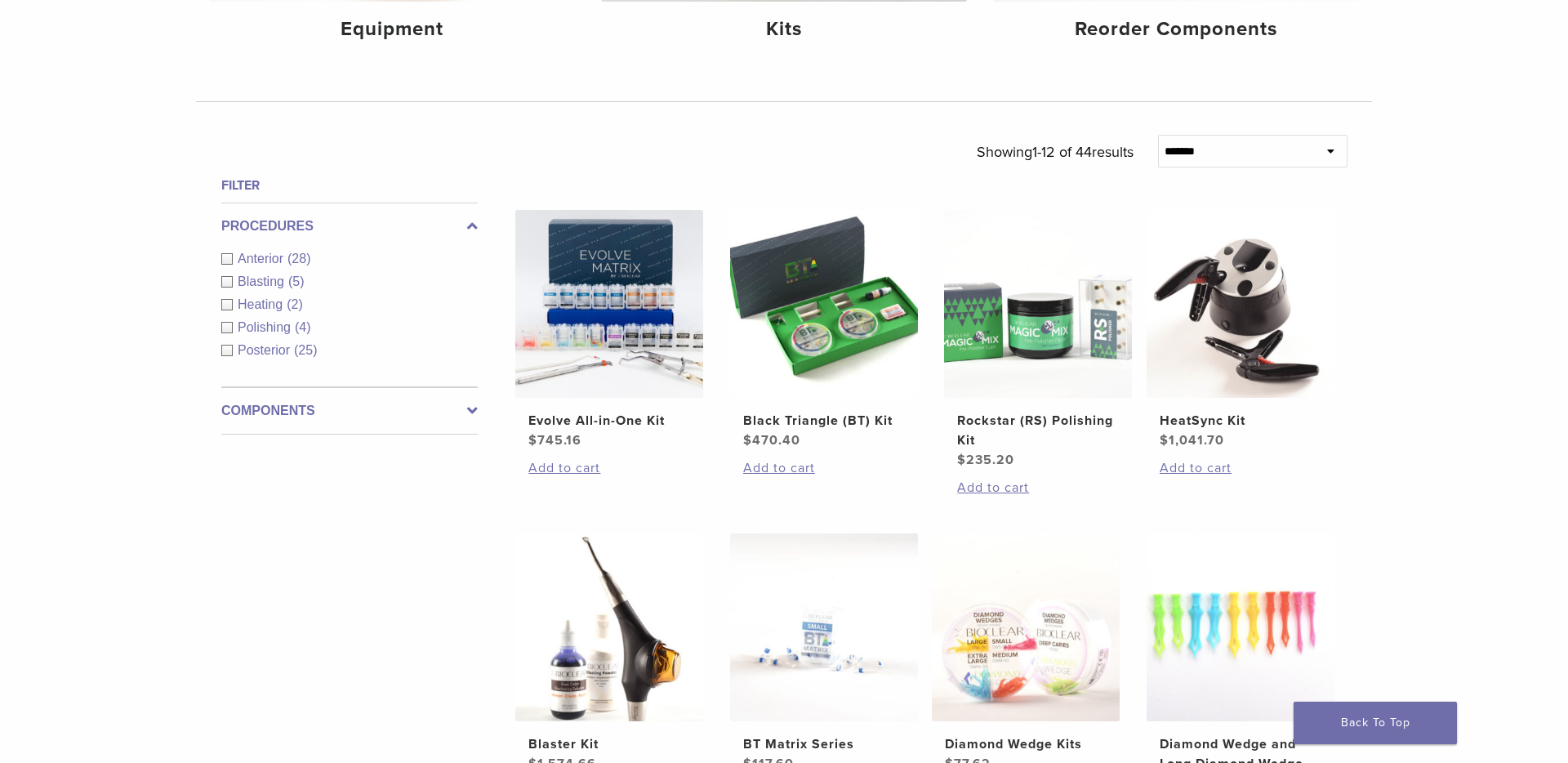
click at [343, 401] on label "Components" at bounding box center [350, 410] width 257 height 20
click at [292, 329] on span "Instruments" at bounding box center [274, 329] width 73 height 14
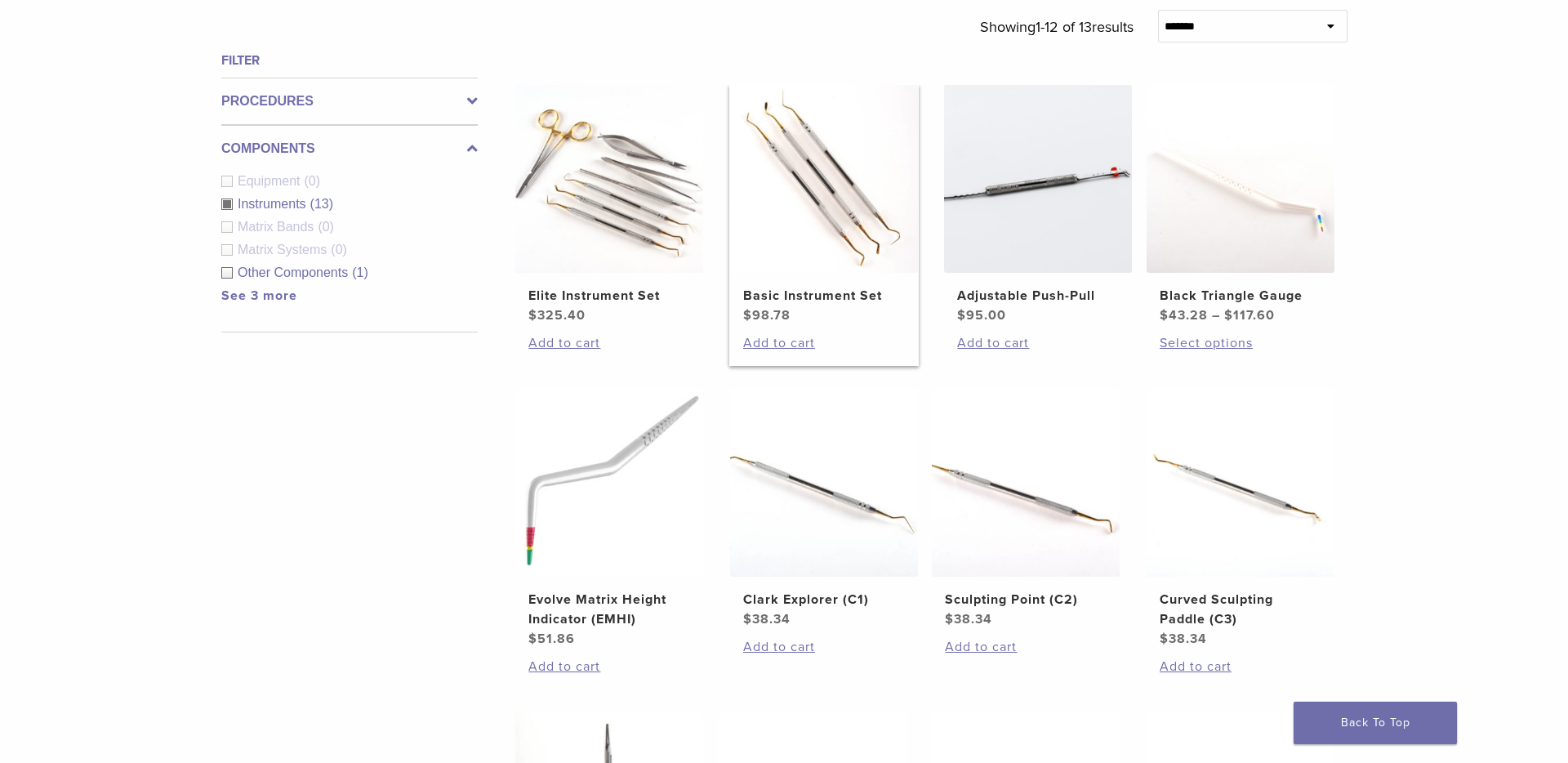
scroll to position [631, 0]
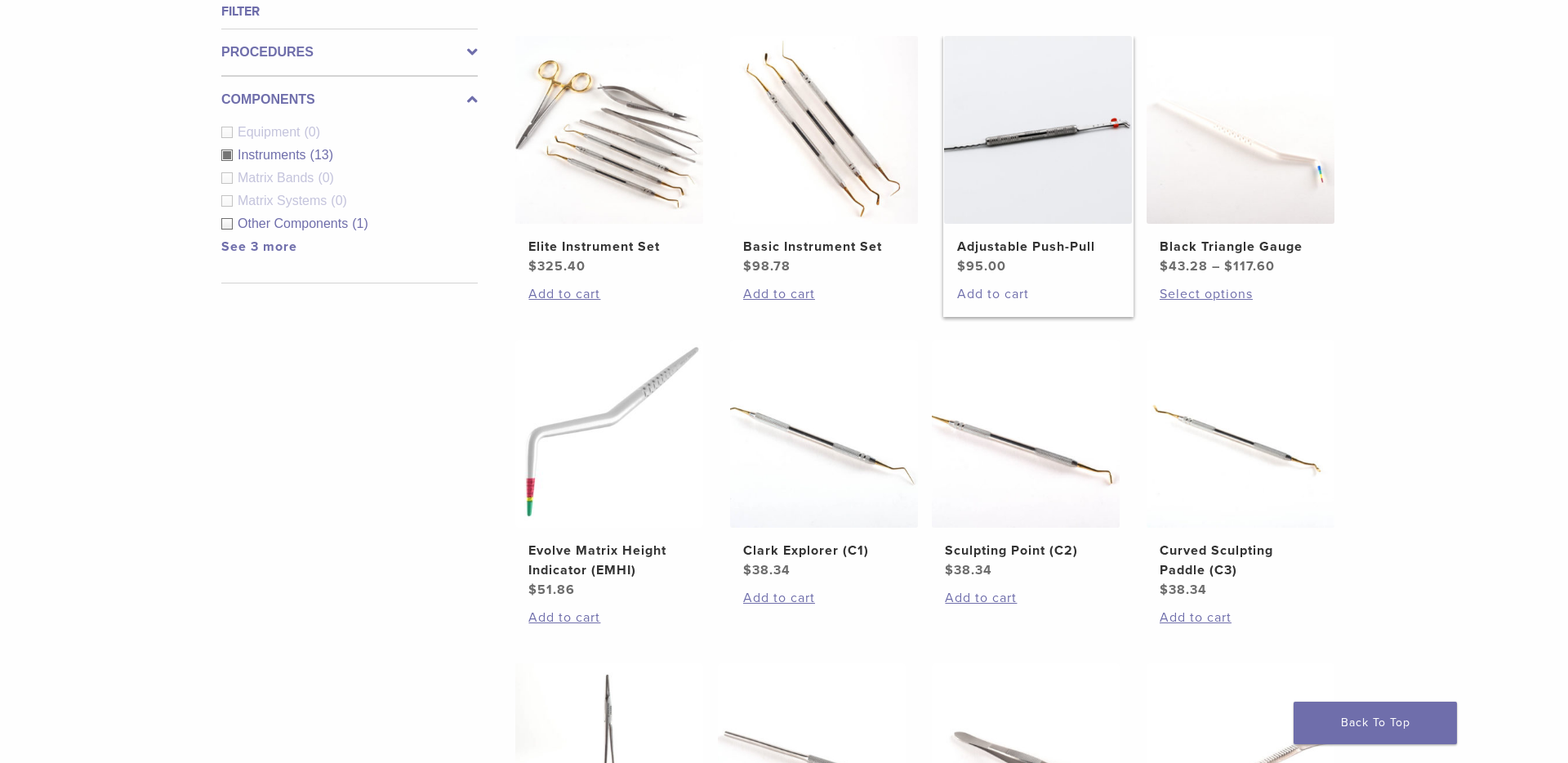
click at [982, 300] on link "Add to cart" at bounding box center [1038, 295] width 162 height 20
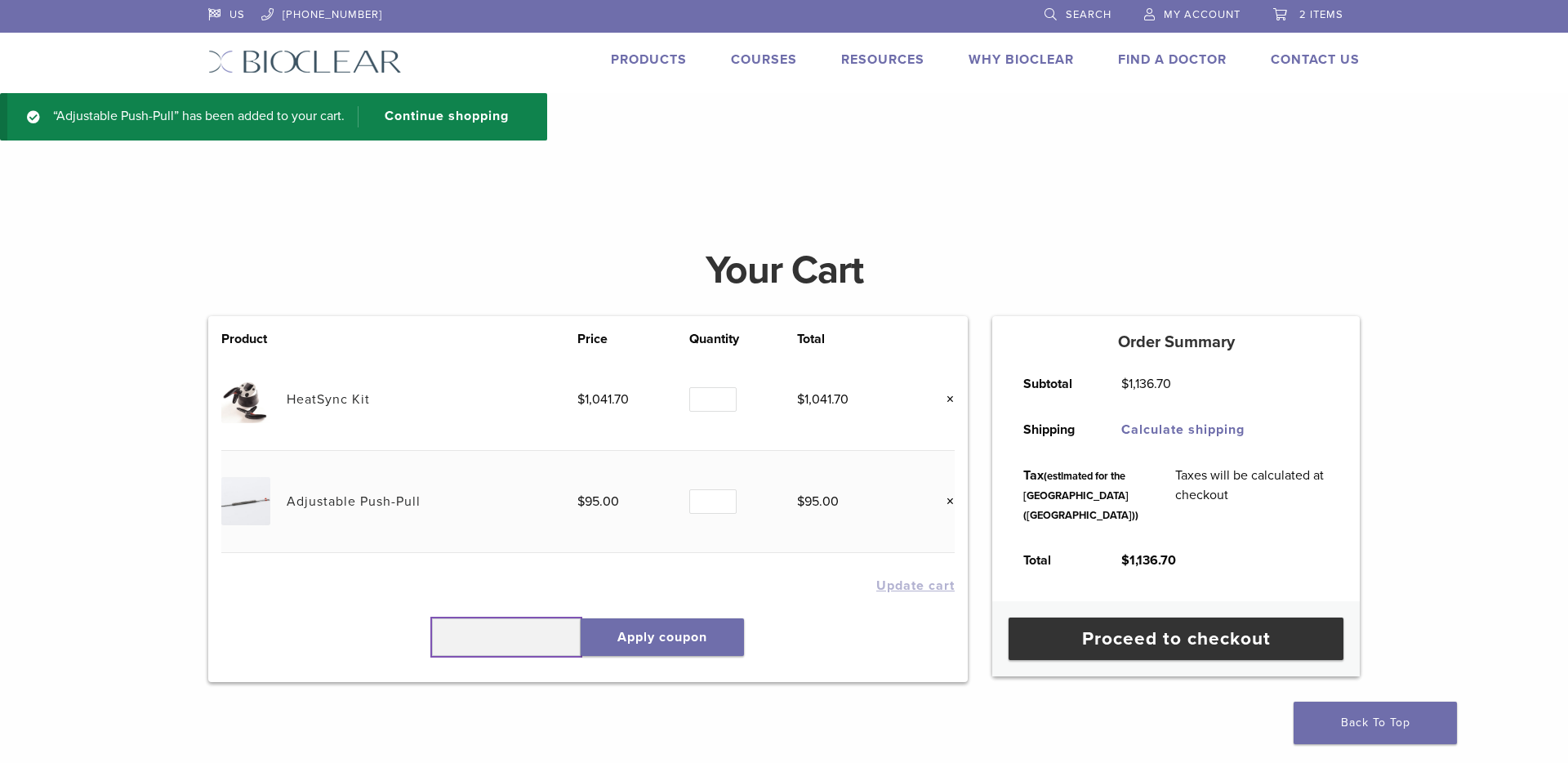
click at [494, 640] on input "text" at bounding box center [505, 637] width 149 height 38
type input "******"
click at [651, 642] on button "Apply coupon" at bounding box center [662, 637] width 164 height 38
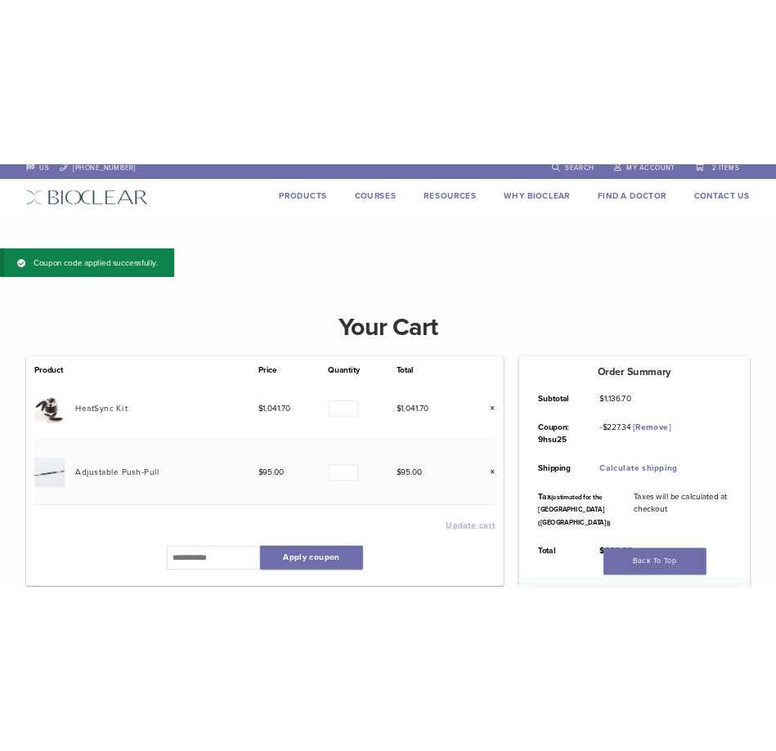
scroll to position [6, 0]
